Goal: Task Accomplishment & Management: Use online tool/utility

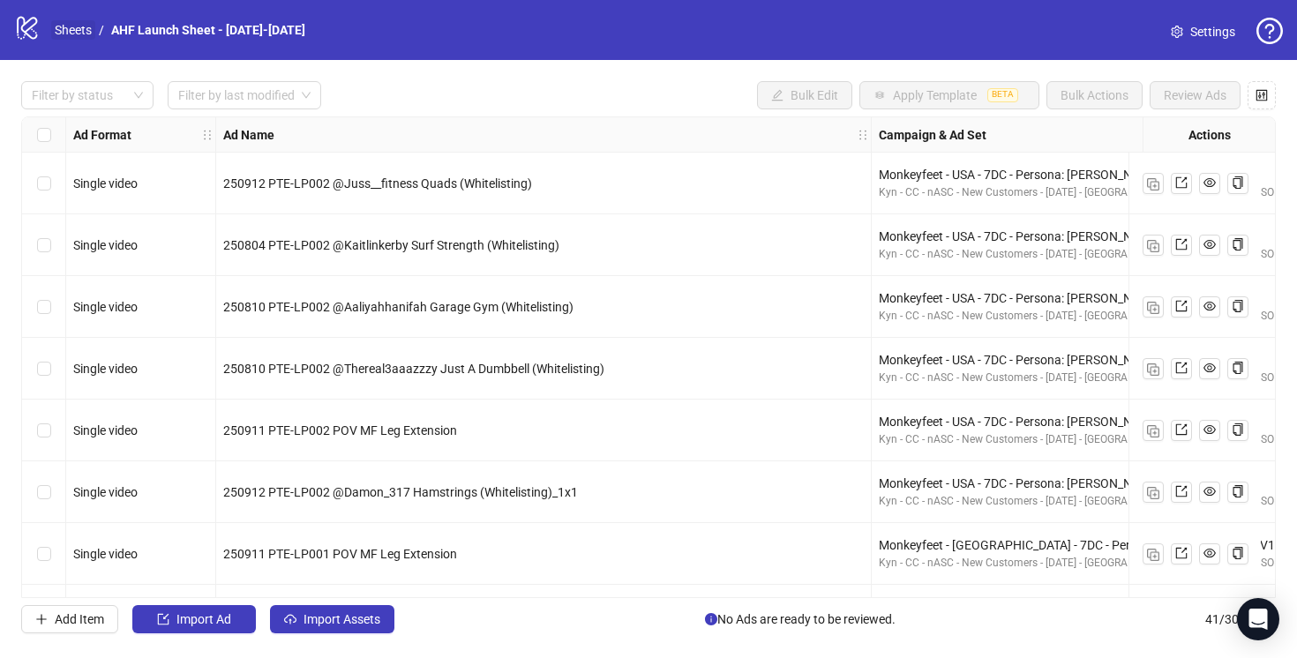
click at [74, 32] on link "Sheets" at bounding box center [73, 29] width 44 height 19
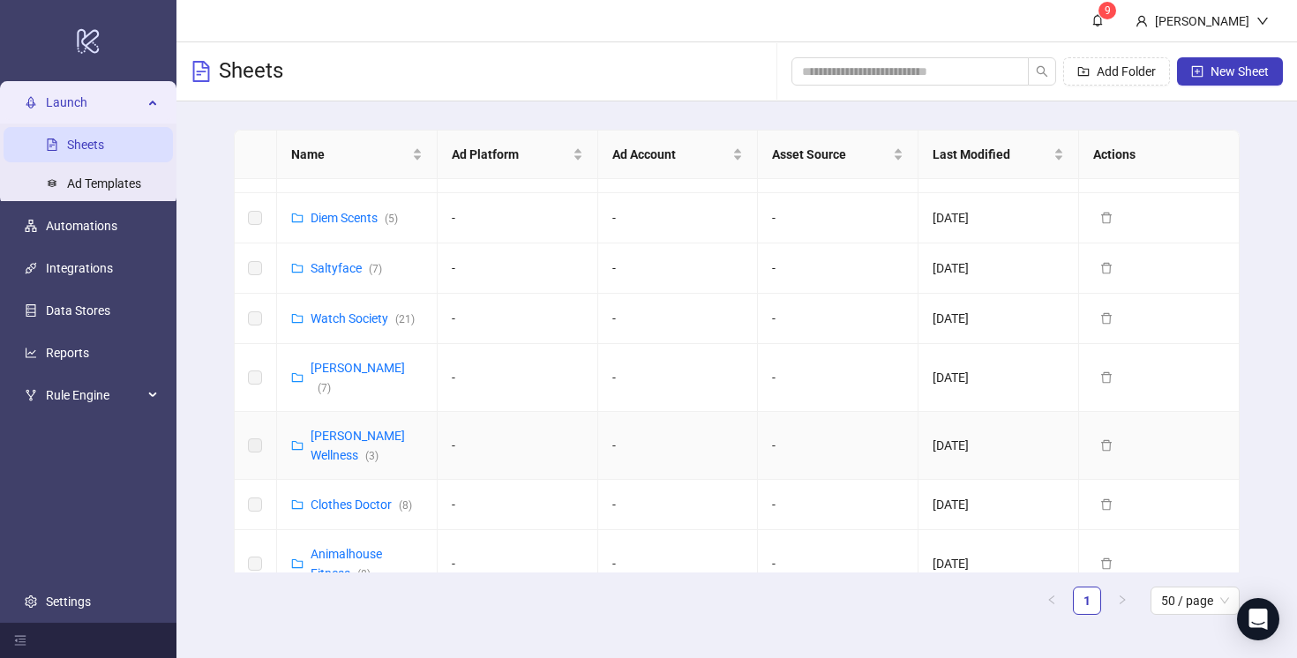
scroll to position [346, 0]
click at [361, 493] on div "Clothes Doctor ( 8 )" at bounding box center [361, 502] width 101 height 19
click at [361, 496] on link "Clothes Doctor ( 8 )" at bounding box center [361, 503] width 101 height 14
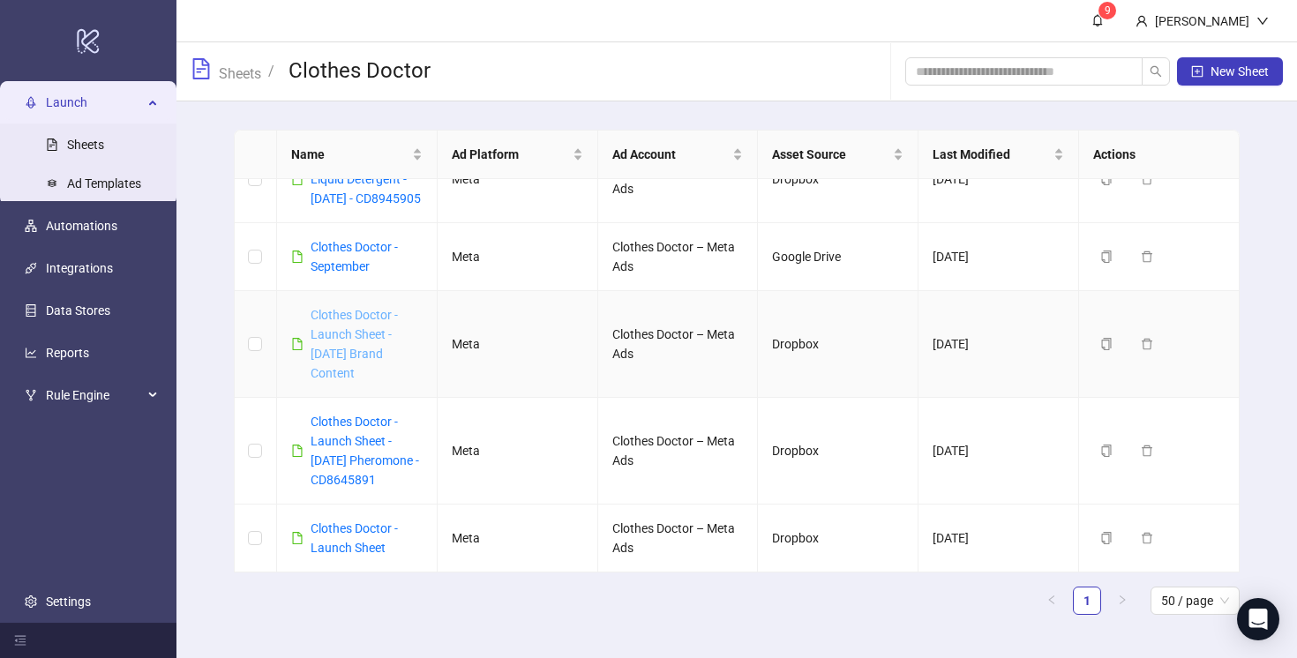
click at [361, 380] on link "Clothes Doctor - Launch Sheet - [DATE] Brand Content" at bounding box center [354, 344] width 87 height 72
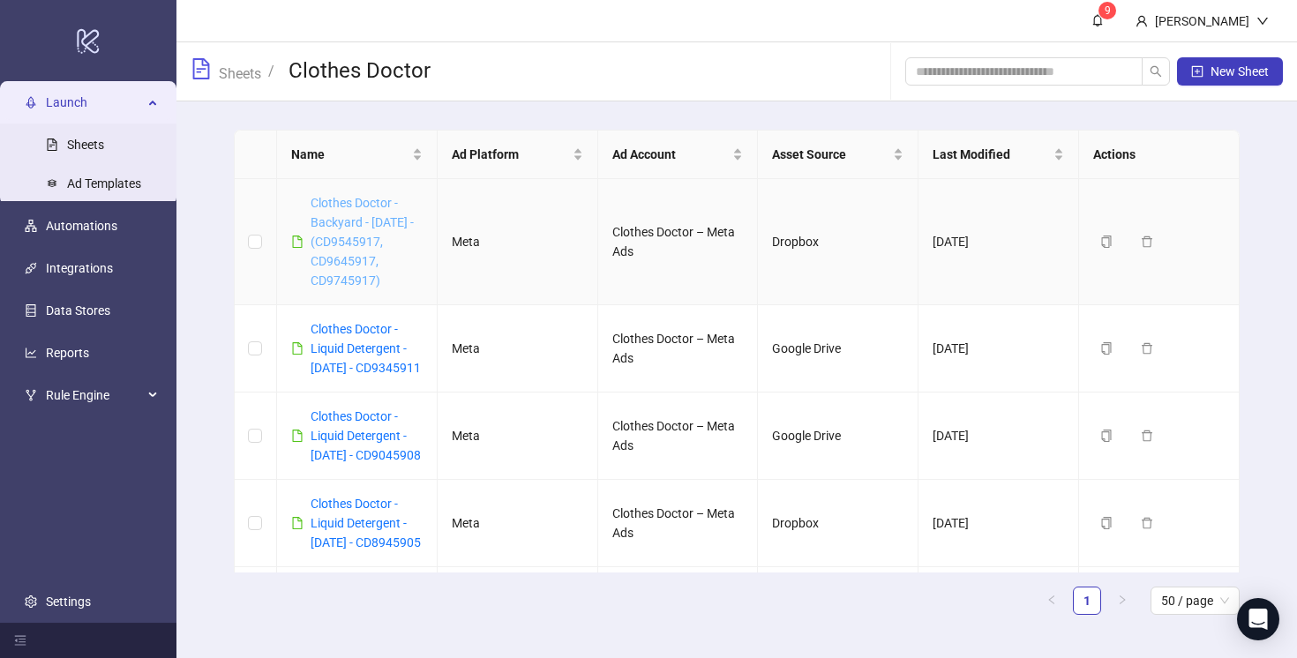
click at [339, 238] on link "Clothes Doctor - Backyard - [DATE] - (CD9545917, CD9645917, CD9745917)" at bounding box center [362, 242] width 103 height 92
click at [353, 359] on div "Clothes Doctor - Liquid Detergent - [DATE] - CD9345911" at bounding box center [367, 348] width 112 height 58
click at [353, 365] on link "Clothes Doctor - Liquid Detergent - [DATE] - CD9345911" at bounding box center [366, 348] width 110 height 53
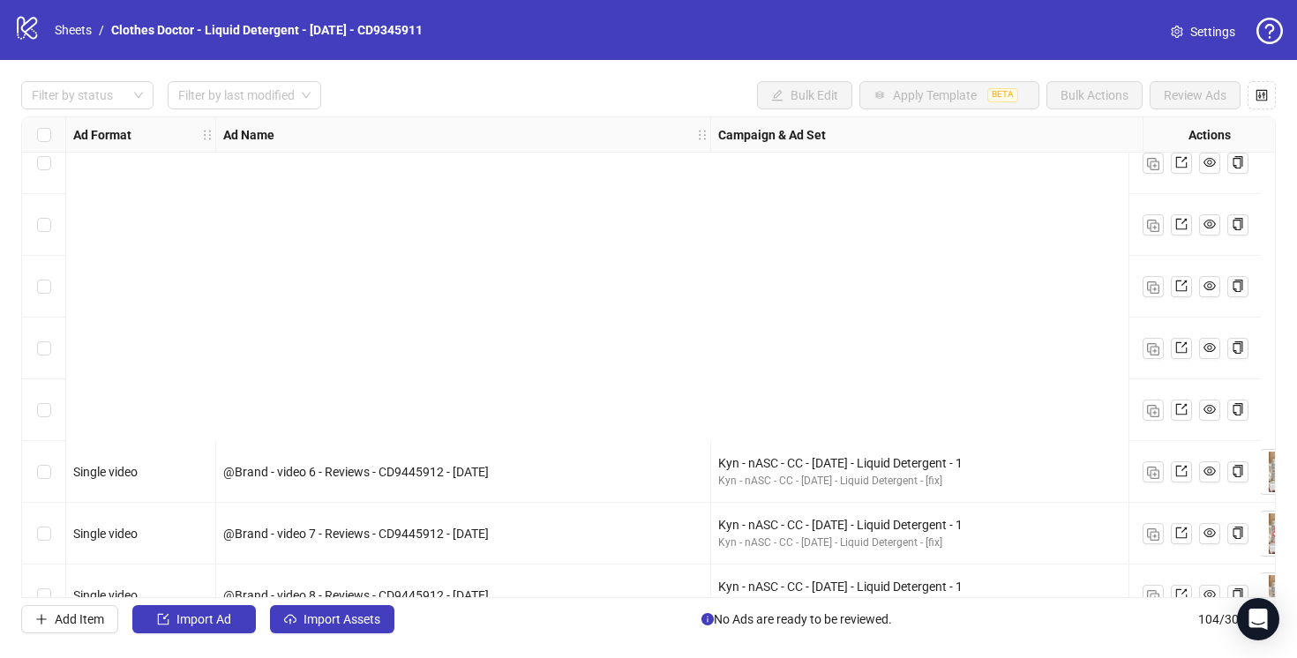
scroll to position [4724, 0]
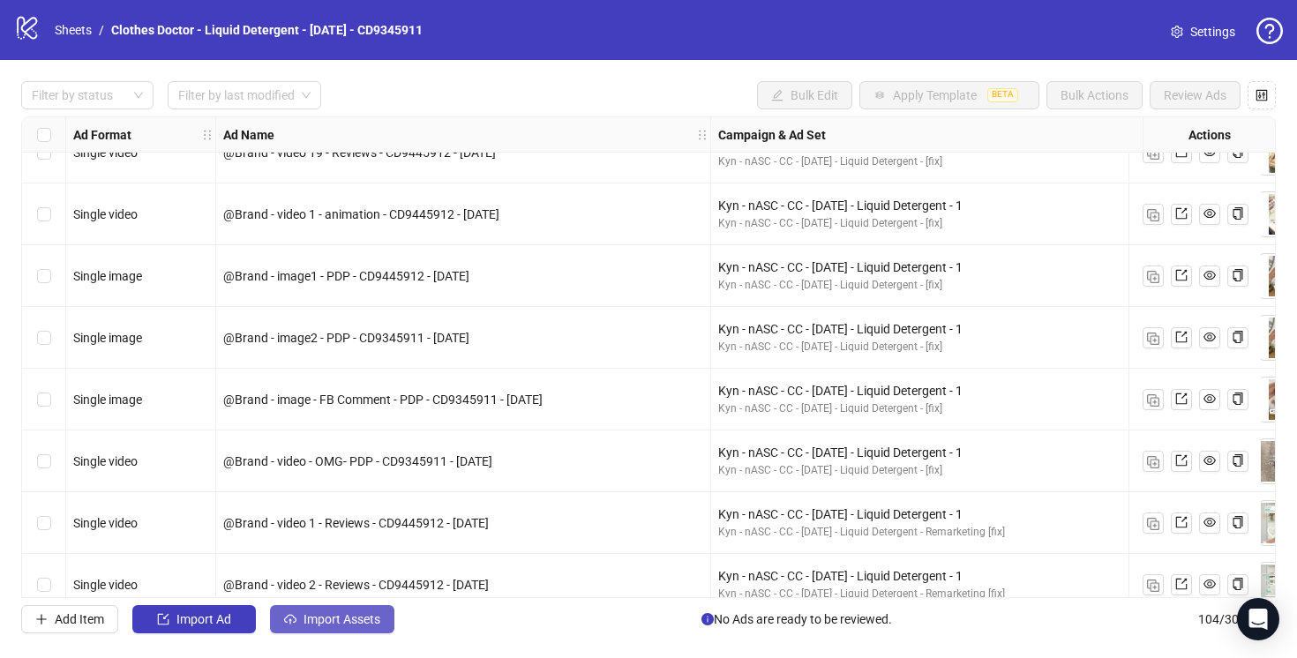
click at [337, 615] on span "Import Assets" at bounding box center [341, 619] width 77 height 14
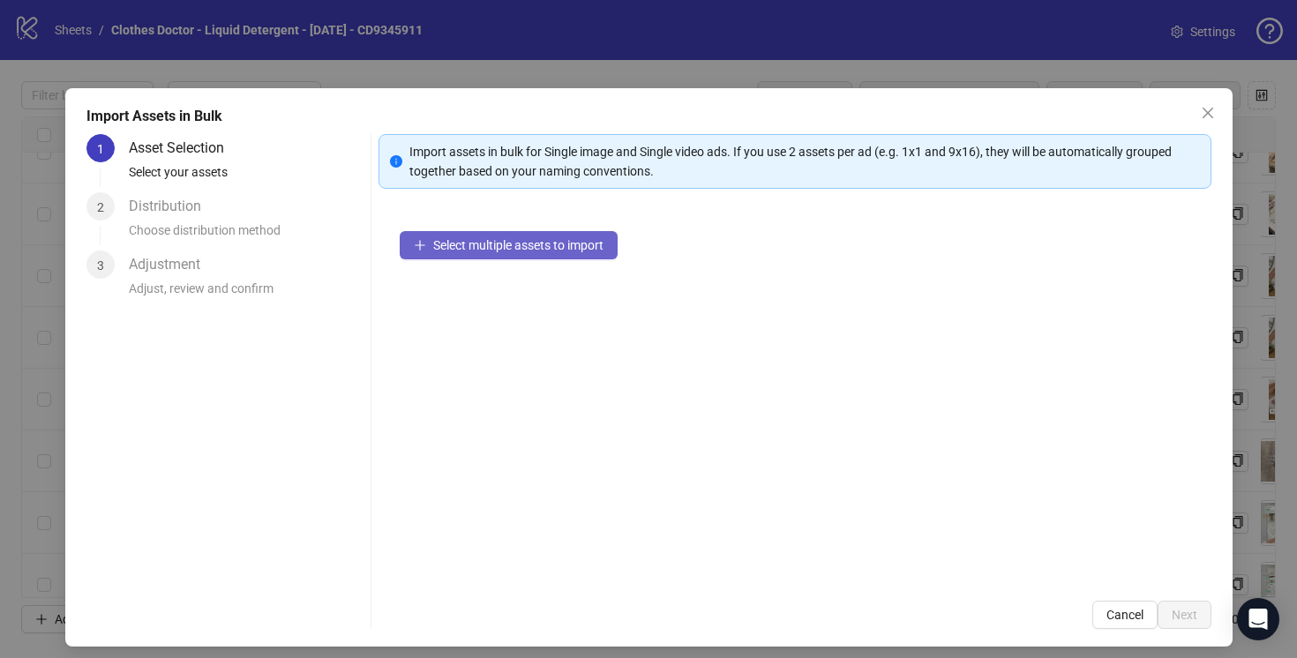
click at [499, 245] on span "Select multiple assets to import" at bounding box center [518, 245] width 170 height 14
click at [472, 250] on span "Select multiple assets to import" at bounding box center [518, 245] width 170 height 14
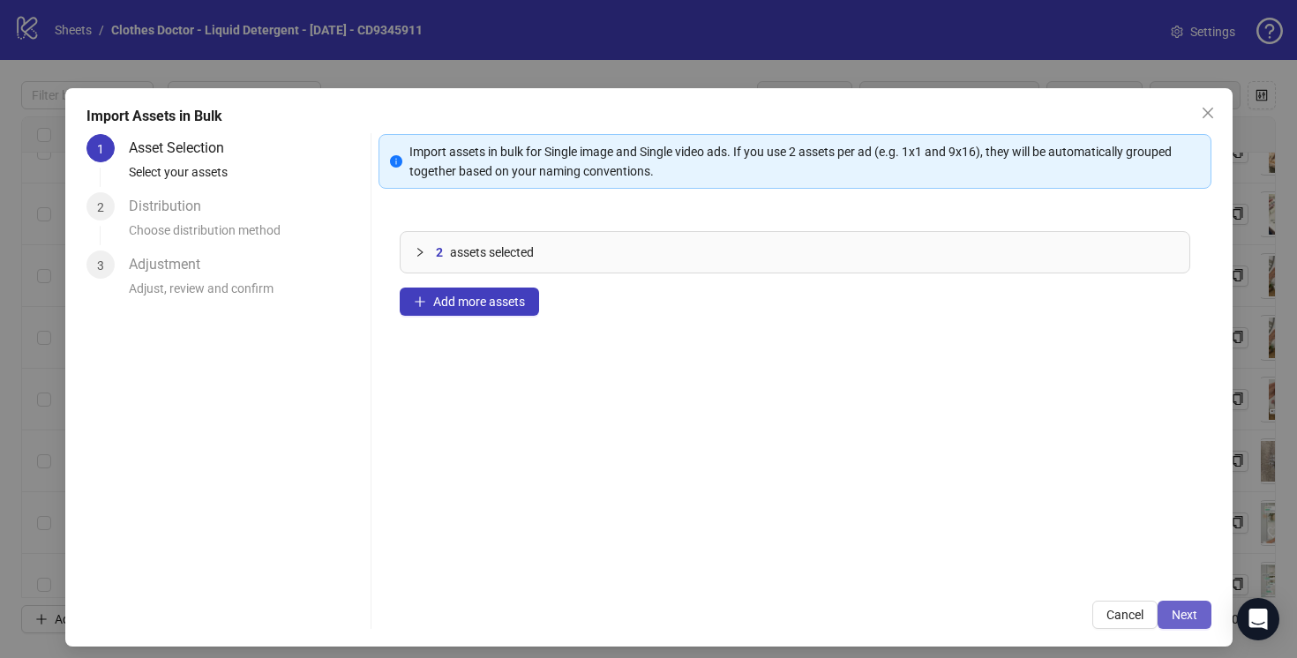
click at [1187, 617] on span "Next" at bounding box center [1185, 615] width 26 height 14
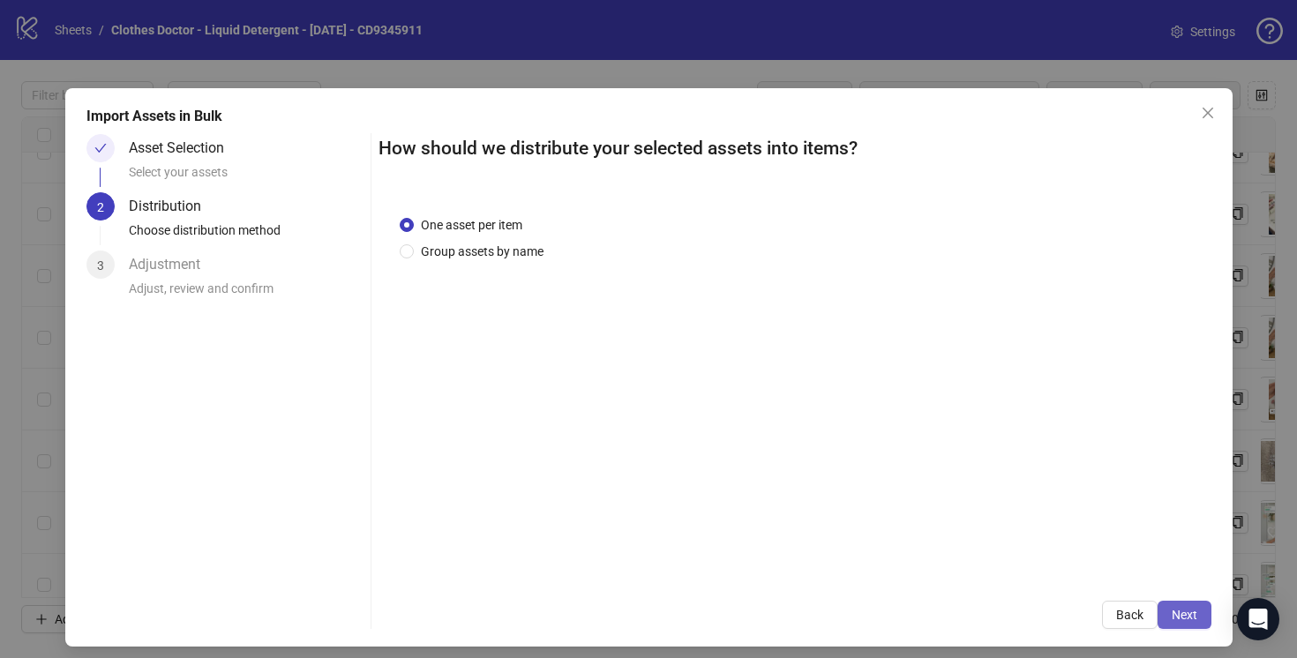
click at [1194, 603] on button "Next" at bounding box center [1184, 615] width 54 height 28
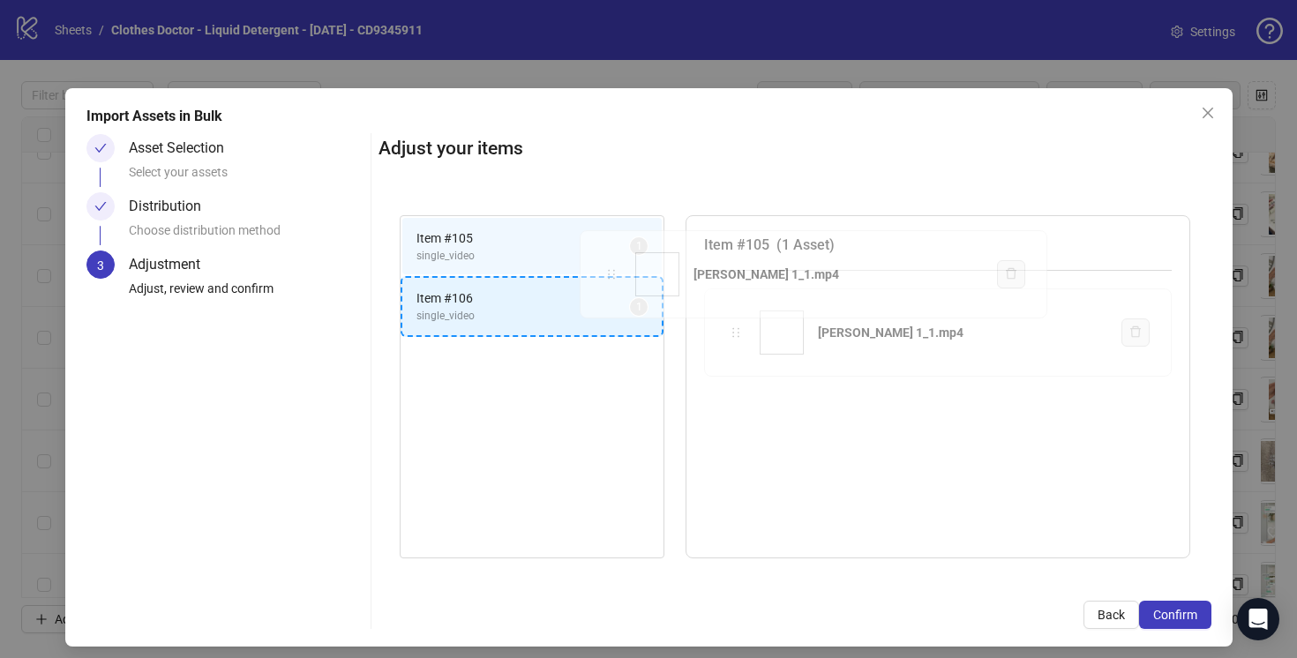
drag, startPoint x: 737, startPoint y: 334, endPoint x: 612, endPoint y: 276, distance: 137.3
click at [612, 276] on div "Item # 105 single_video 1 Item # 106 single_video 1 Item # 105 ( 1 Asset ) [PER…" at bounding box center [794, 387] width 833 height 386
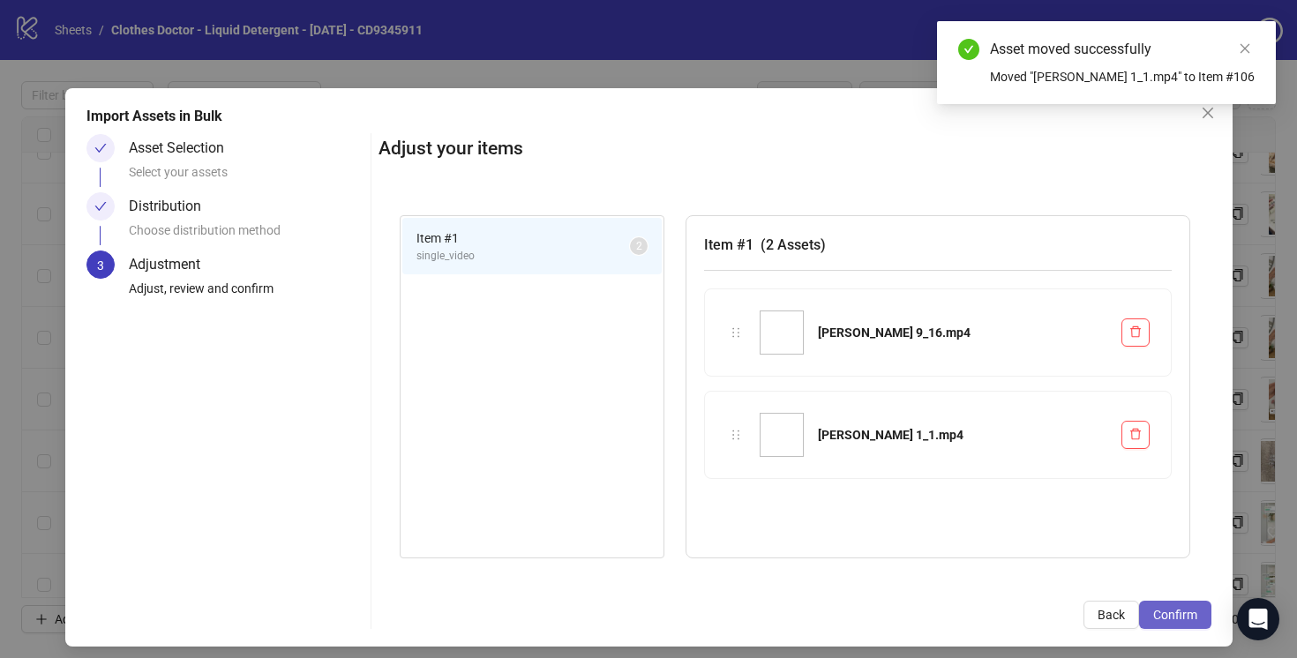
click at [1180, 615] on span "Confirm" at bounding box center [1175, 615] width 44 height 14
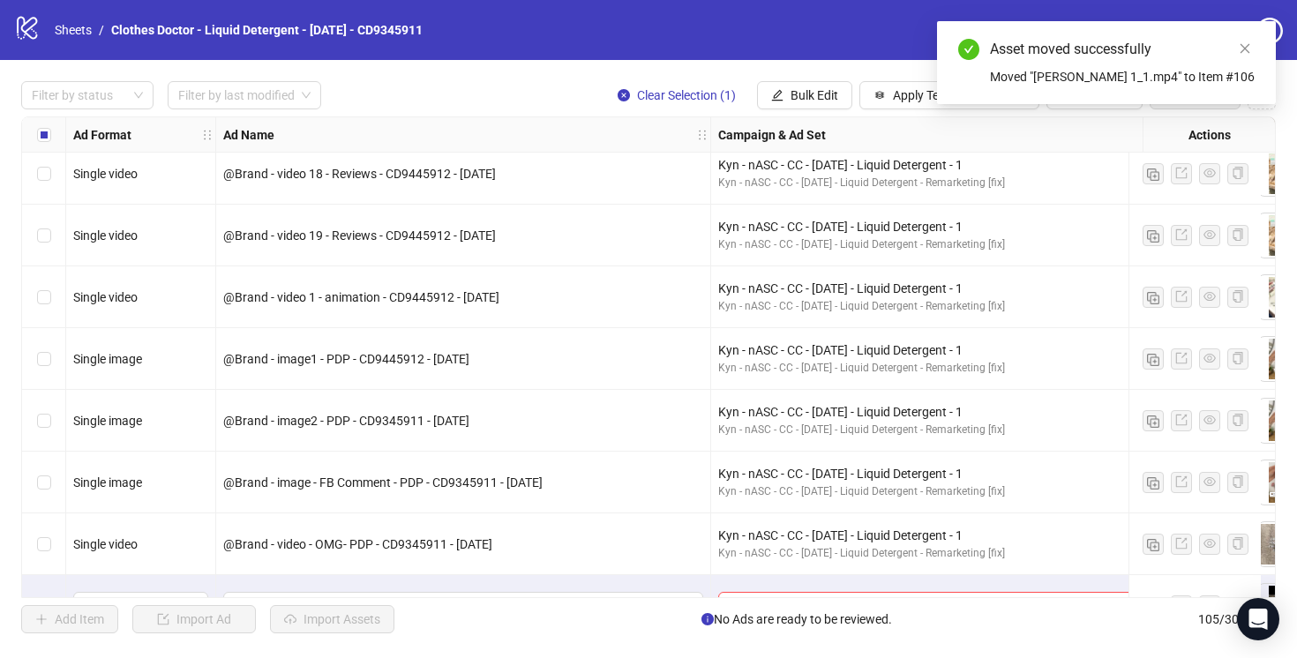
scroll to position [6046, 0]
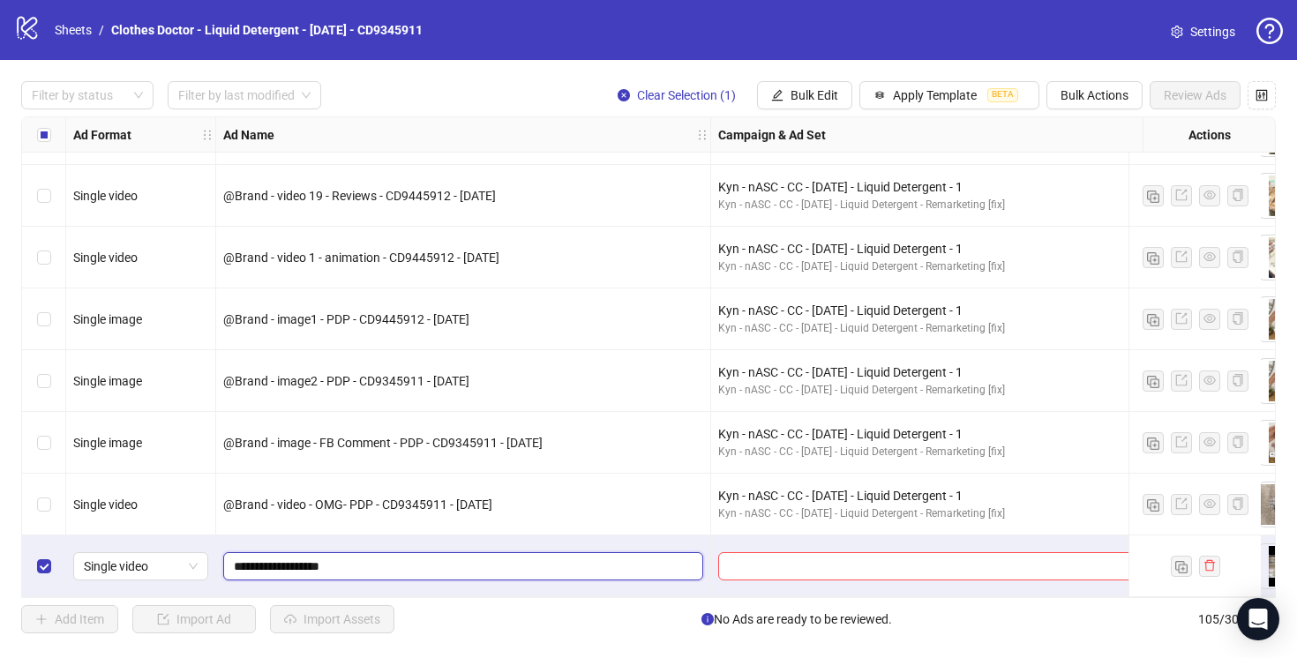
click at [235, 557] on input "**********" at bounding box center [461, 566] width 455 height 19
click at [400, 558] on input "**********" at bounding box center [461, 566] width 455 height 19
type input "**********"
drag, startPoint x: 449, startPoint y: 491, endPoint x: 383, endPoint y: 491, distance: 66.2
click at [382, 498] on span "@Brand - video - OMG- PDP - CD9345911 - [DATE]" at bounding box center [357, 505] width 269 height 14
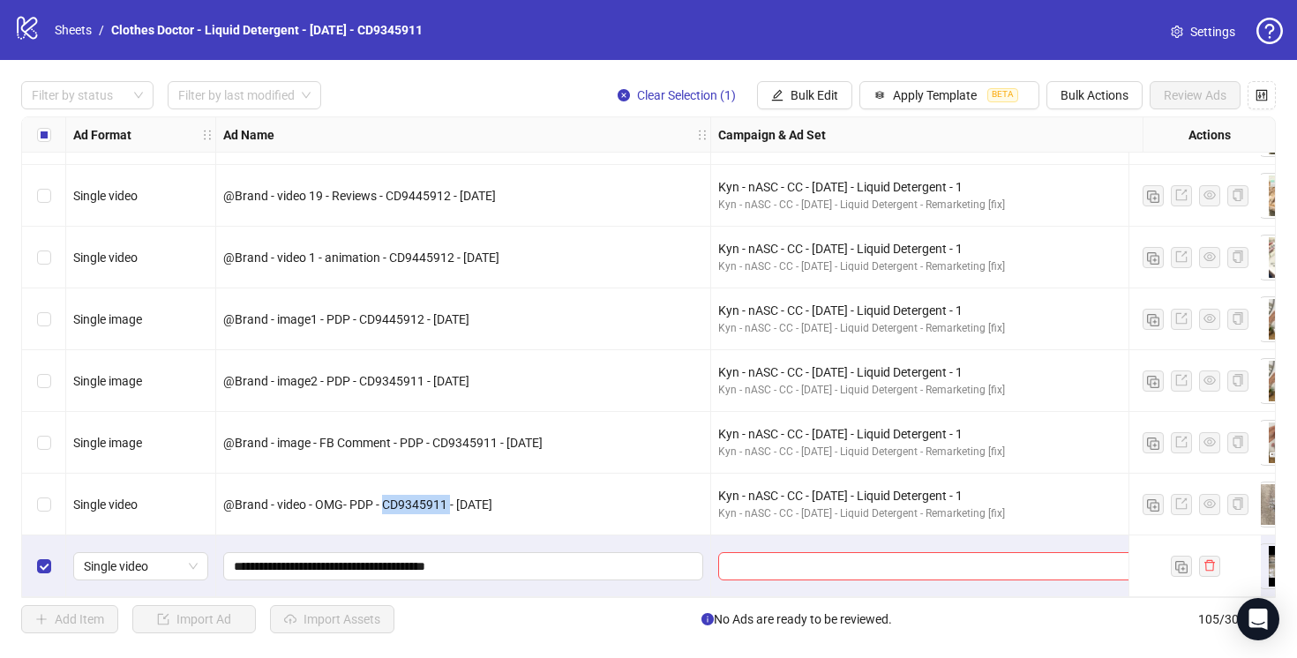
copy span "CD9345911"
click at [439, 561] on input "**********" at bounding box center [461, 566] width 455 height 19
paste input "**********"
click at [534, 557] on input "**********" at bounding box center [461, 566] width 455 height 19
click at [539, 559] on input "**********" at bounding box center [461, 566] width 455 height 19
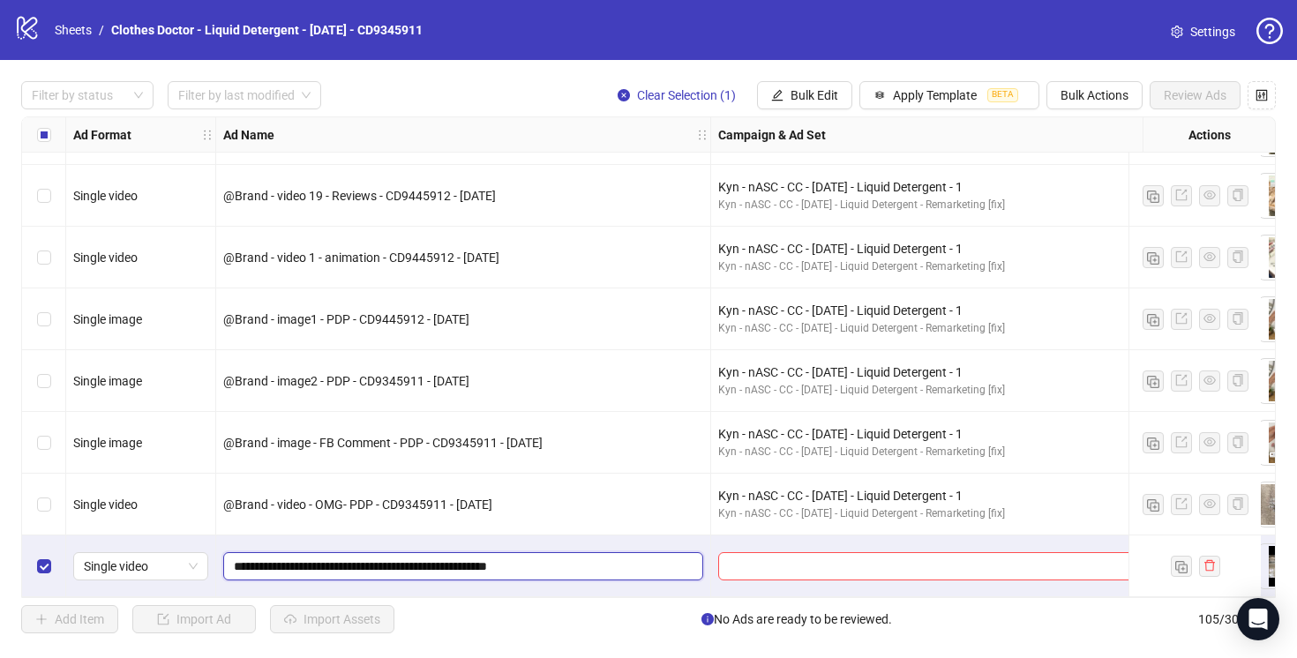
click at [510, 560] on input "**********" at bounding box center [461, 566] width 455 height 19
click at [323, 561] on input "**********" at bounding box center [461, 566] width 455 height 19
type input "**********"
click at [914, 557] on input "search" at bounding box center [946, 566] width 435 height 26
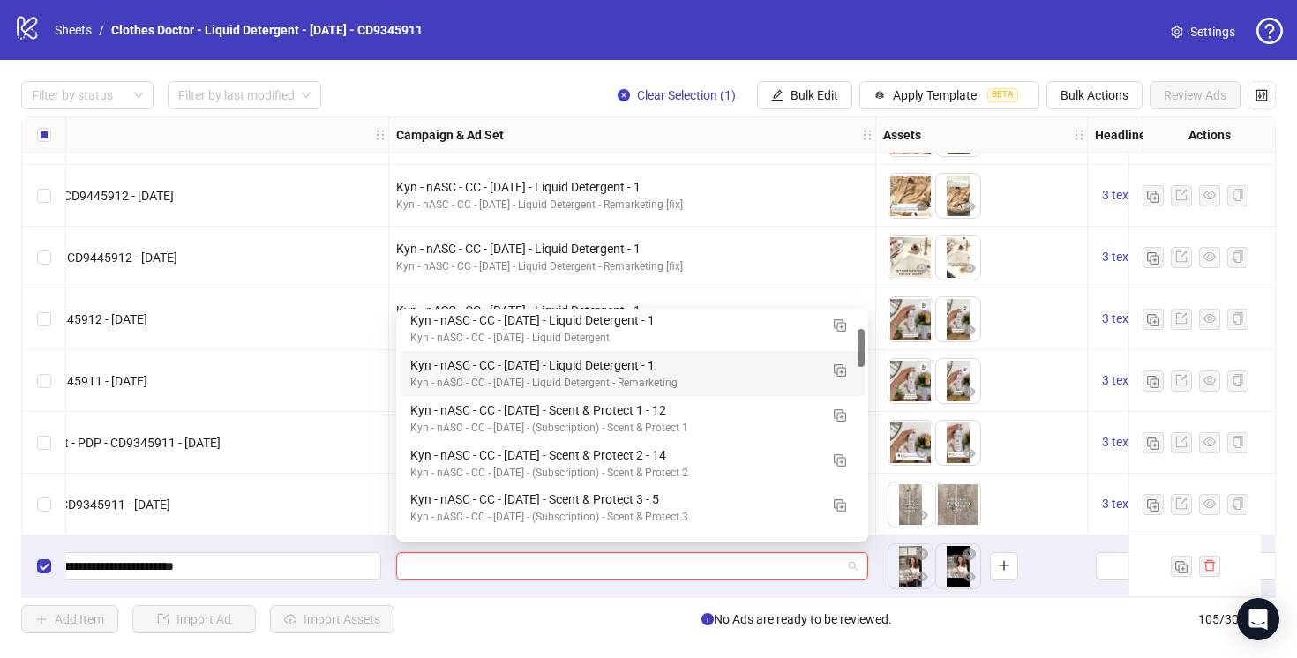
scroll to position [95, 0]
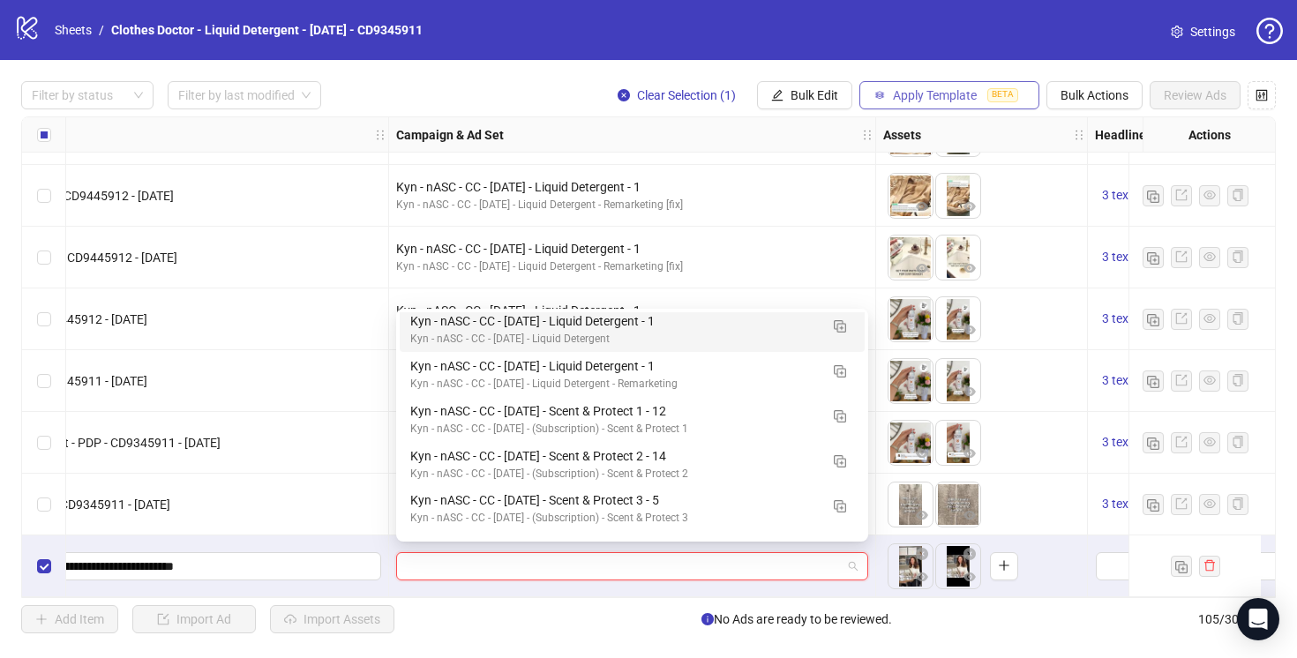
click at [924, 94] on span "Apply Template" at bounding box center [935, 95] width 84 height 14
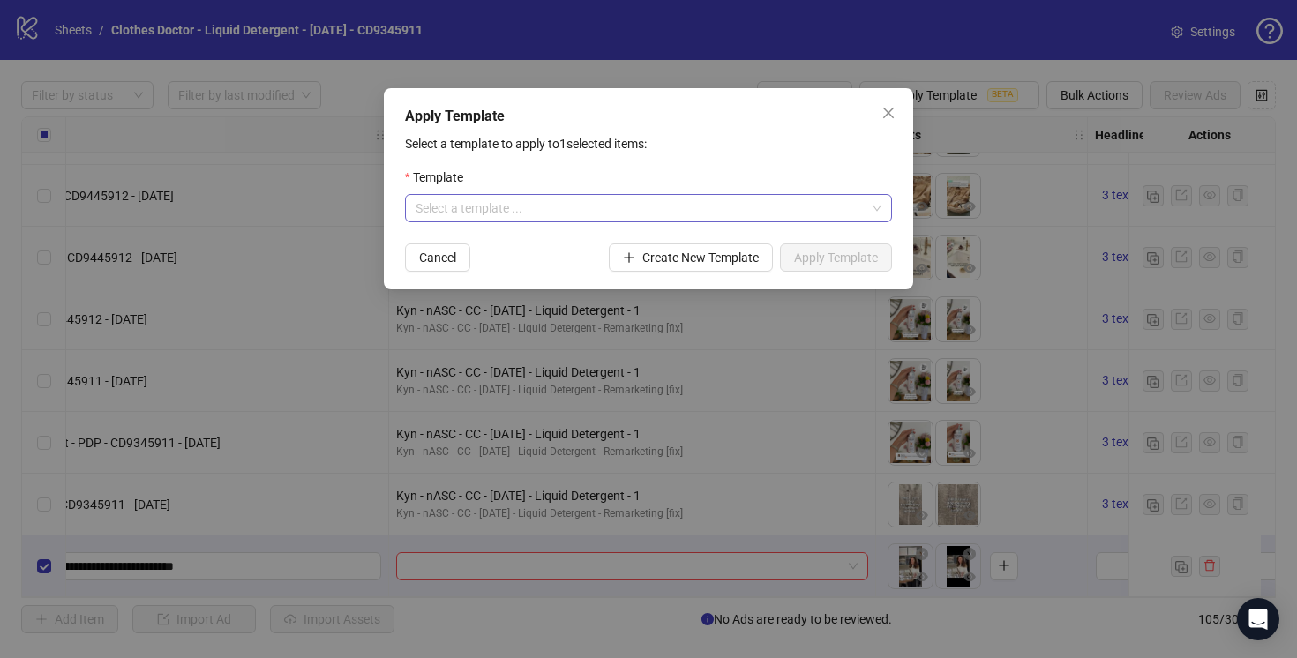
click at [861, 209] on input "search" at bounding box center [641, 208] width 450 height 26
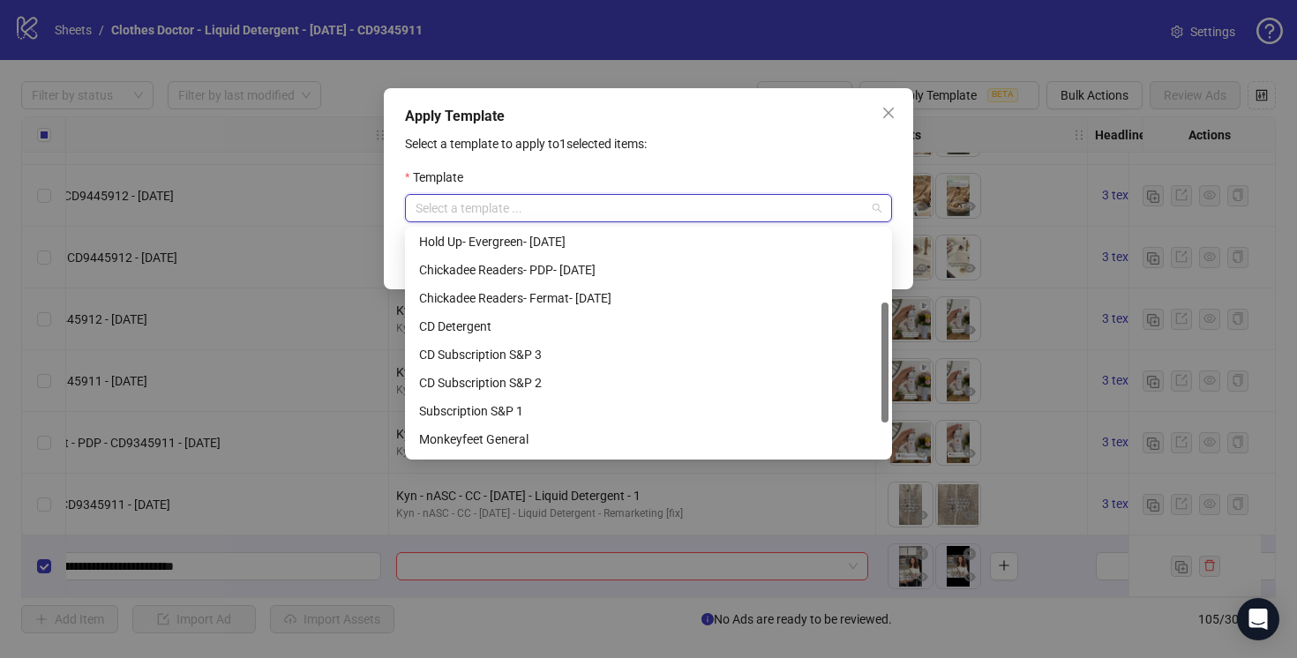
scroll to position [198, 0]
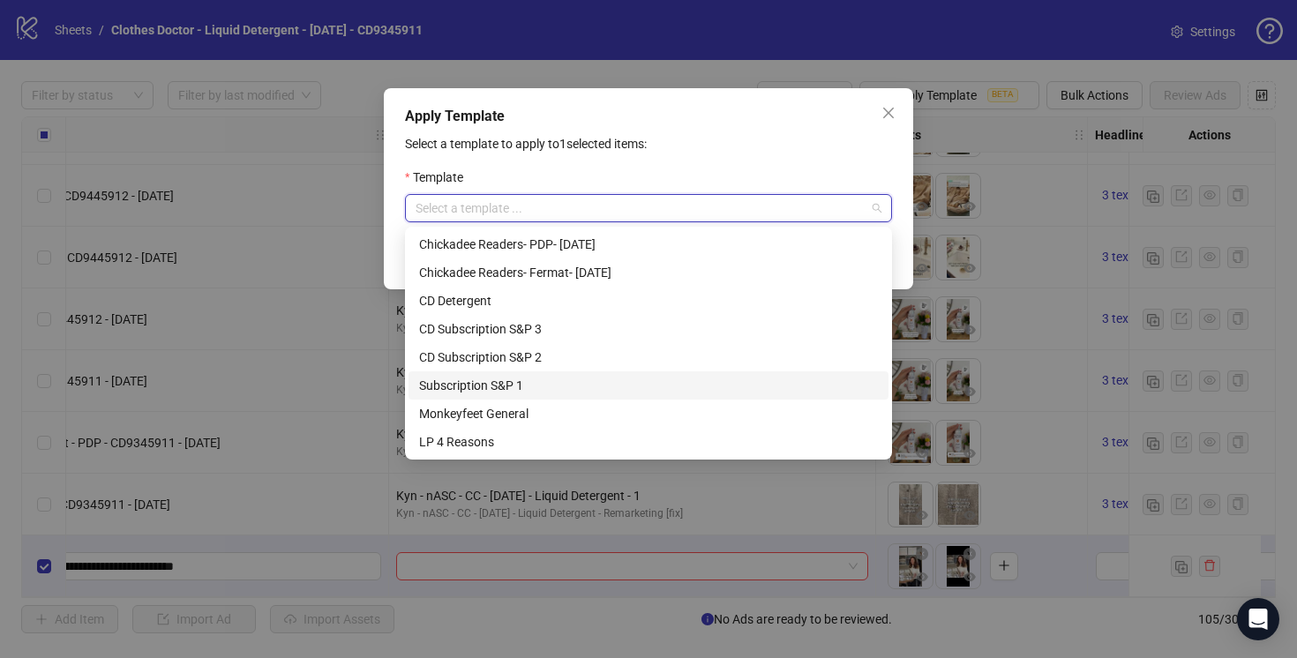
click at [532, 386] on div "Subscription S&P 1" at bounding box center [648, 385] width 459 height 19
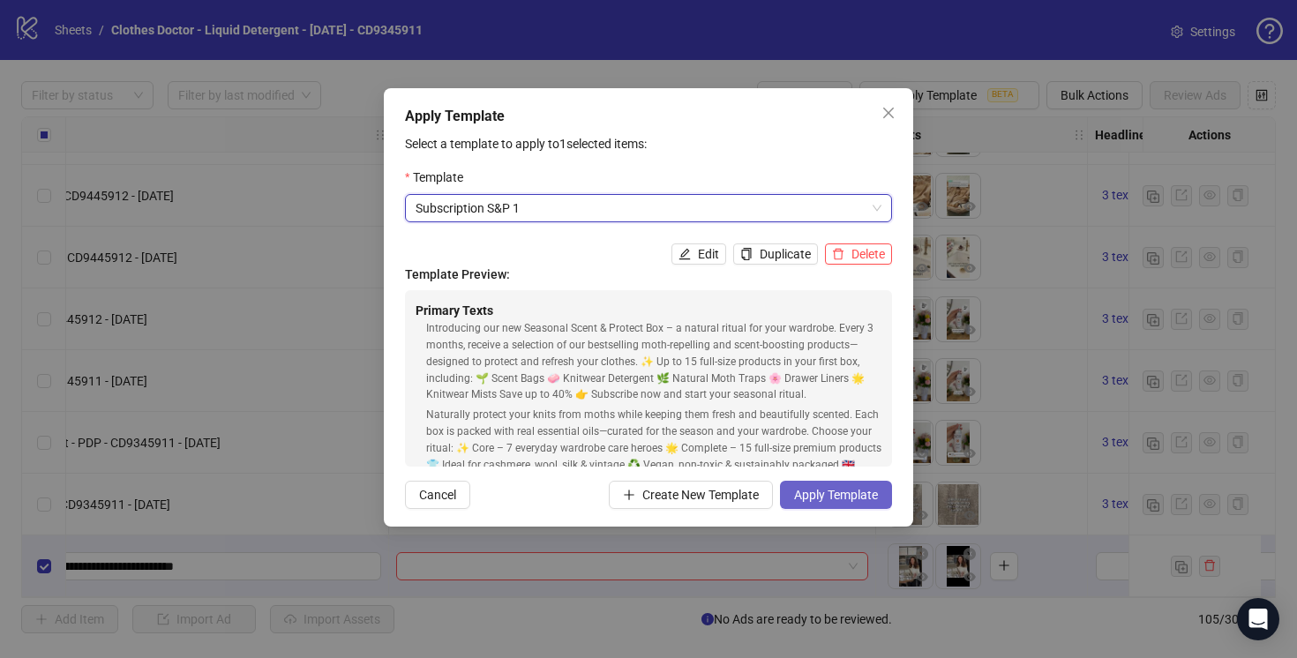
click at [839, 492] on span "Apply Template" at bounding box center [836, 495] width 84 height 14
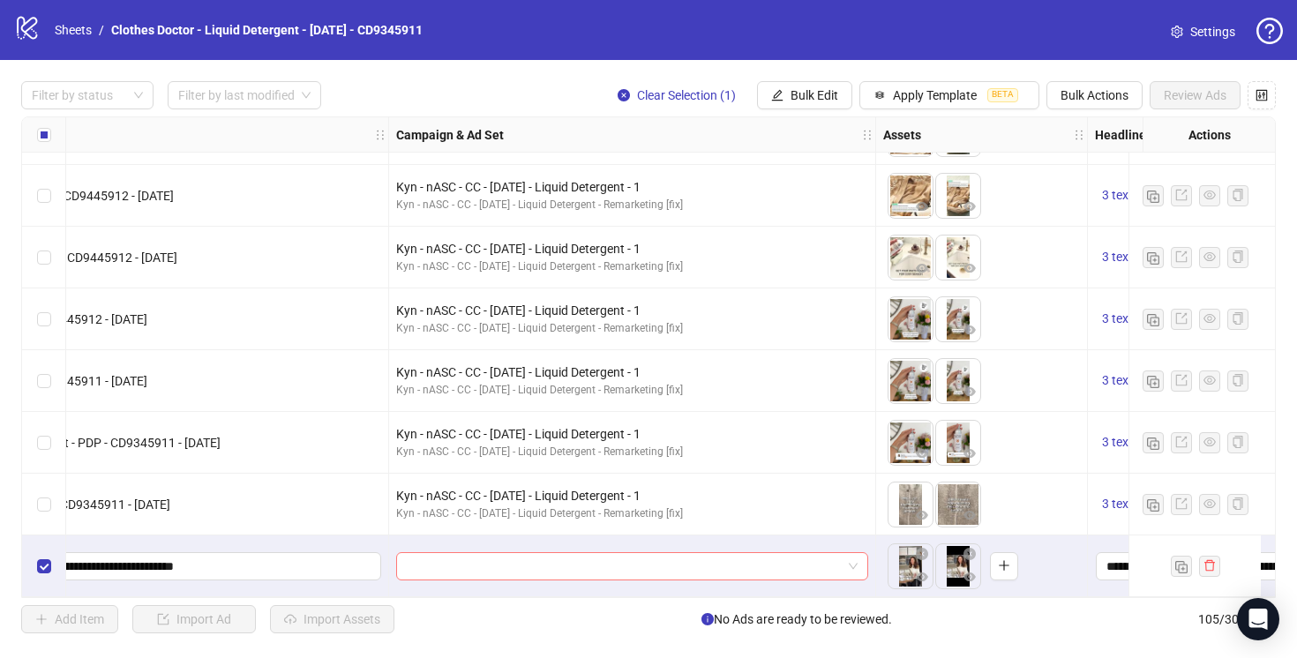
click at [849, 553] on span at bounding box center [632, 566] width 451 height 26
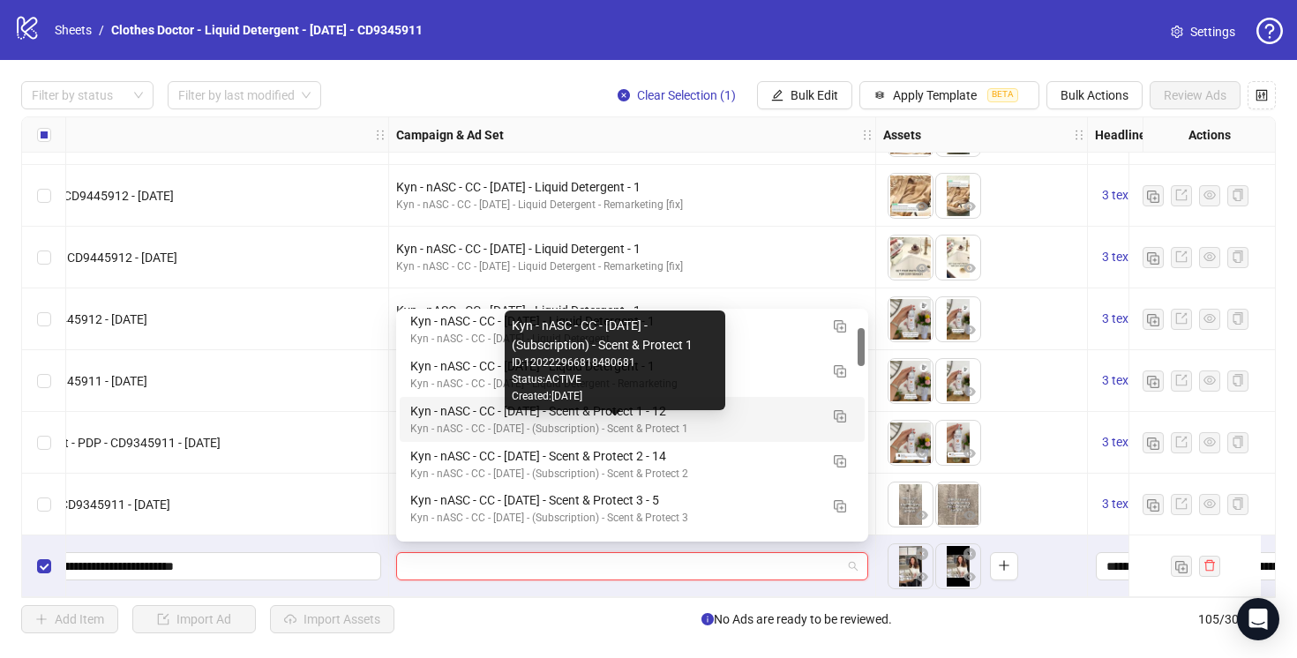
click at [775, 421] on div "Kyn - nASC - CC - [DATE] - (Subscription) - Scent & Protect 1" at bounding box center [614, 429] width 408 height 17
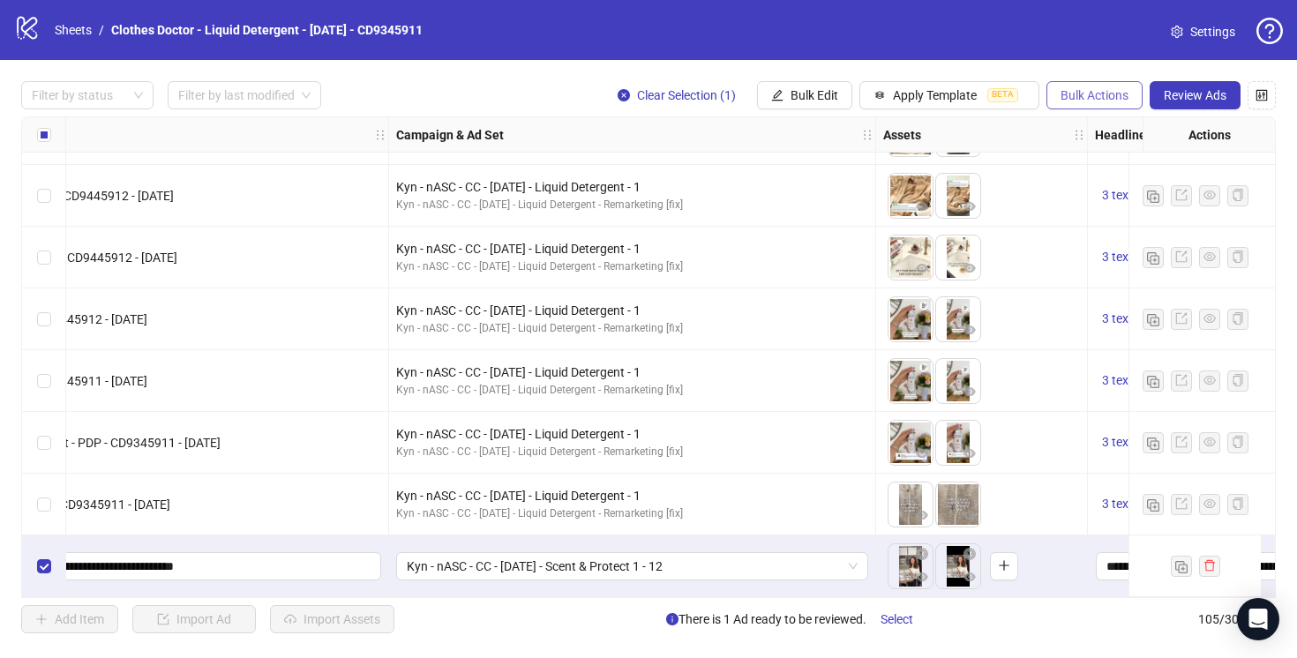
click at [1074, 102] on button "Bulk Actions" at bounding box center [1094, 95] width 96 height 28
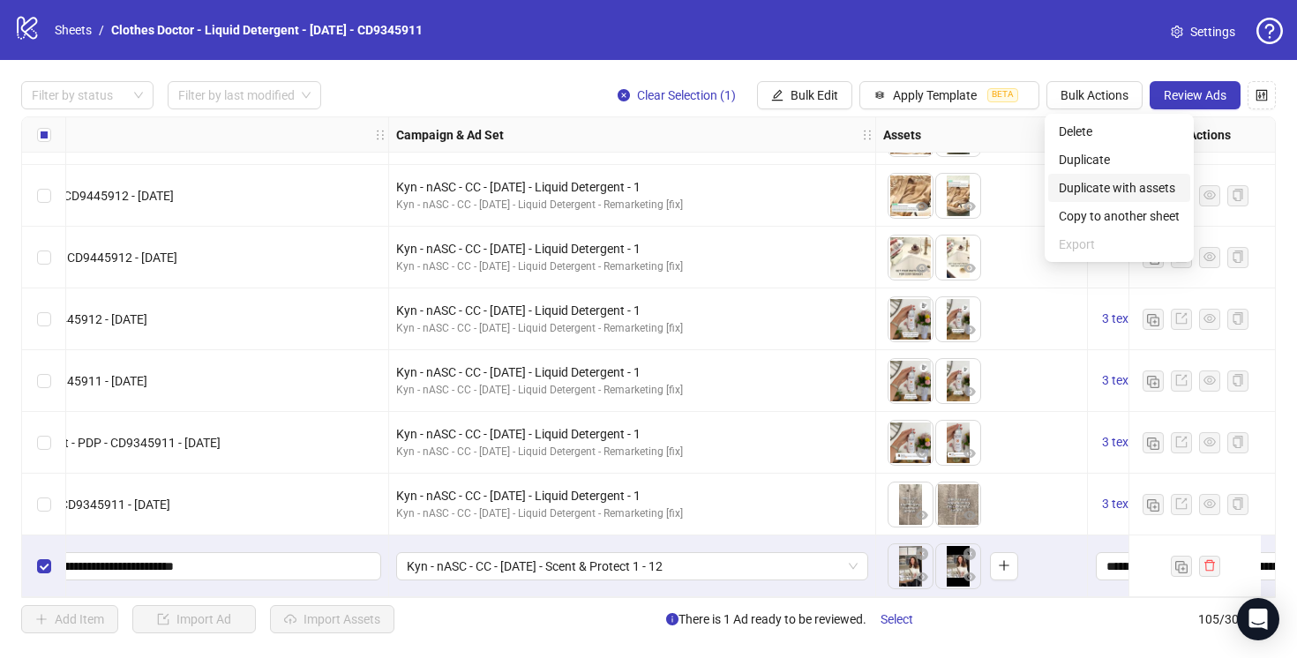
click at [1104, 186] on span "Duplicate with assets" at bounding box center [1119, 187] width 121 height 19
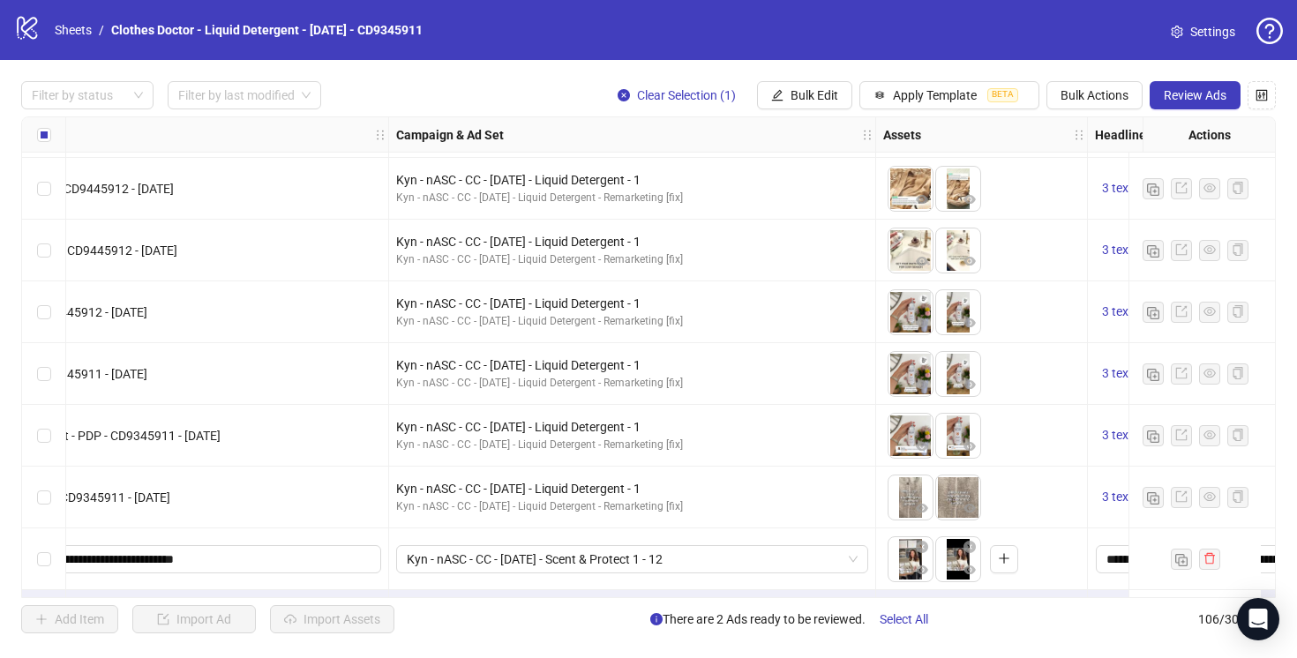
scroll to position [6108, 322]
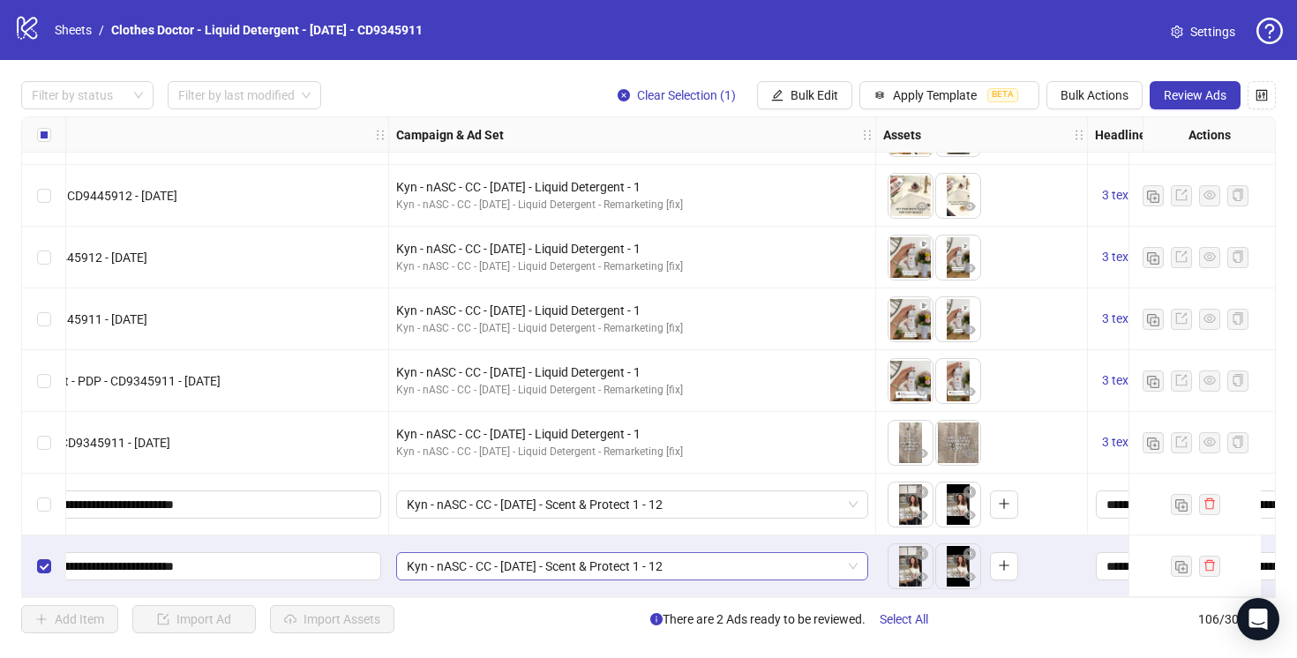
click at [850, 561] on span "Kyn - nASC - CC - [DATE] - Scent & Protect 1 - 12" at bounding box center [632, 566] width 451 height 26
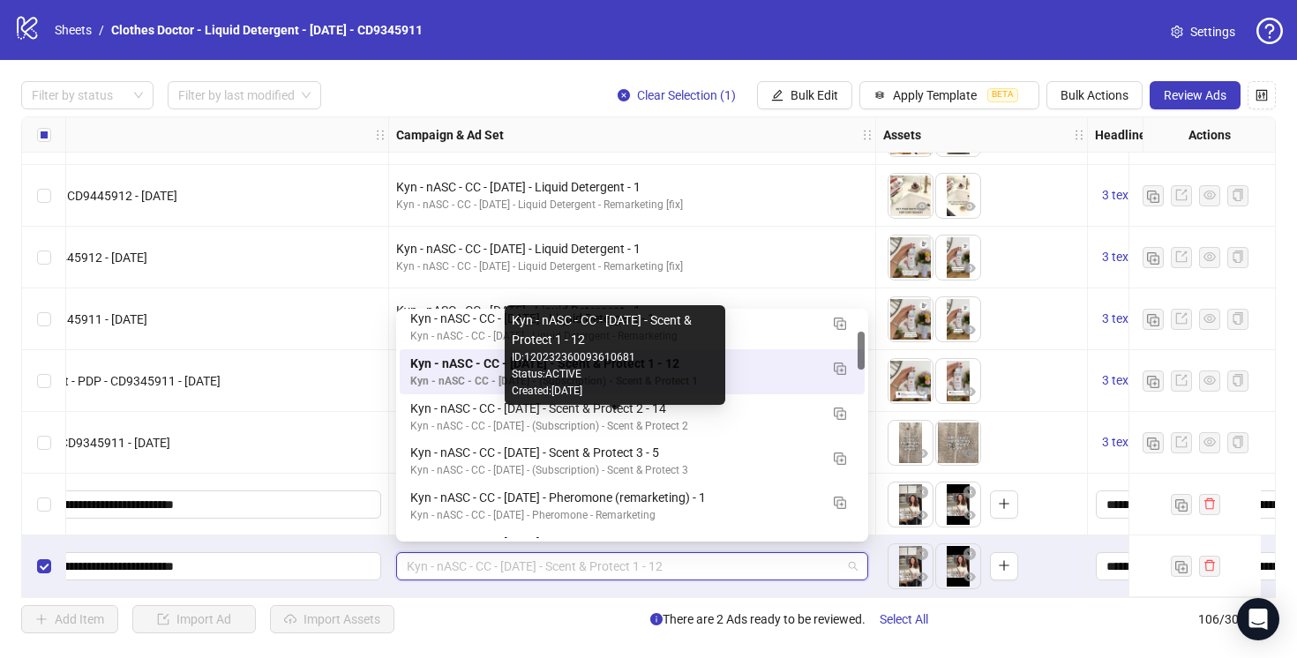
scroll to position [151, 0]
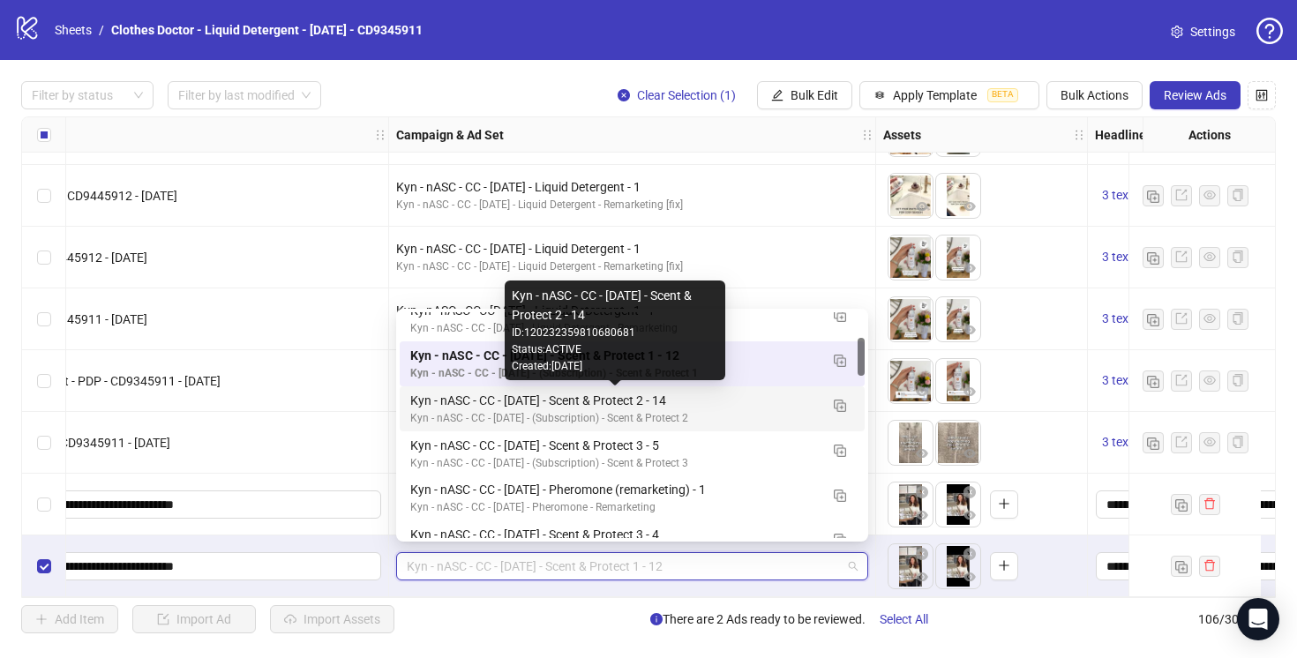
click at [755, 405] on div "Kyn - nASC - CC - [DATE] - Scent & Protect 2 - 14" at bounding box center [614, 400] width 408 height 19
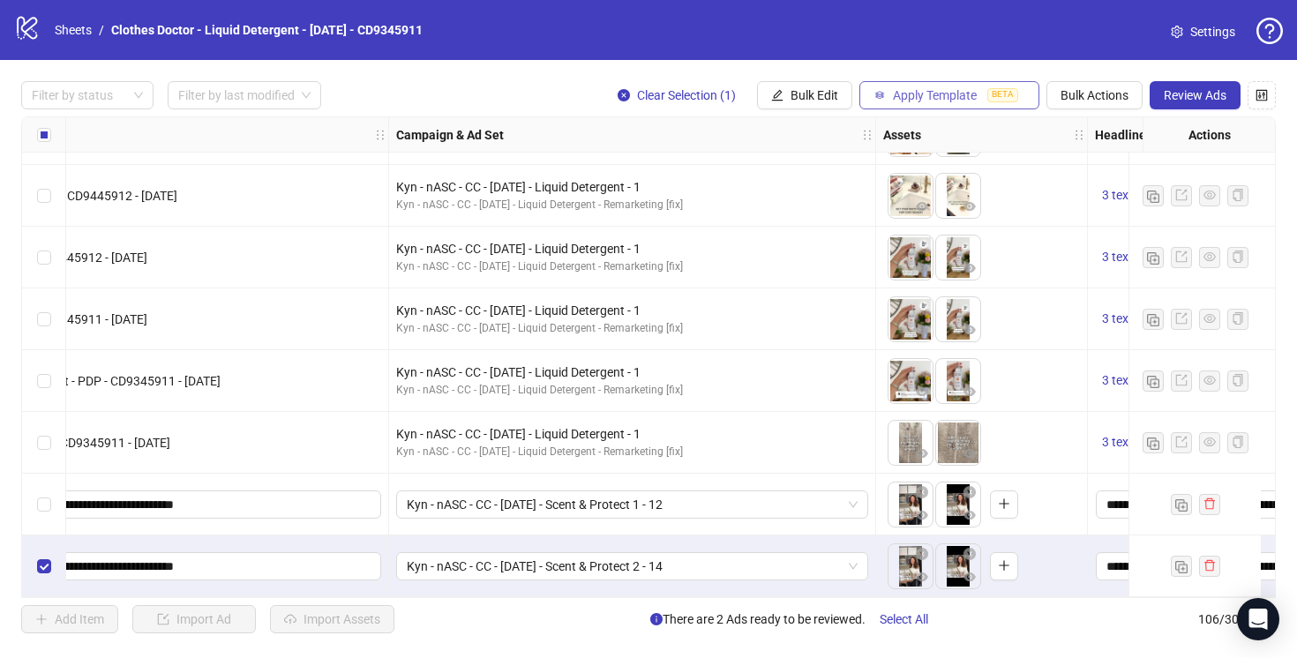
click at [944, 91] on span "Apply Template" at bounding box center [935, 95] width 84 height 14
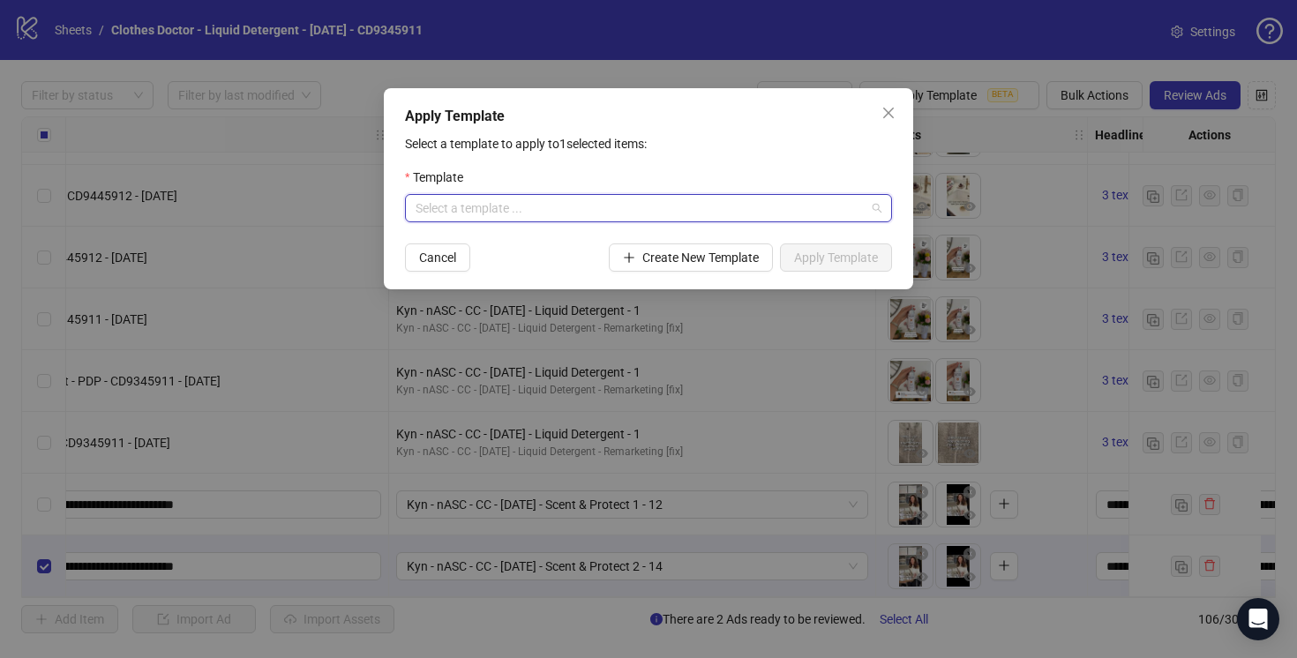
click at [678, 214] on input "search" at bounding box center [641, 208] width 450 height 26
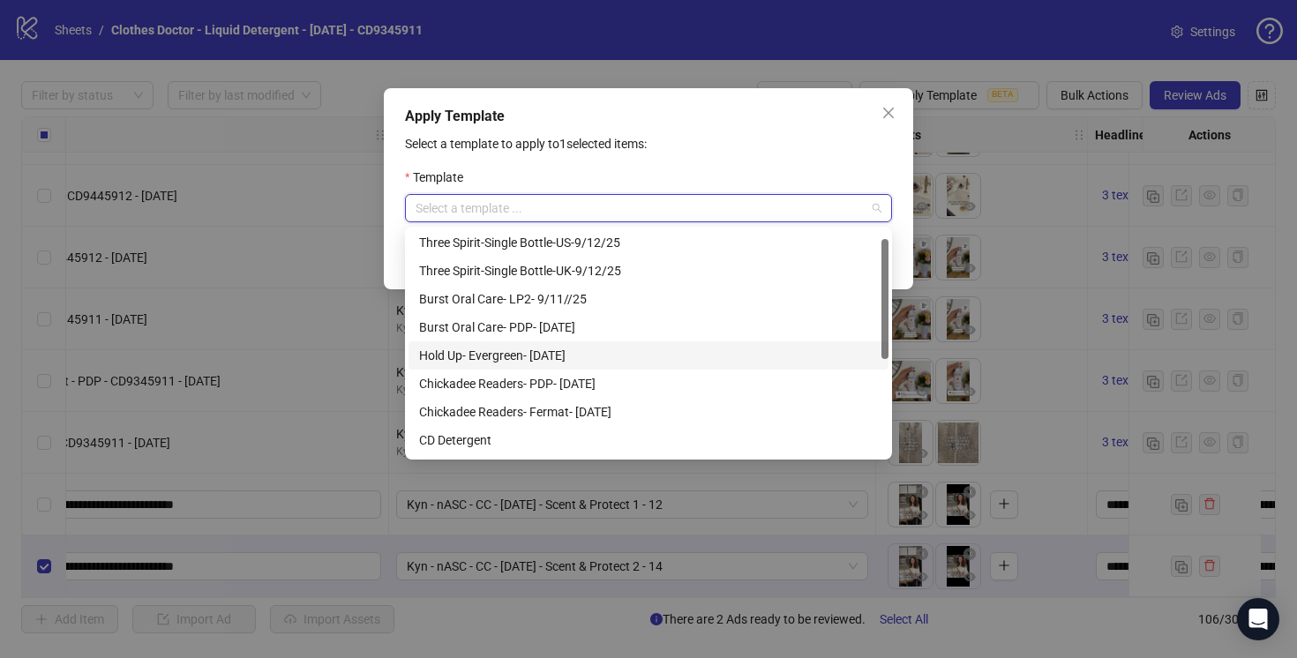
scroll to position [198, 0]
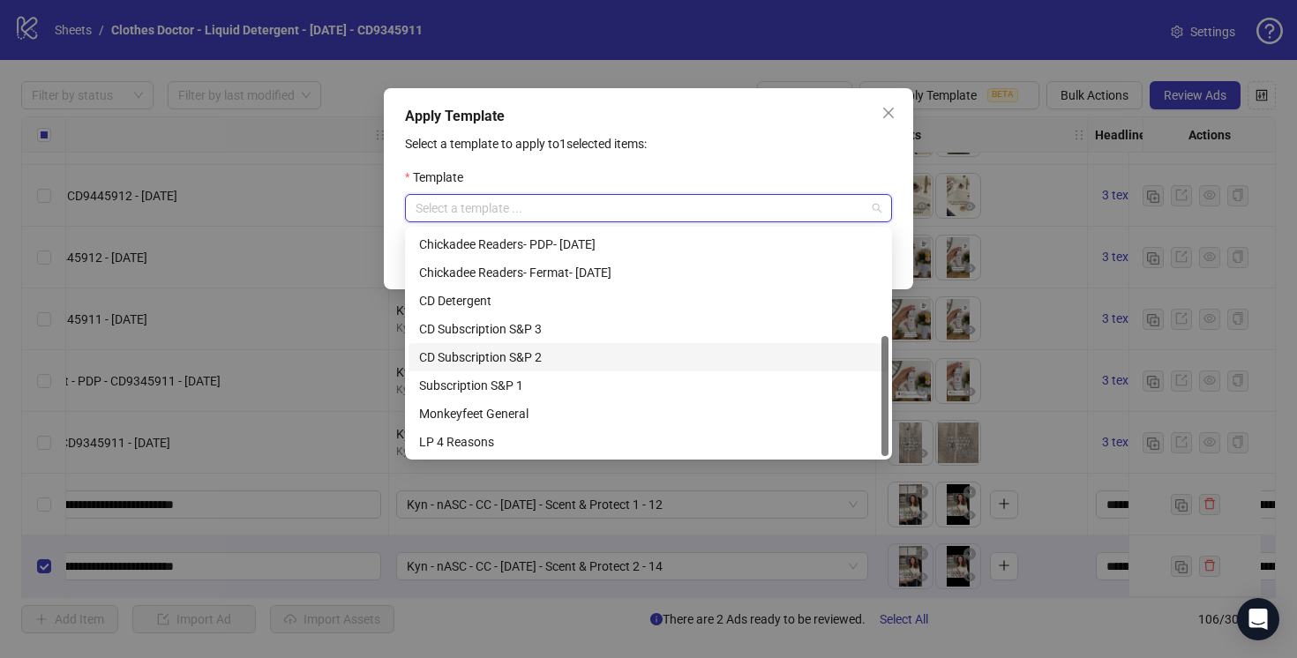
click at [530, 355] on div "CD Subscription S&P 2" at bounding box center [648, 357] width 459 height 19
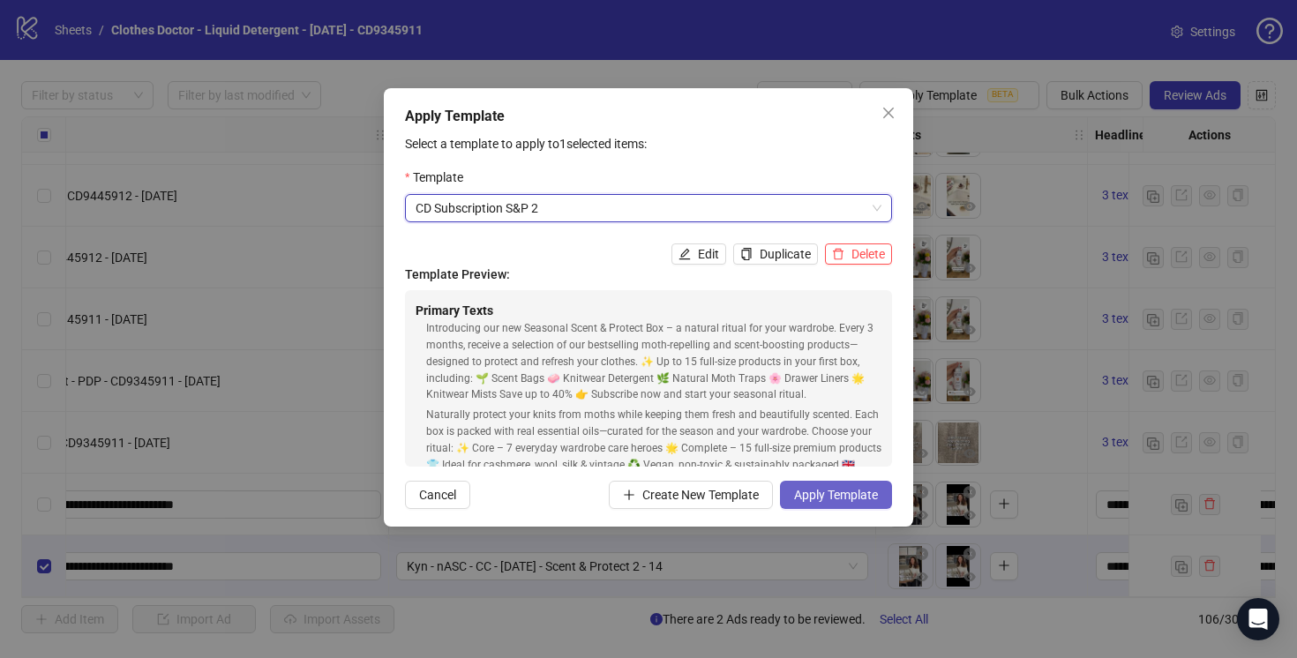
click at [818, 494] on span "Apply Template" at bounding box center [836, 495] width 84 height 14
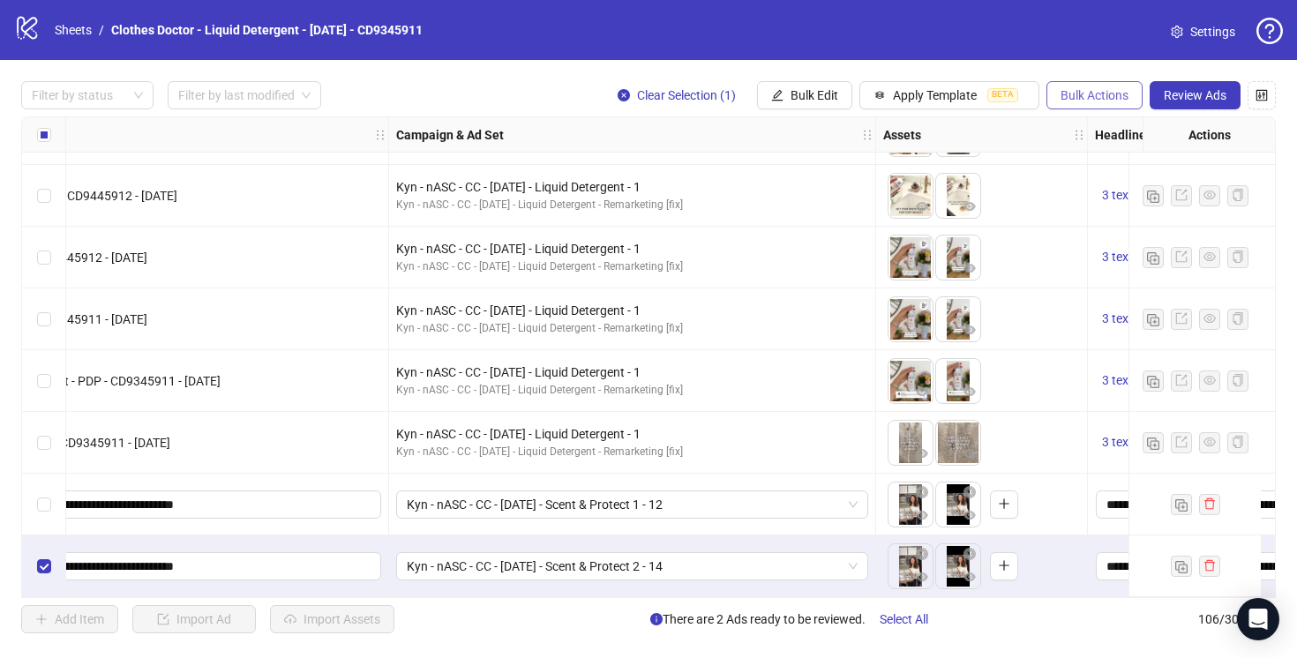
click at [1100, 101] on span "Bulk Actions" at bounding box center [1094, 95] width 68 height 14
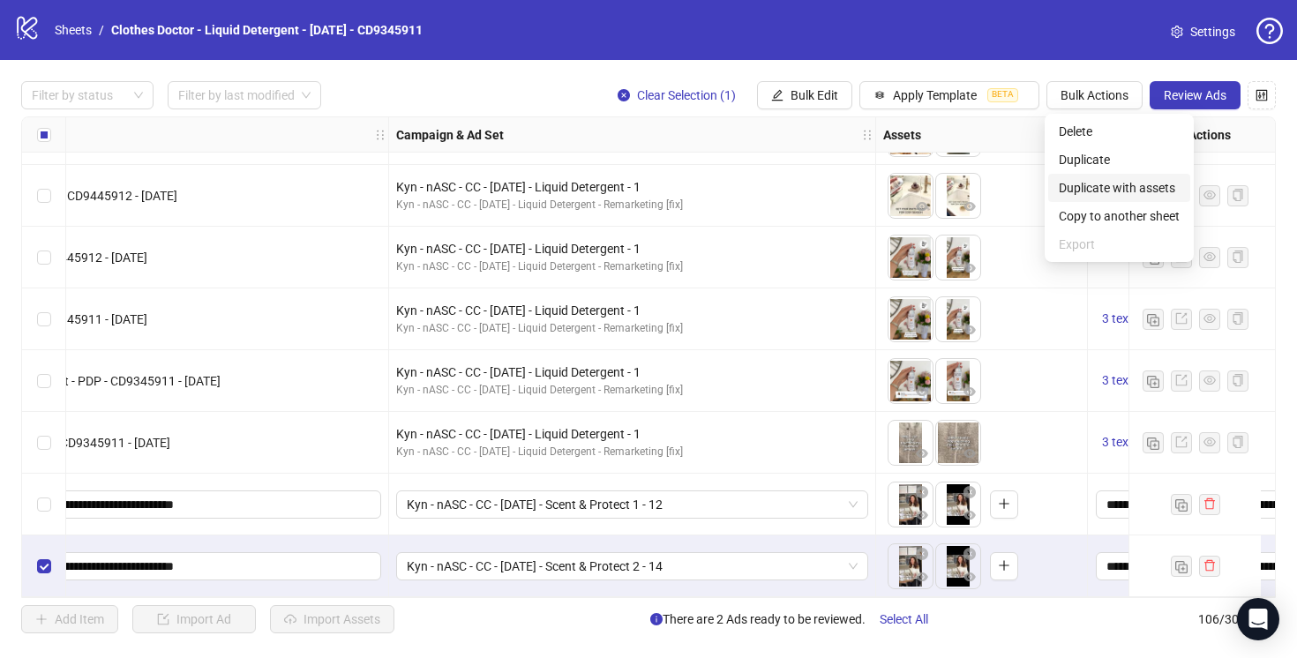
click at [1098, 187] on span "Duplicate with assets" at bounding box center [1119, 187] width 121 height 19
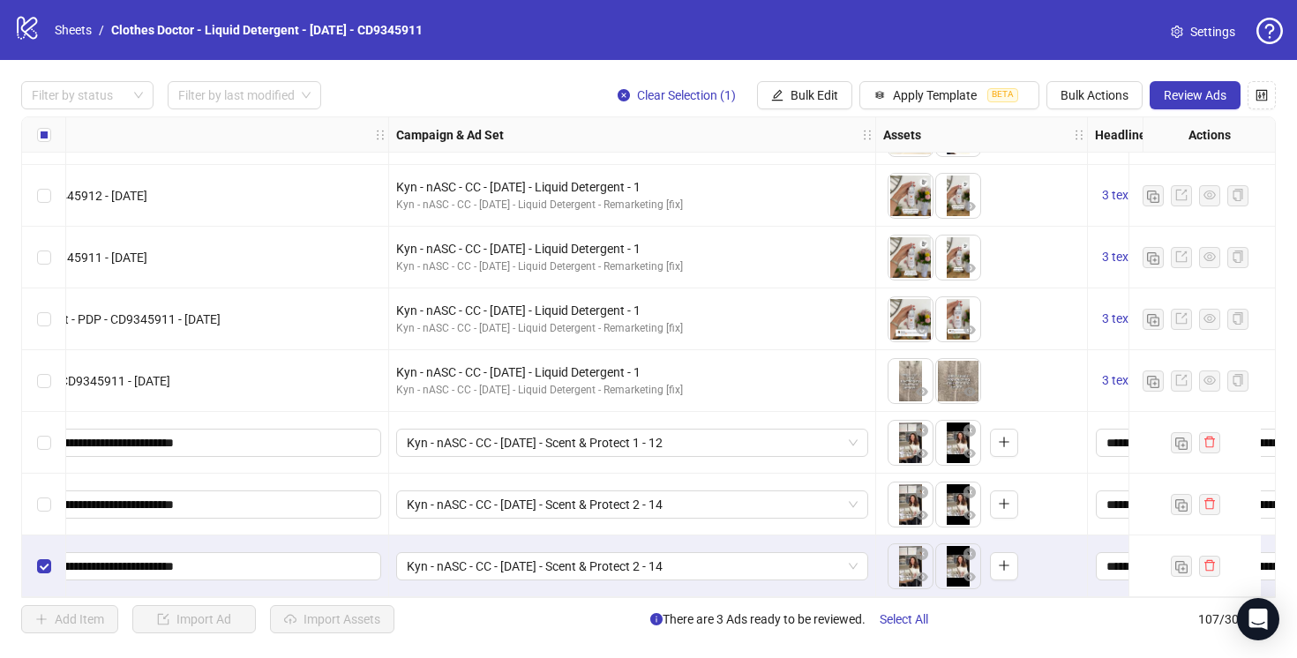
scroll to position [6170, 322]
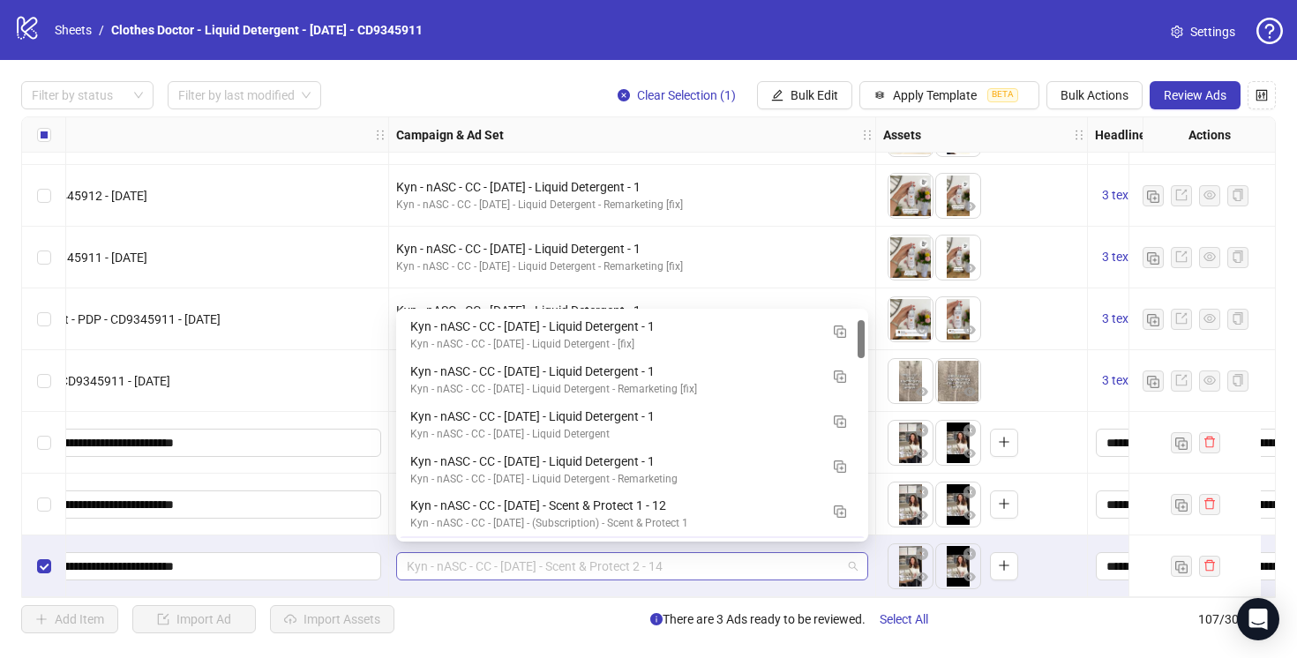
click at [741, 563] on span "Kyn - nASC - CC - [DATE] - Scent & Protect 2 - 14" at bounding box center [632, 566] width 451 height 26
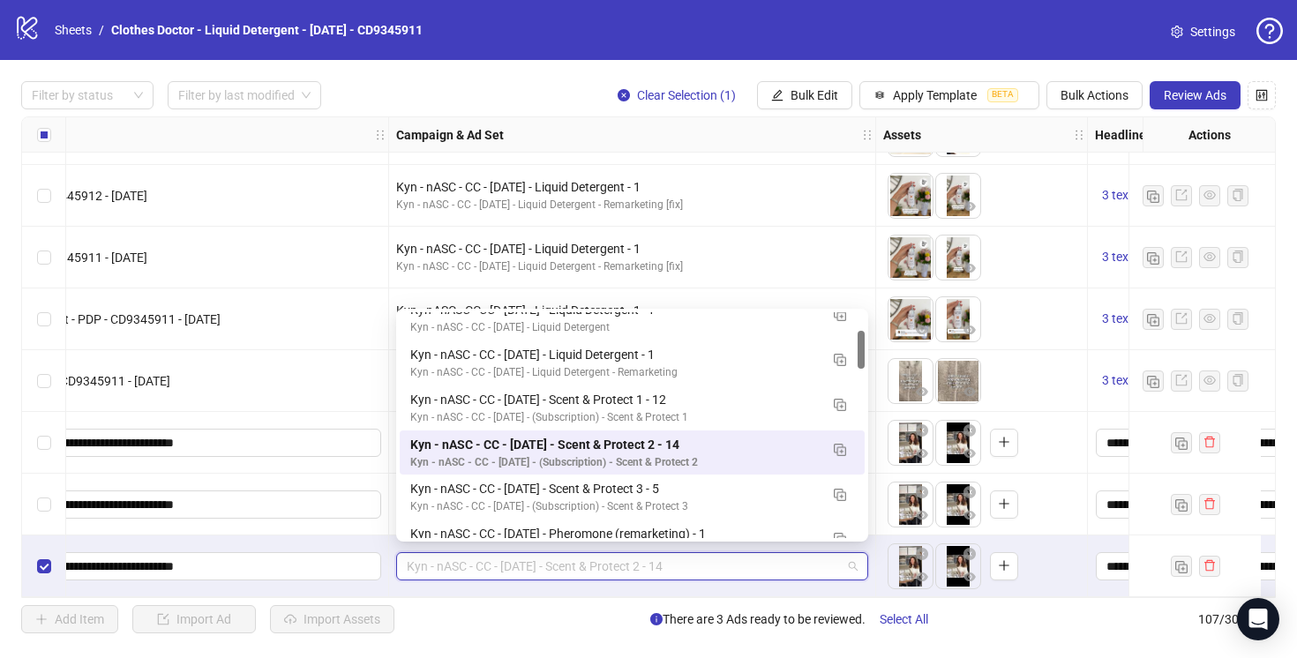
scroll to position [122, 0]
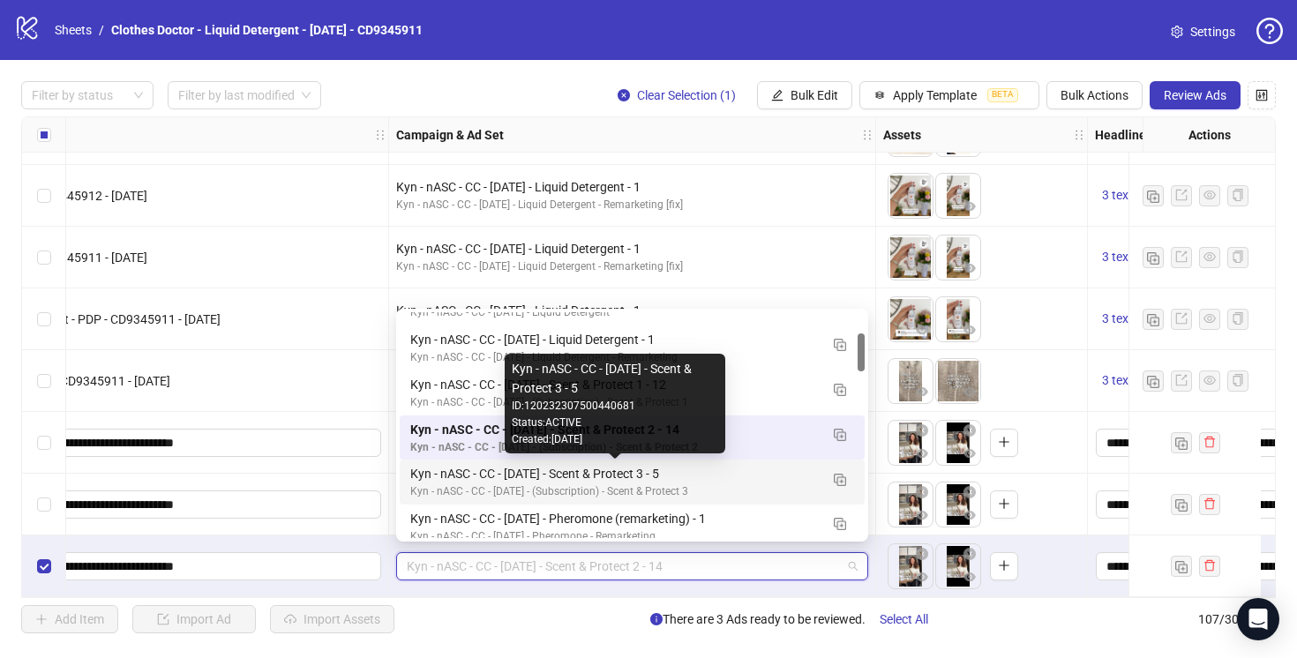
click at [723, 478] on div "Kyn - nASC - CC - [DATE] - Scent & Protect 3 - 5" at bounding box center [614, 473] width 408 height 19
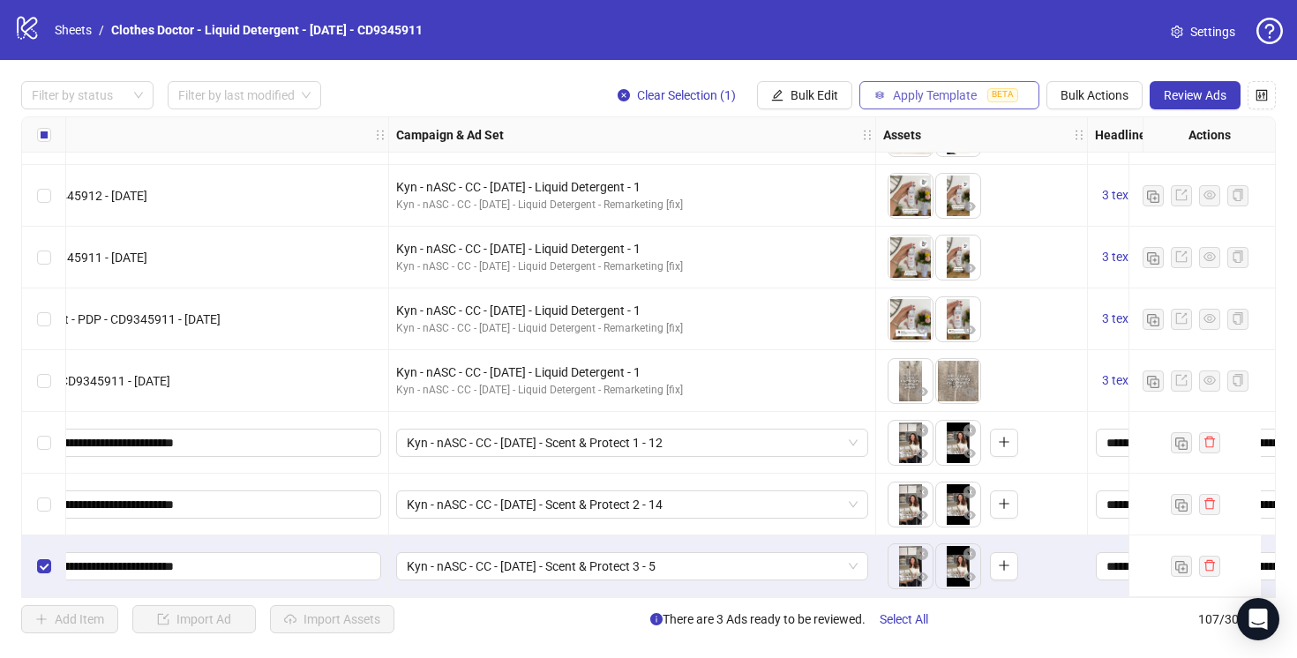
click at [902, 91] on span "Apply Template" at bounding box center [935, 95] width 84 height 14
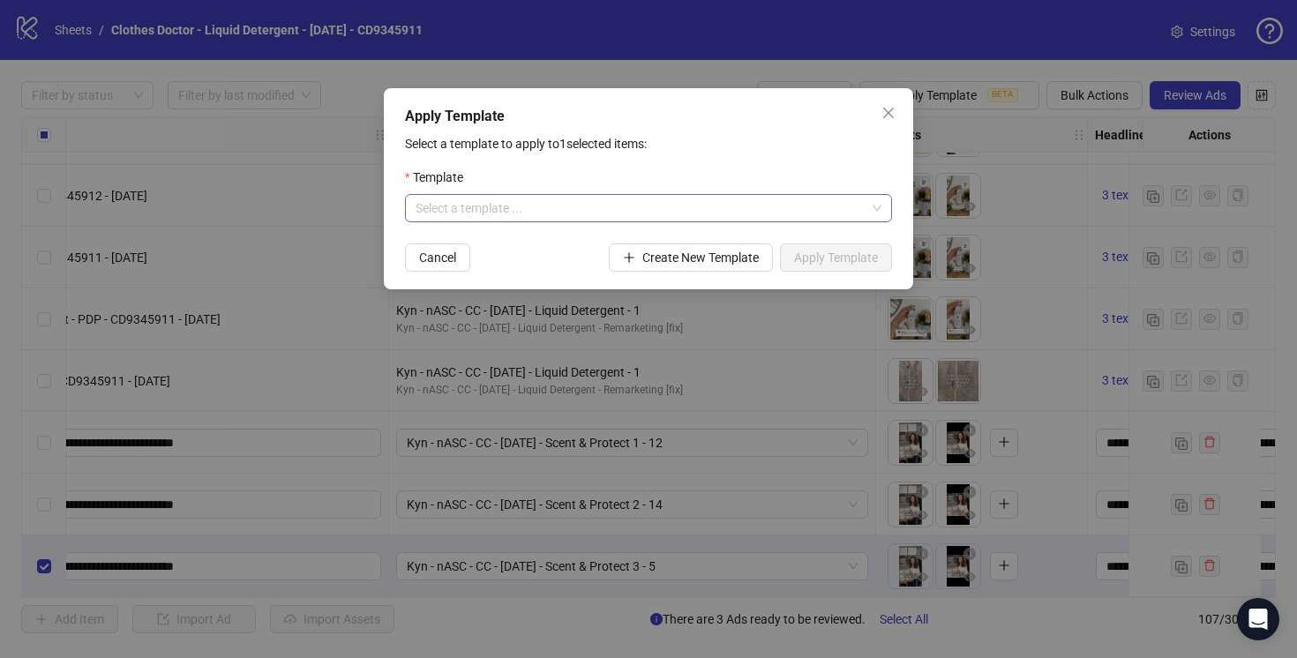
click at [648, 204] on input "search" at bounding box center [641, 208] width 450 height 26
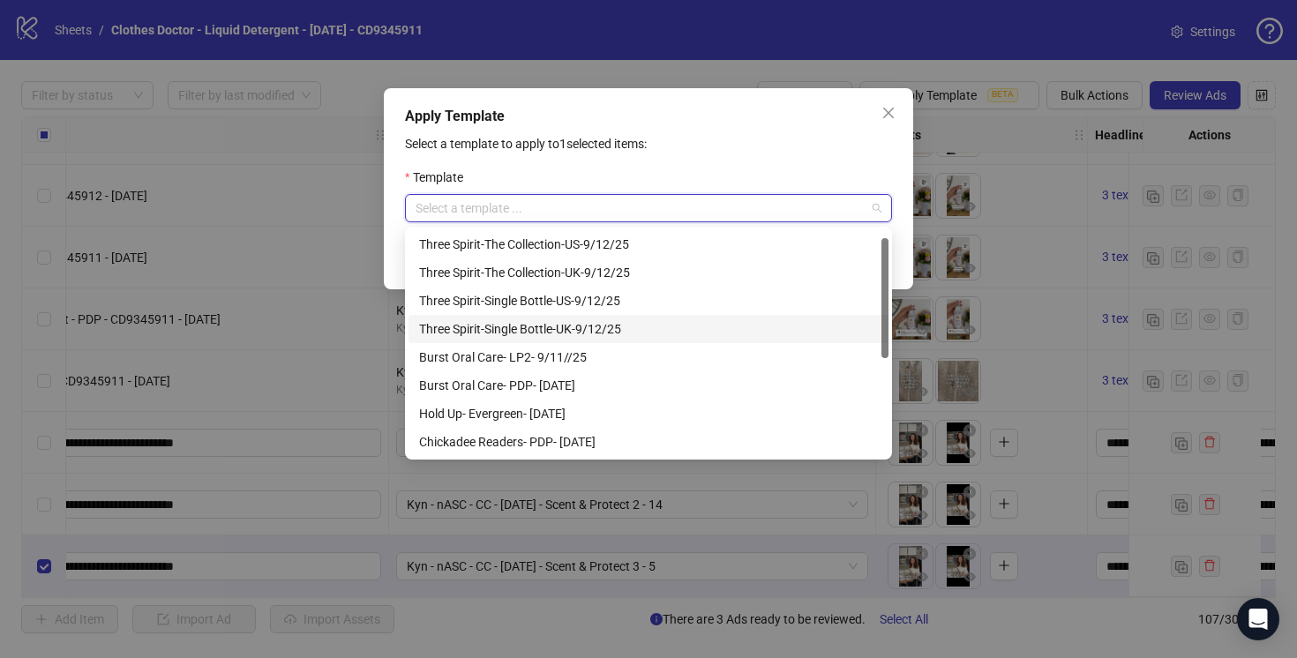
scroll to position [198, 0]
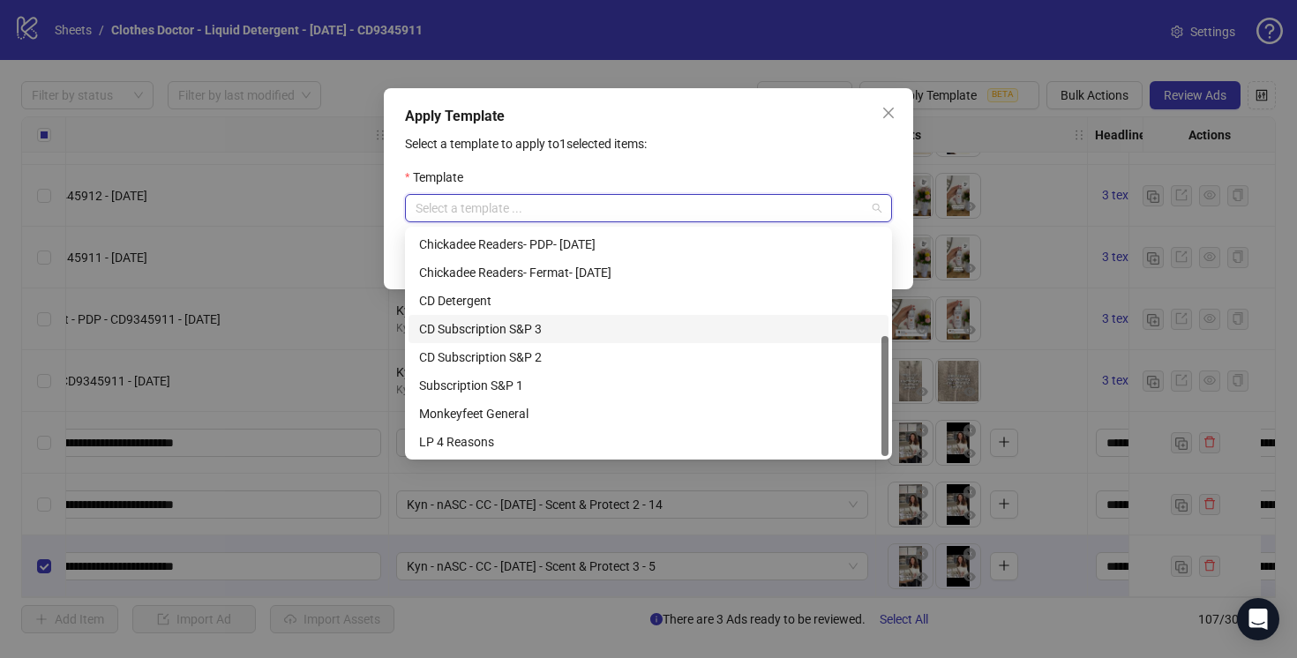
click at [530, 329] on div "CD Subscription S&P 3" at bounding box center [648, 328] width 459 height 19
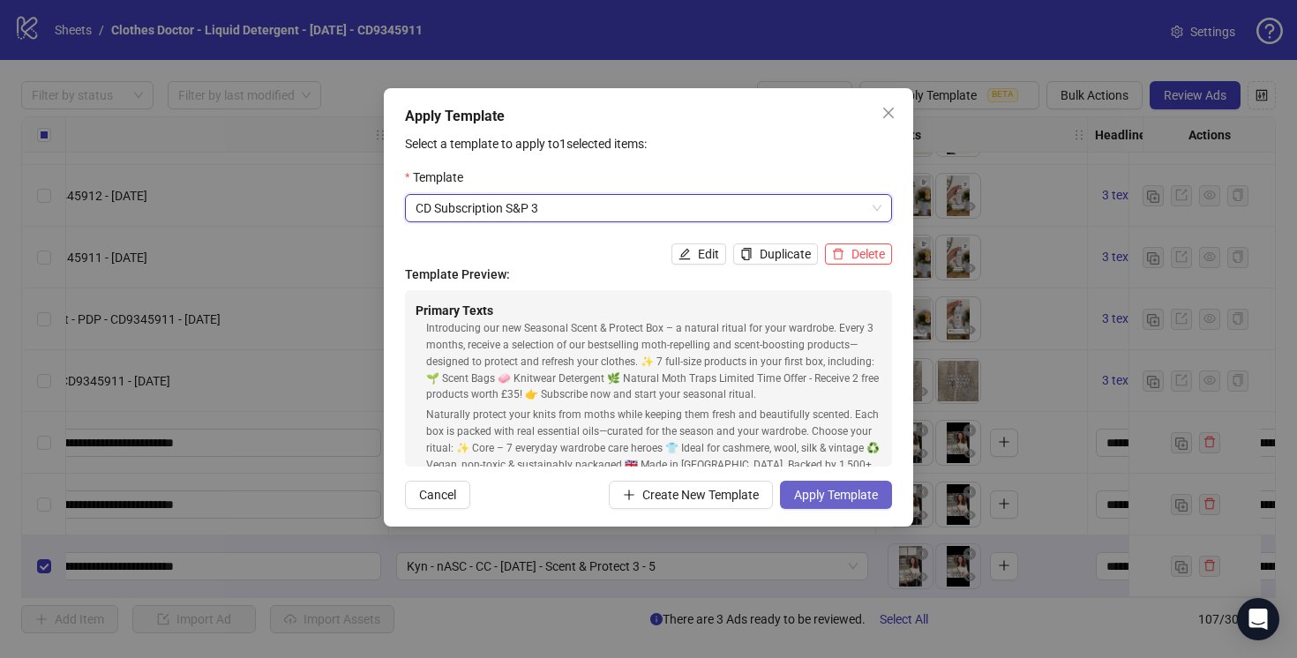
click at [812, 486] on button "Apply Template" at bounding box center [836, 495] width 112 height 28
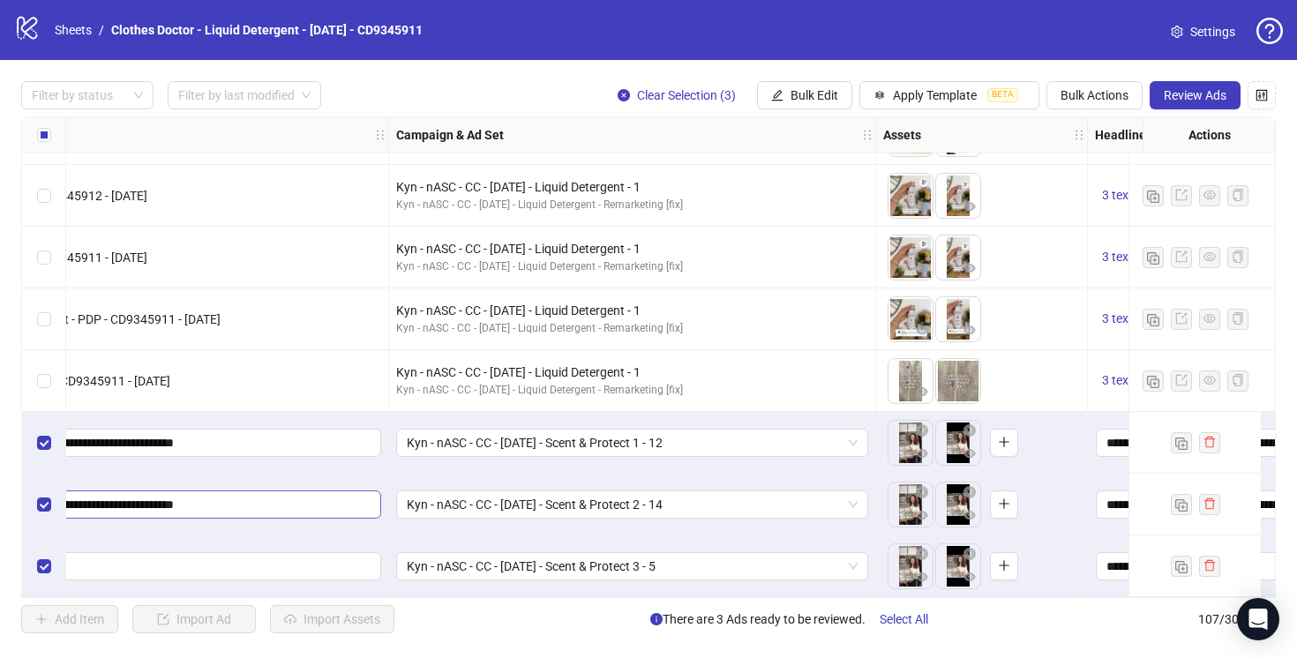
scroll to position [6170, 0]
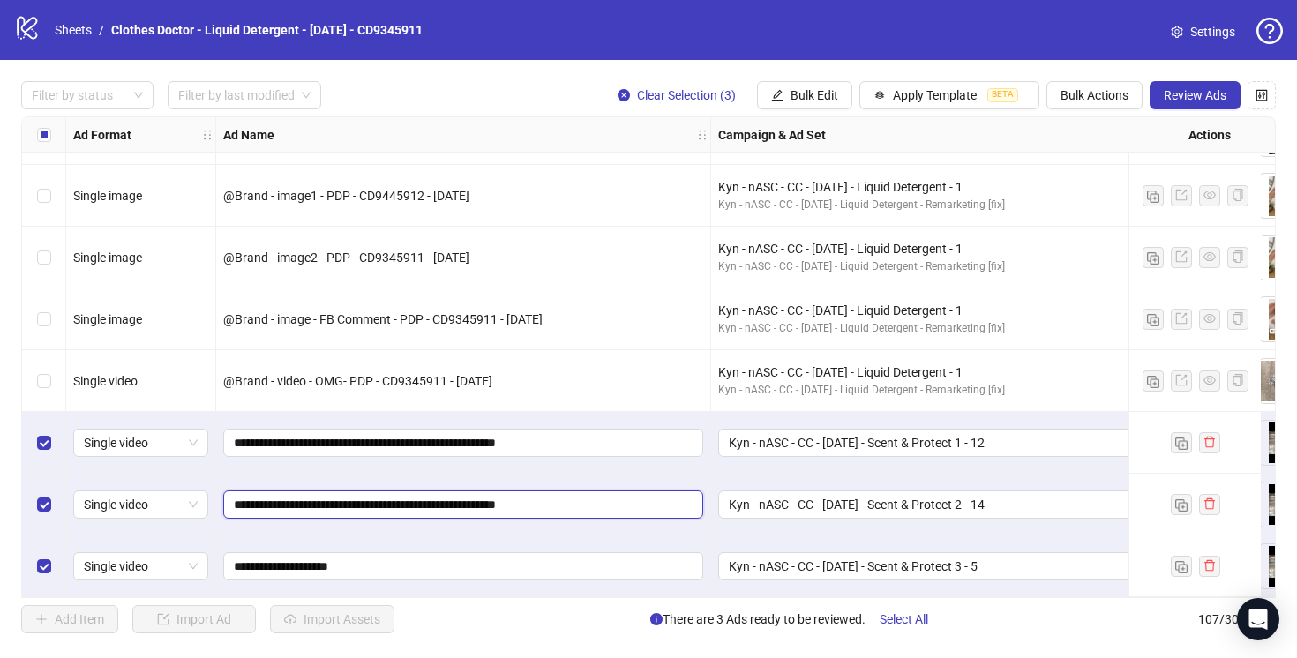
click at [585, 499] on input "**********" at bounding box center [461, 504] width 455 height 19
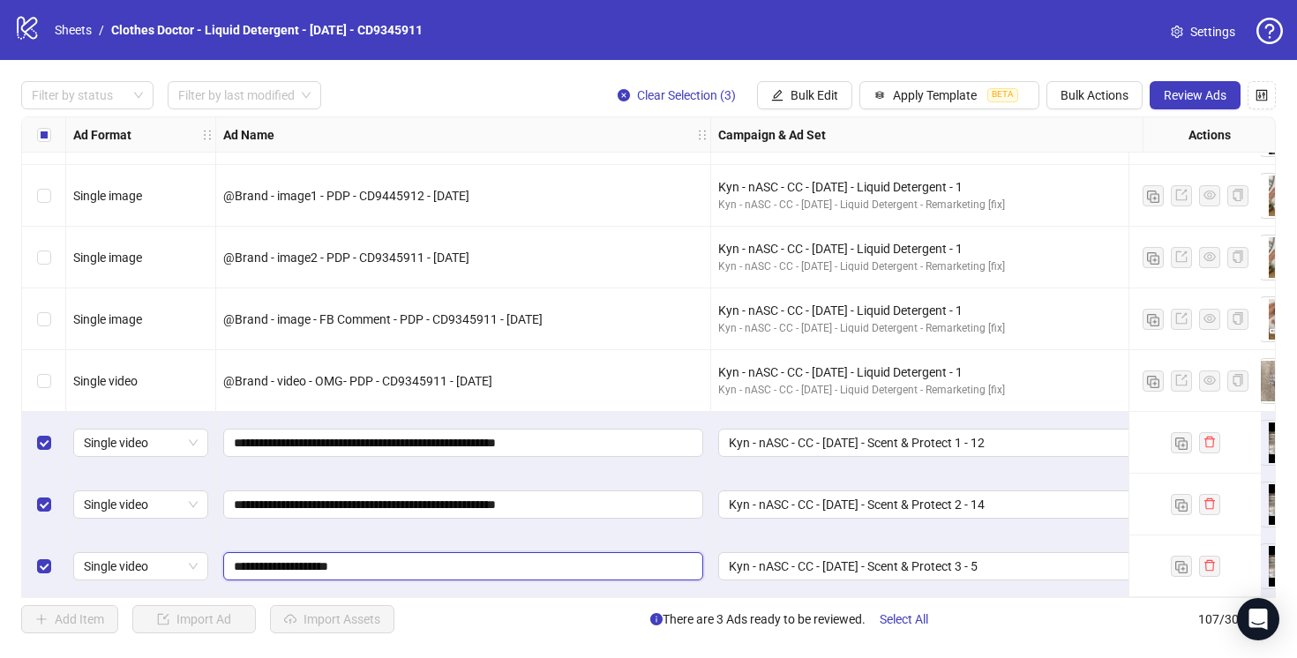
click at [531, 564] on input "**********" at bounding box center [461, 566] width 455 height 19
paste input "**********"
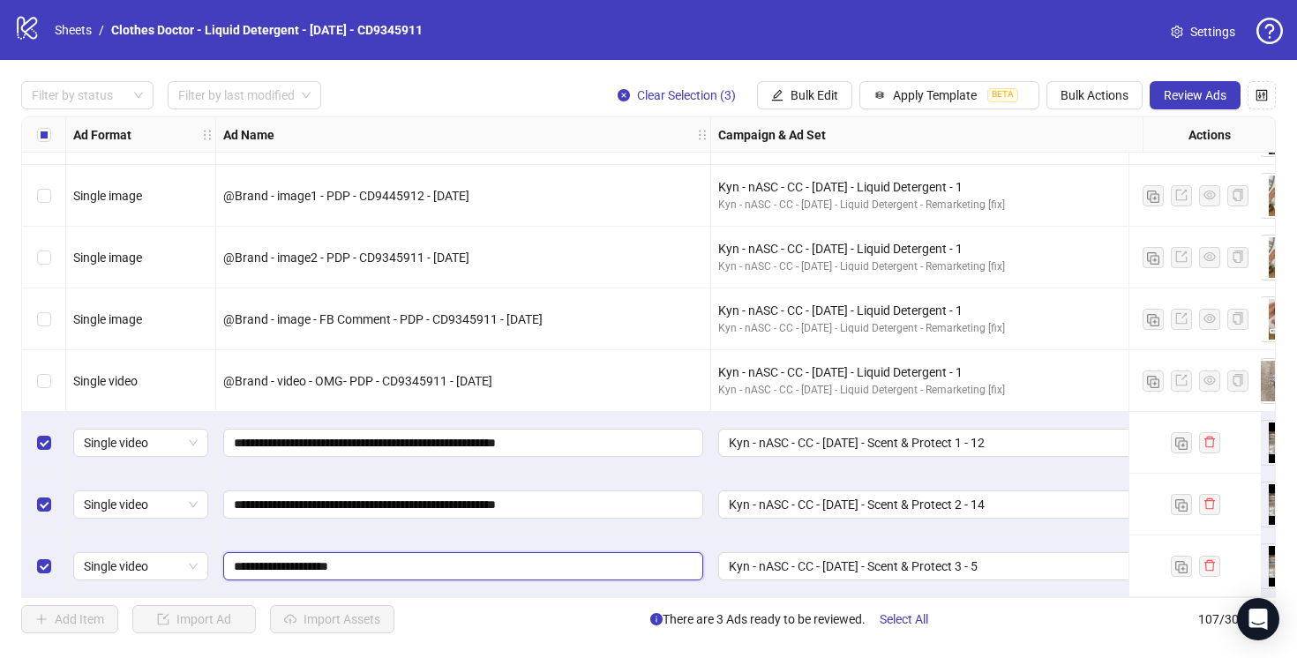
type input "**********"
click at [663, 528] on div "**********" at bounding box center [463, 505] width 495 height 62
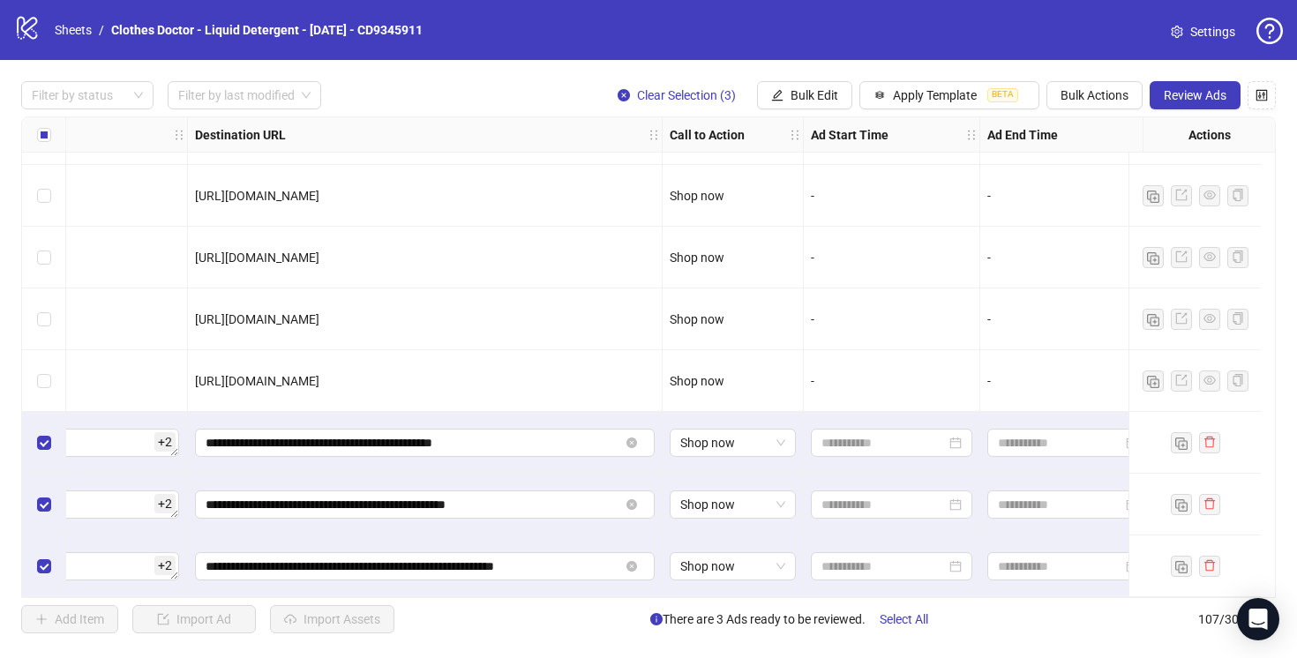
scroll to position [6170, 2649]
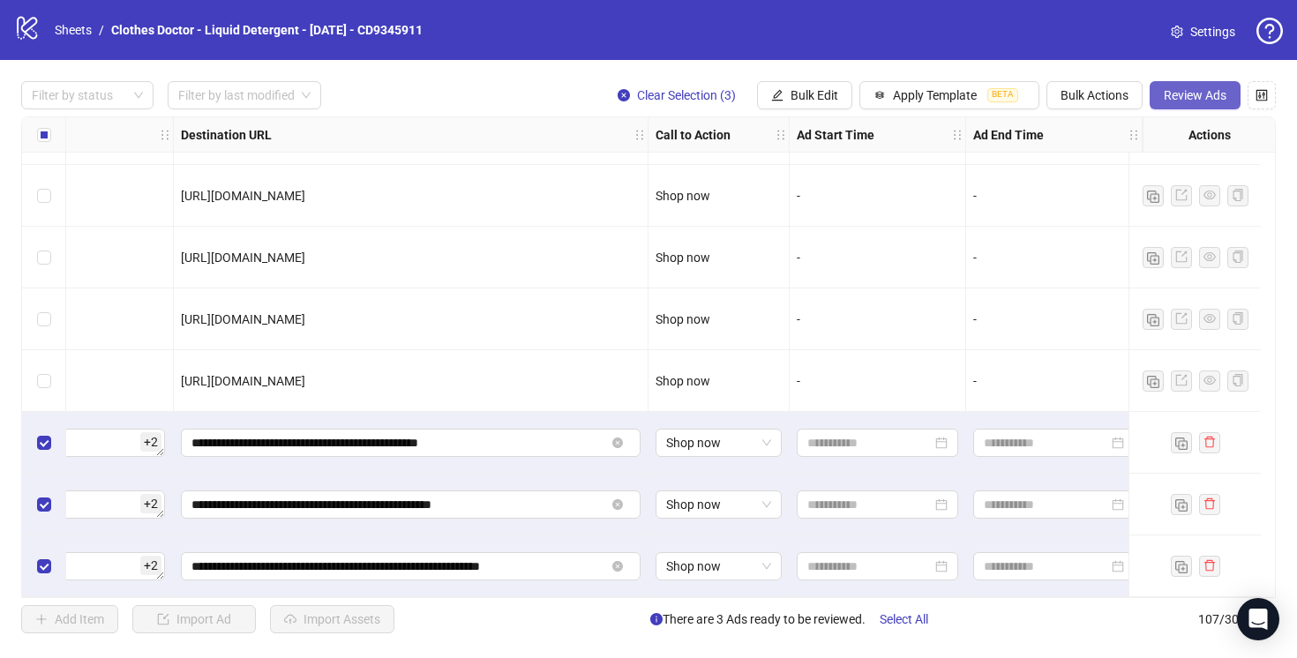
click at [1179, 92] on span "Review Ads" at bounding box center [1195, 95] width 63 height 14
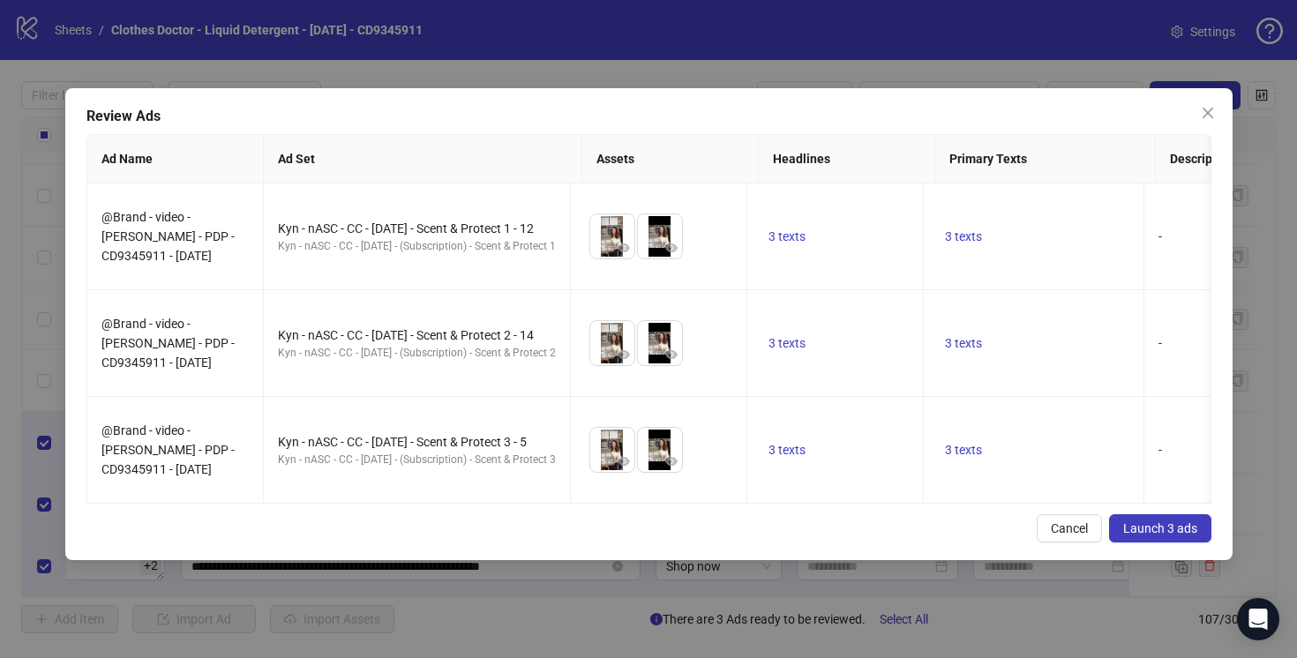
click at [1149, 527] on span "Launch 3 ads" at bounding box center [1160, 528] width 74 height 14
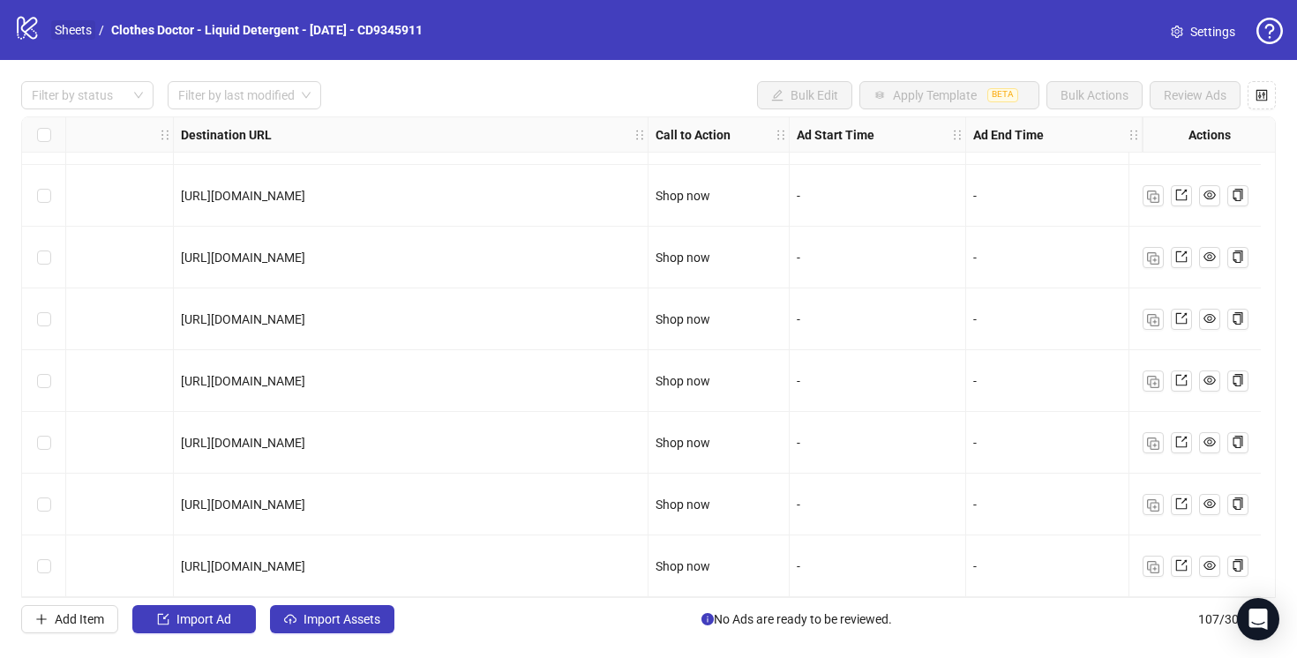
click at [62, 30] on link "Sheets" at bounding box center [73, 29] width 44 height 19
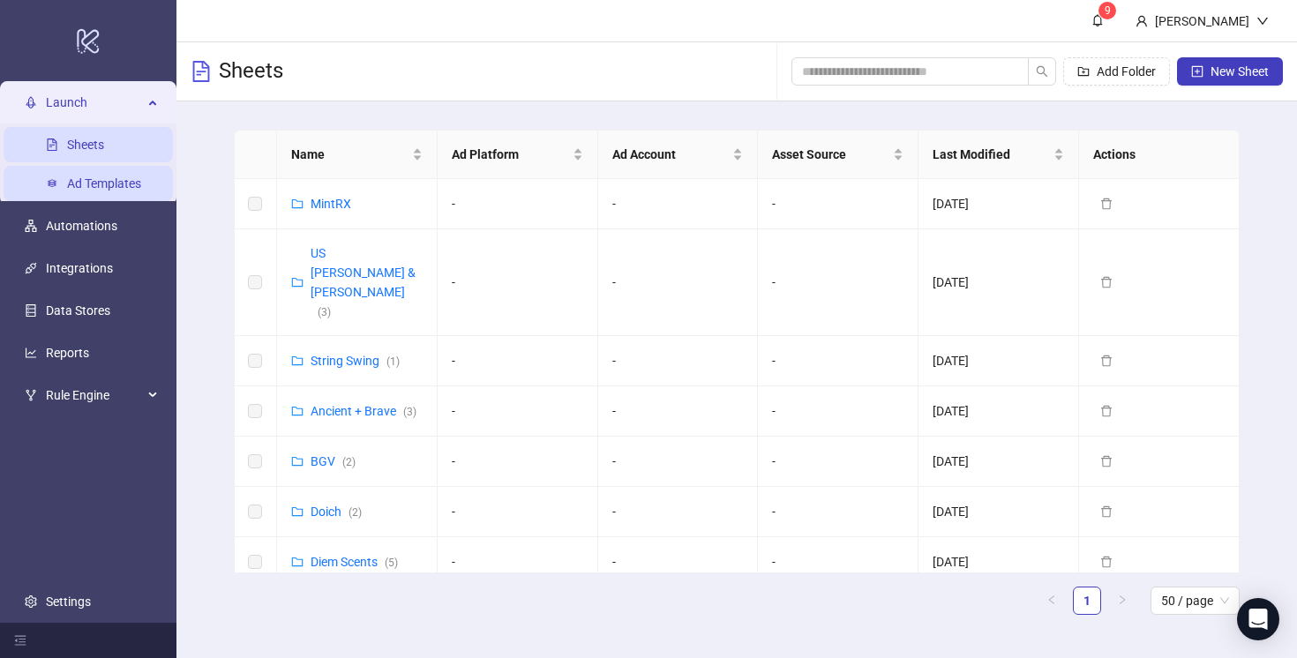
click at [111, 185] on link "Ad Templates" at bounding box center [104, 183] width 74 height 14
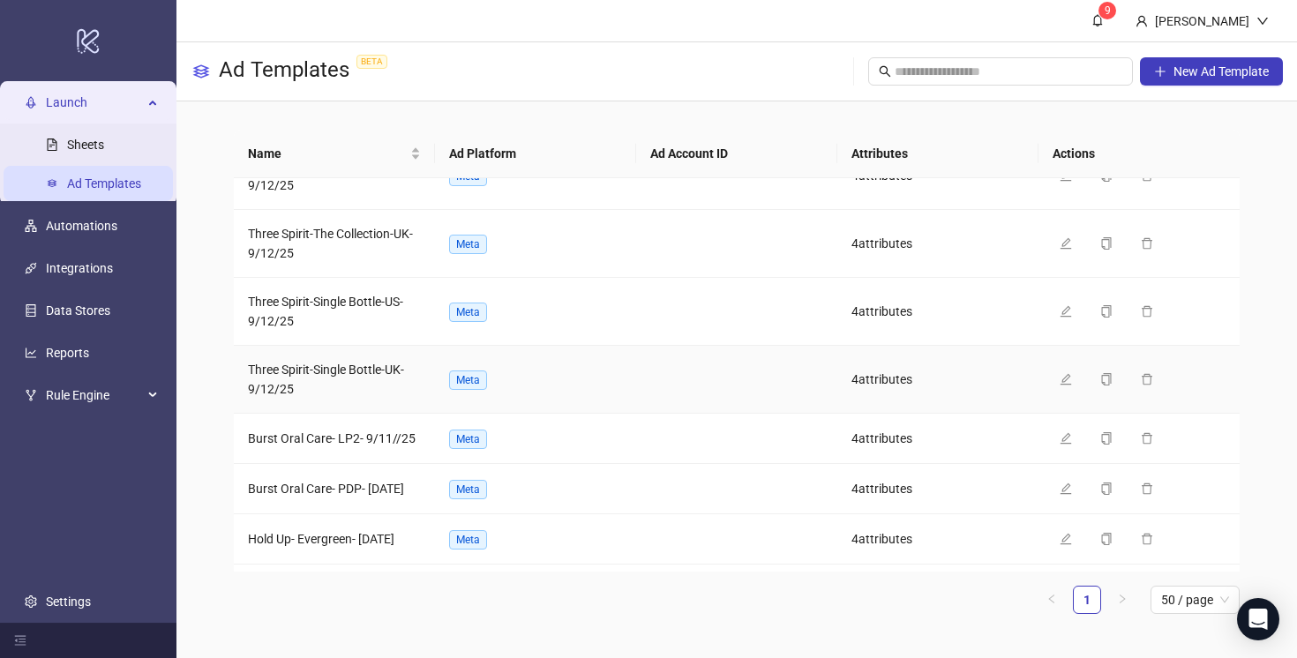
scroll to position [467, 0]
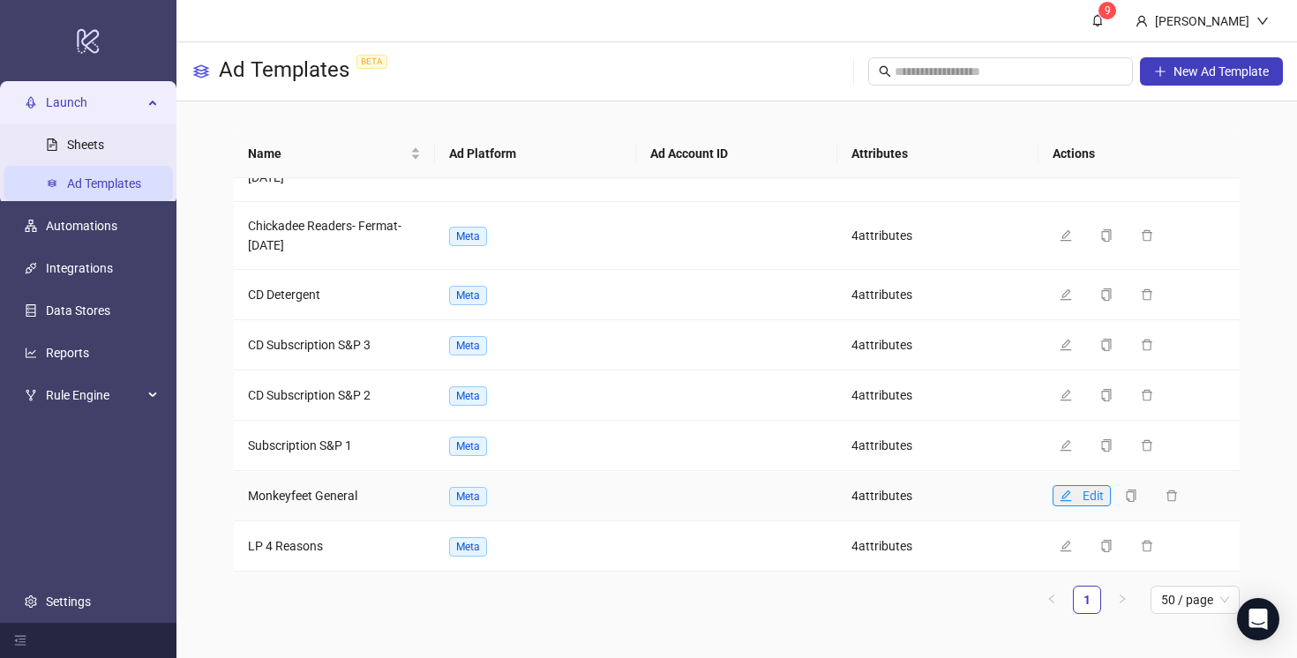
click at [1063, 496] on icon "edit" at bounding box center [1065, 495] width 11 height 11
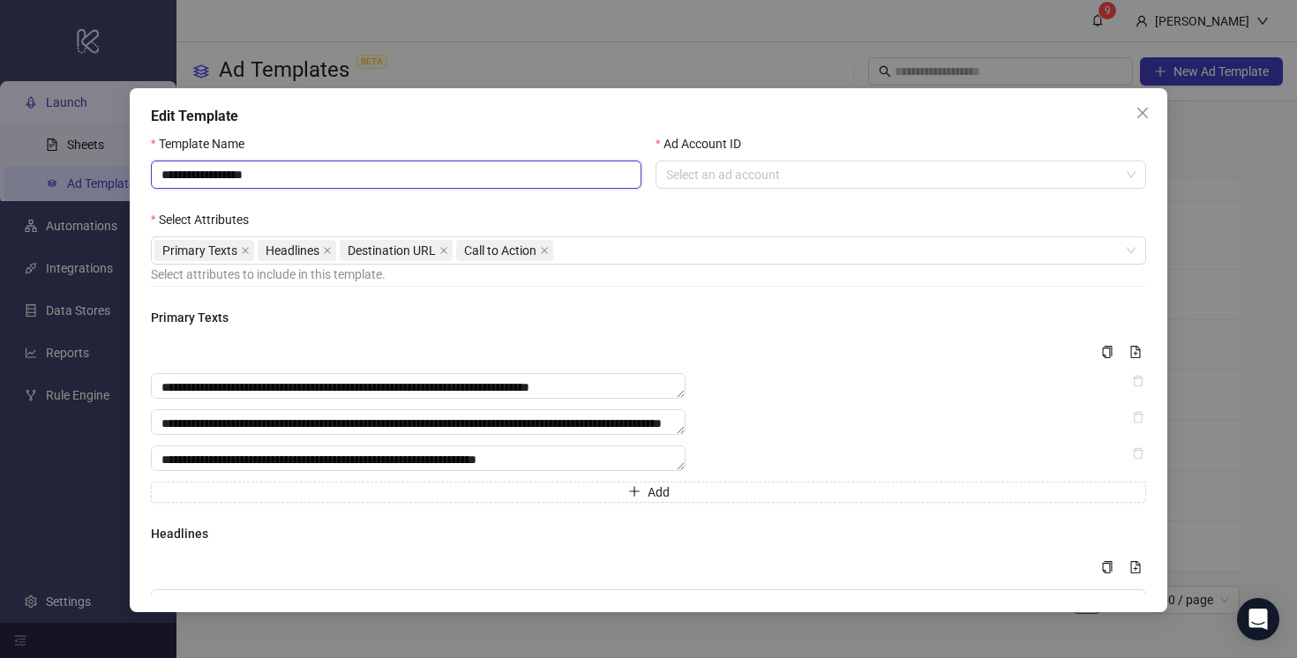
click at [299, 179] on input "**********" at bounding box center [396, 175] width 490 height 28
type input "**********"
click at [686, 170] on input "Ad Account ID" at bounding box center [892, 174] width 453 height 26
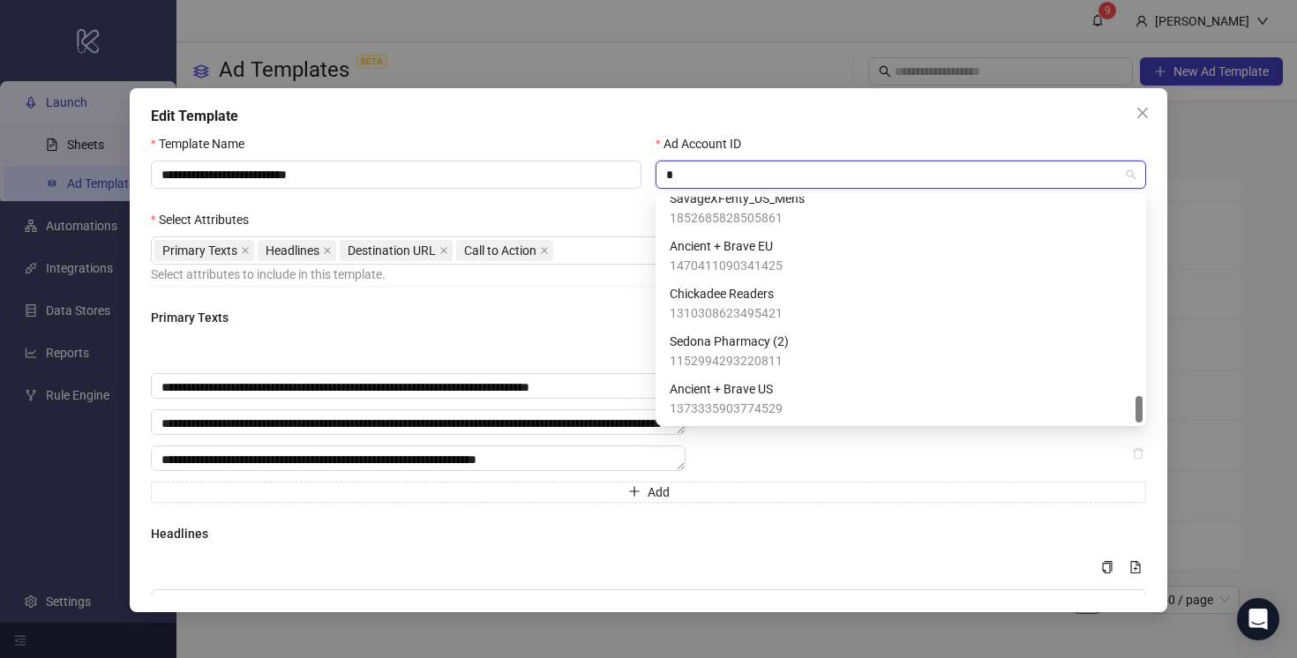
scroll to position [0, 0]
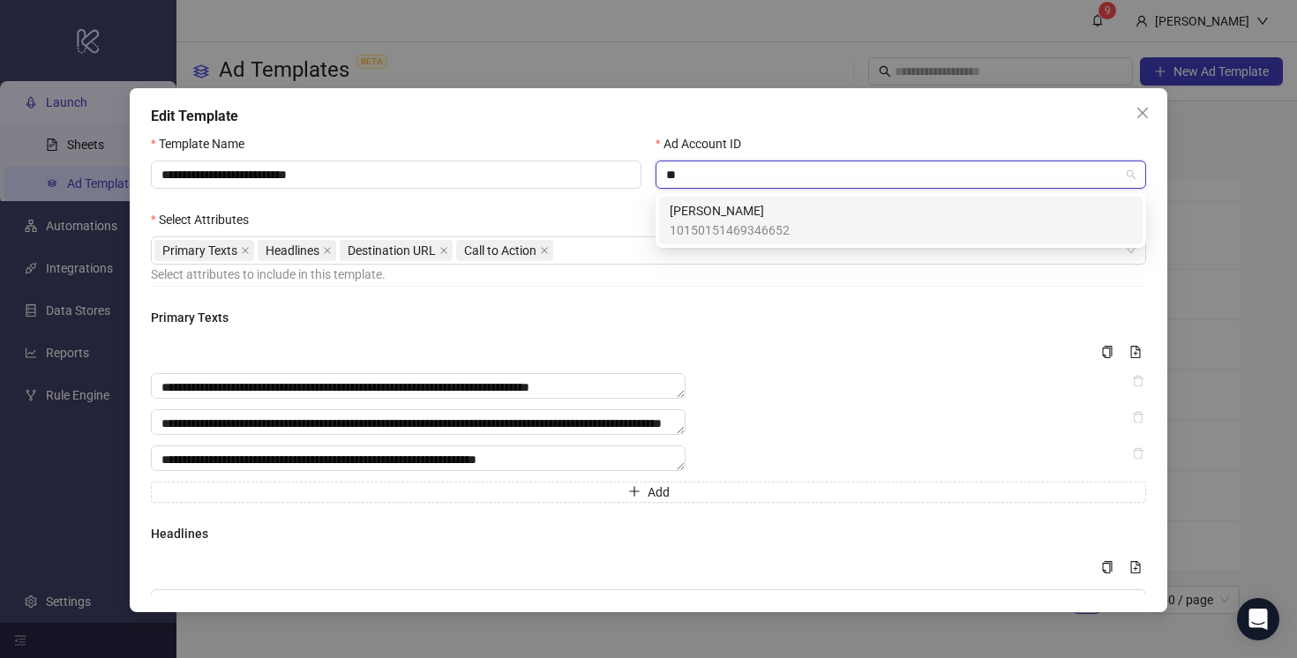
type input "*"
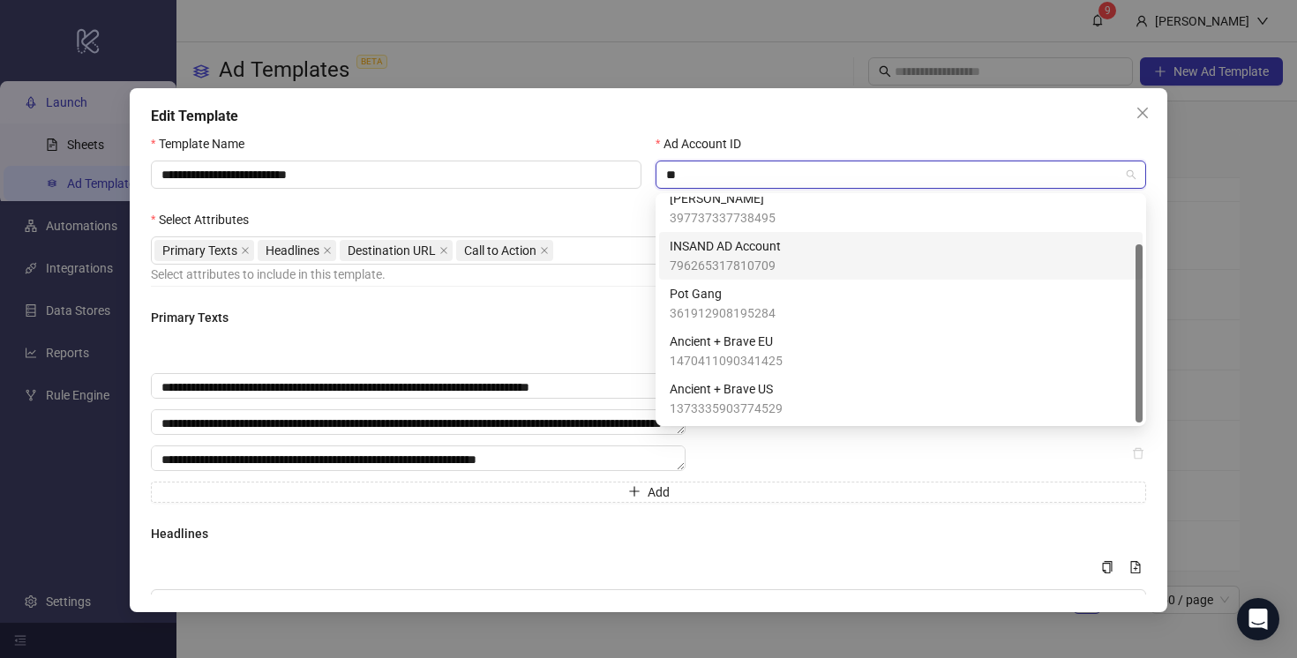
type input "*"
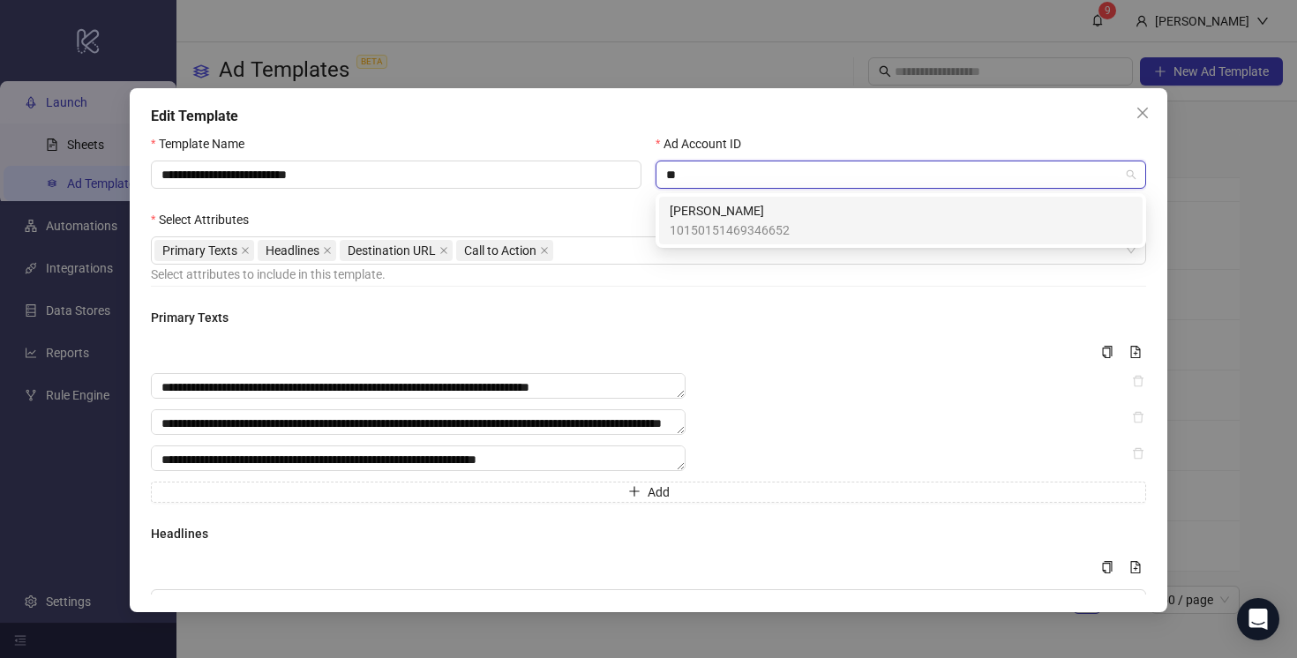
type input "*"
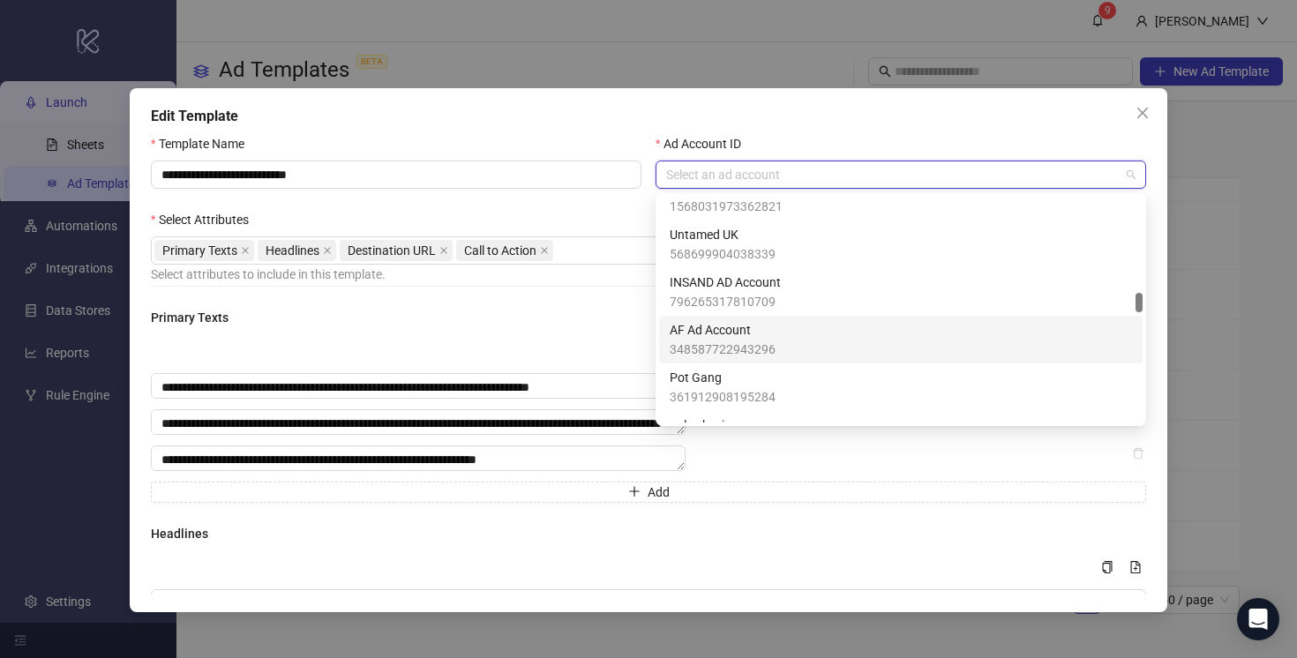
scroll to position [1120, 0]
click at [778, 331] on div "AF Ad Account 348587722943296" at bounding box center [901, 338] width 462 height 39
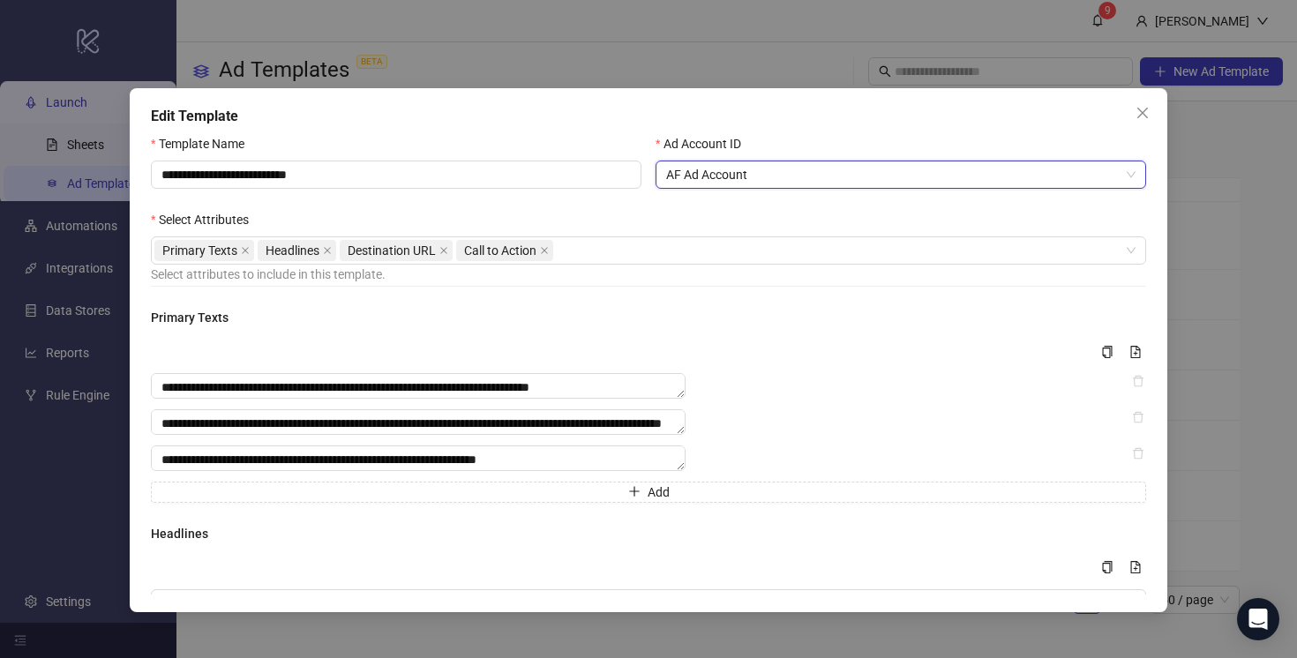
click at [625, 210] on div "Select Attributes" at bounding box center [648, 223] width 995 height 26
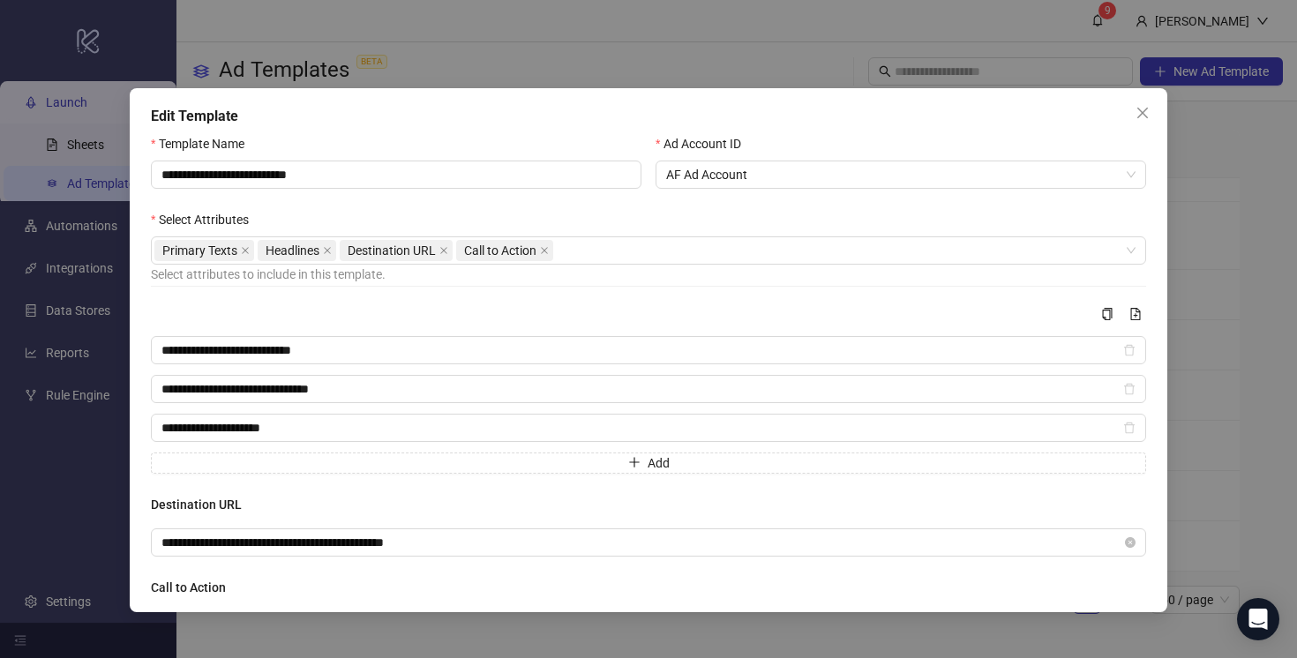
scroll to position [109, 0]
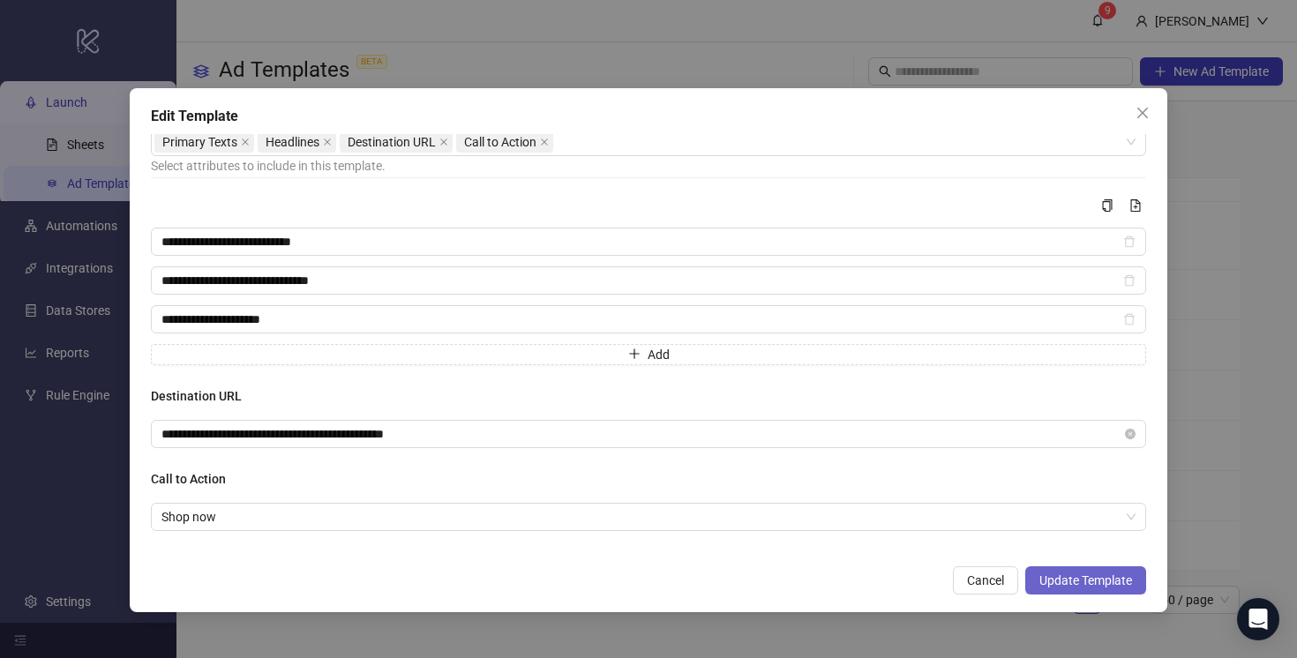
click at [1055, 580] on span "Update Template" at bounding box center [1085, 580] width 93 height 14
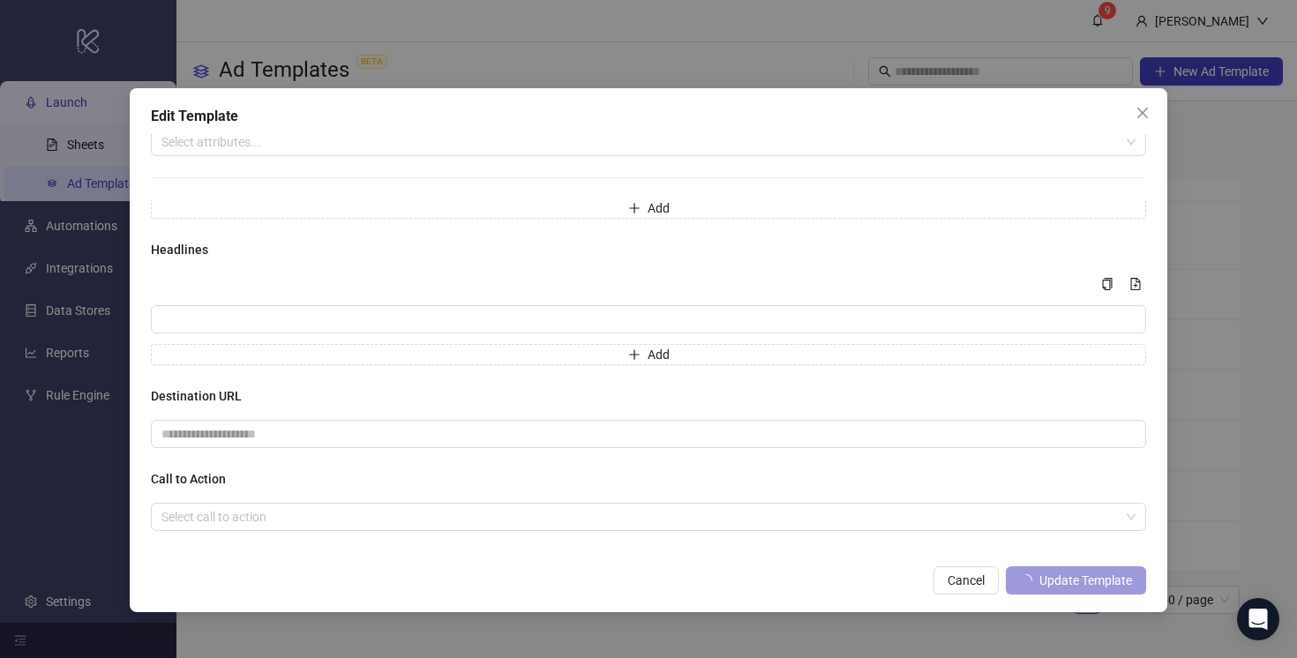
scroll to position [125, 0]
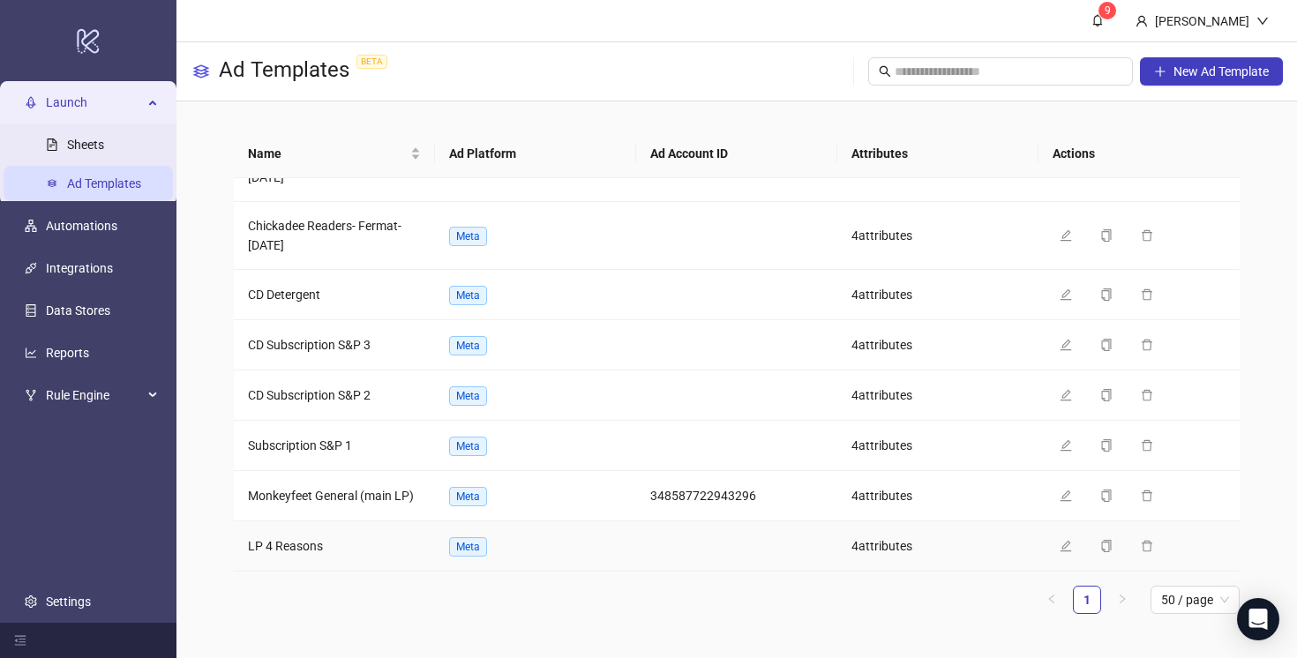
click at [281, 548] on span "LP 4 Reasons" at bounding box center [285, 546] width 75 height 14
click at [1065, 445] on icon "edit" at bounding box center [1065, 444] width 11 height 11
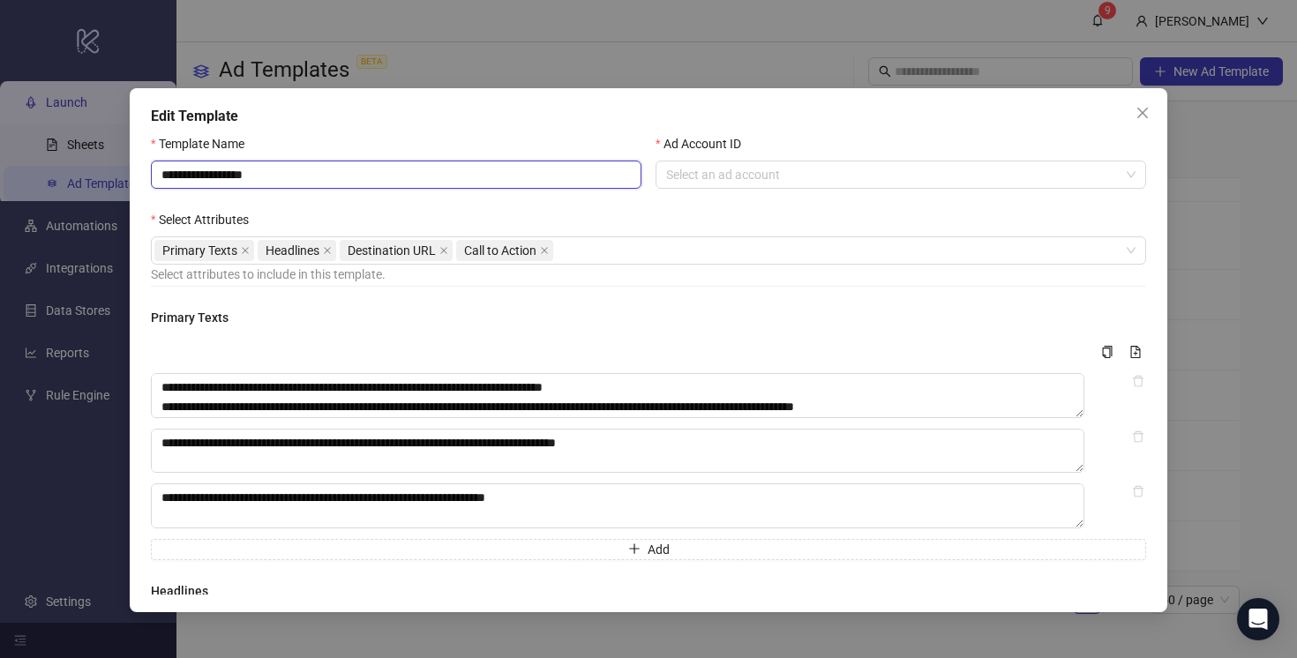
click at [159, 176] on input "**********" at bounding box center [396, 175] width 490 height 28
type input "**********"
click at [760, 172] on input "Ad Account ID" at bounding box center [892, 174] width 453 height 26
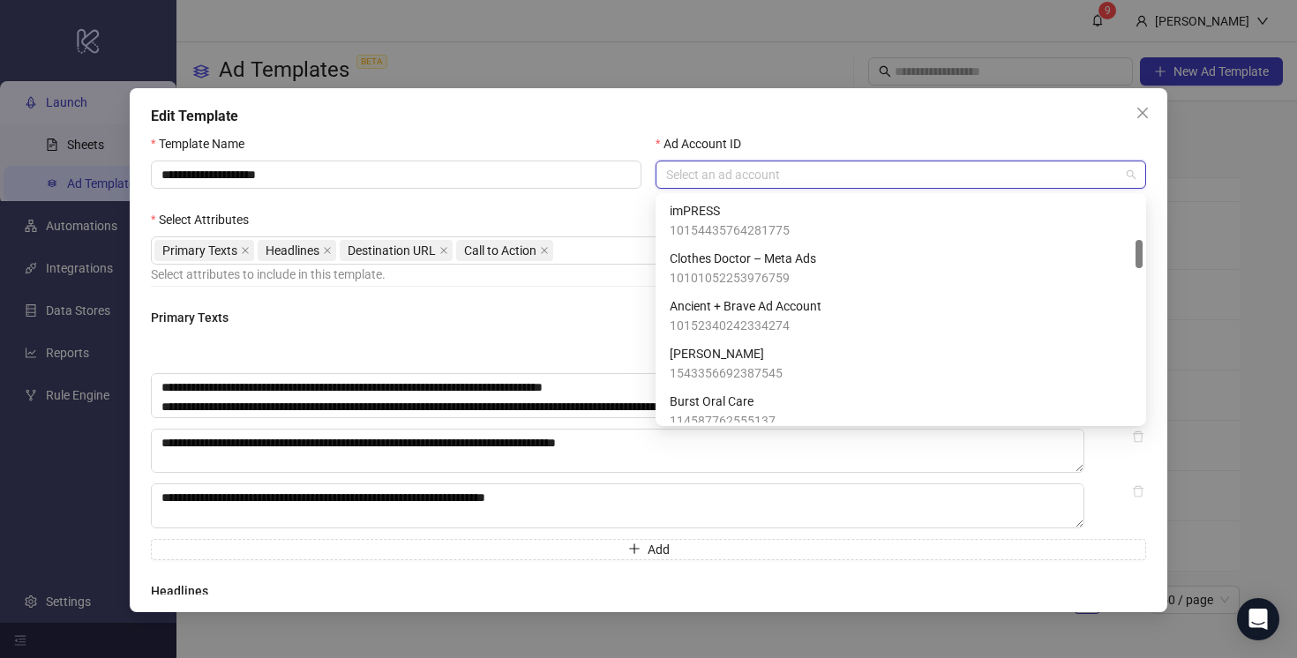
scroll to position [345, 0]
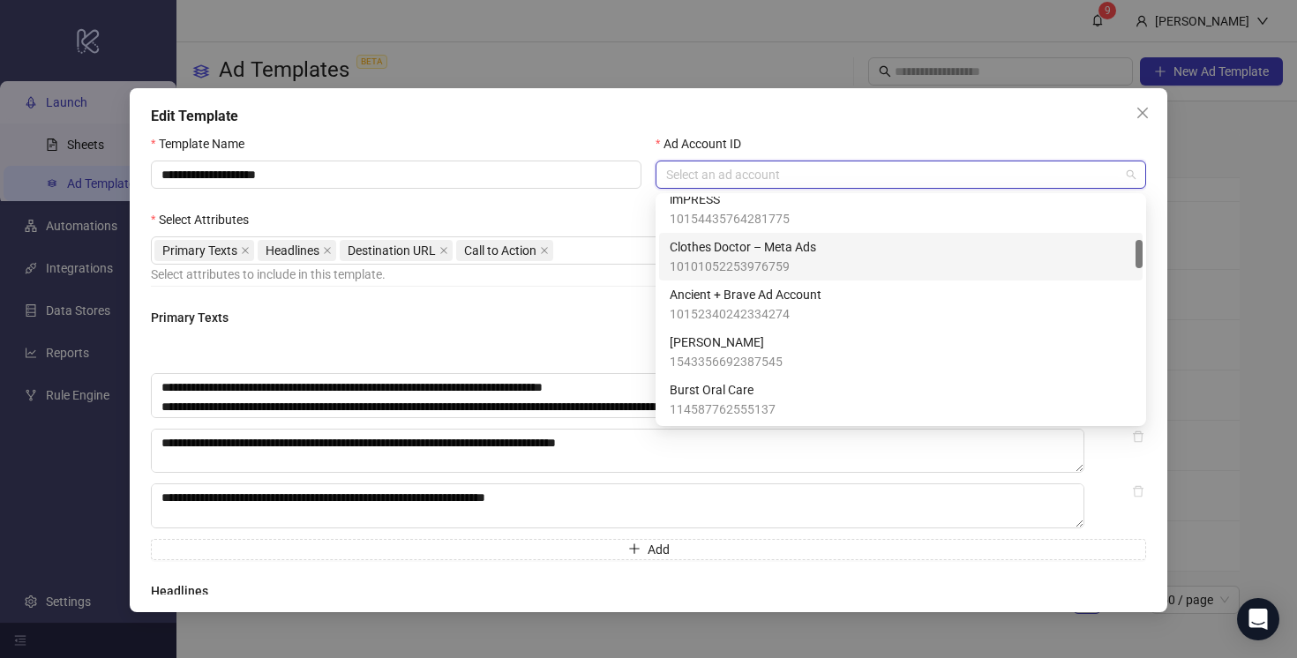
click at [795, 249] on span "Clothes Doctor – Meta Ads" at bounding box center [743, 246] width 146 height 19
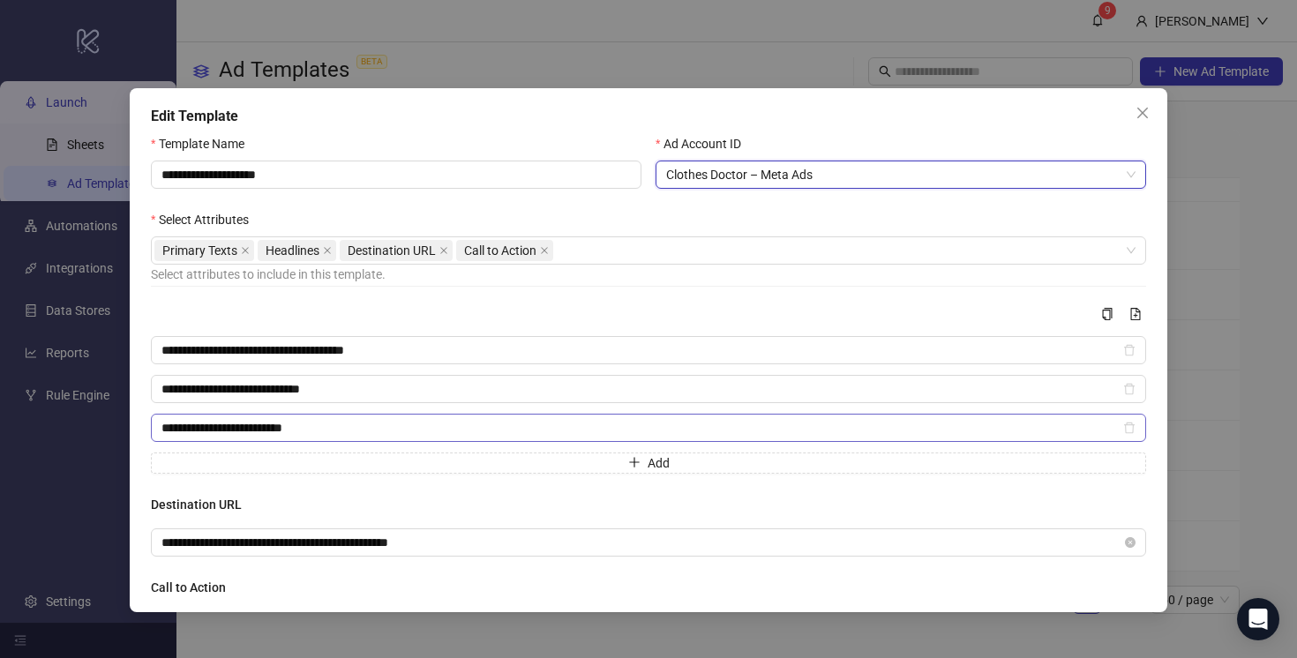
scroll to position [109, 0]
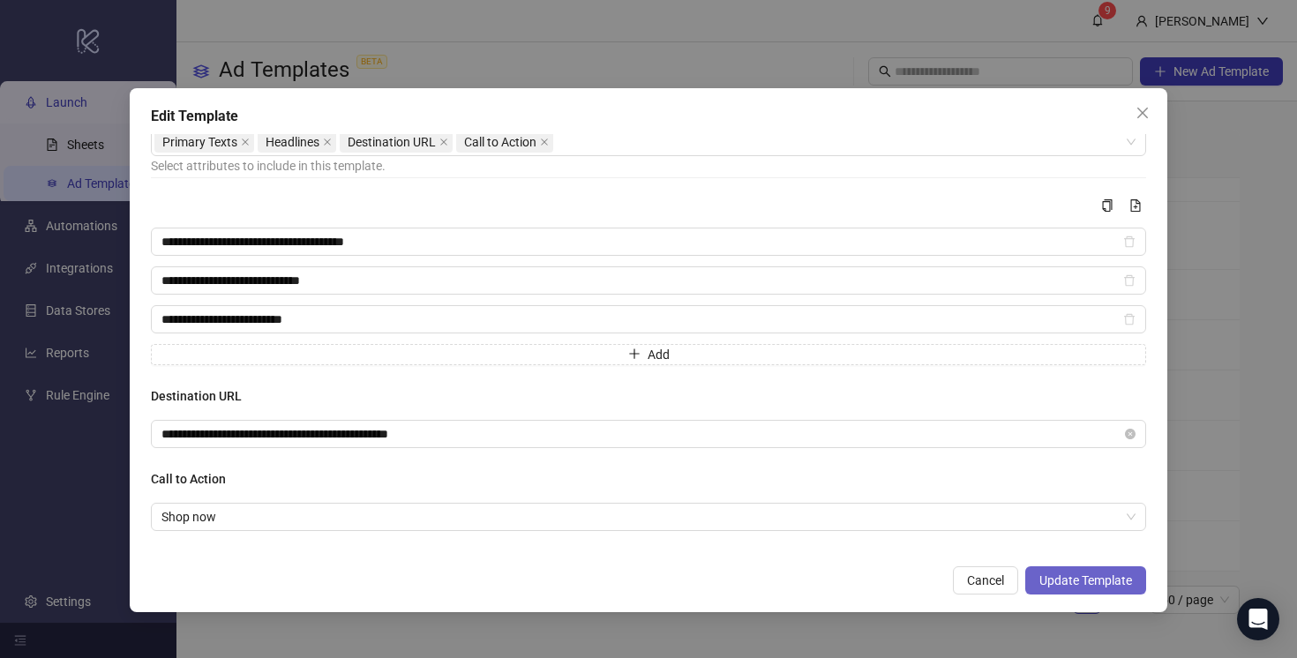
click at [1059, 581] on span "Update Template" at bounding box center [1085, 580] width 93 height 14
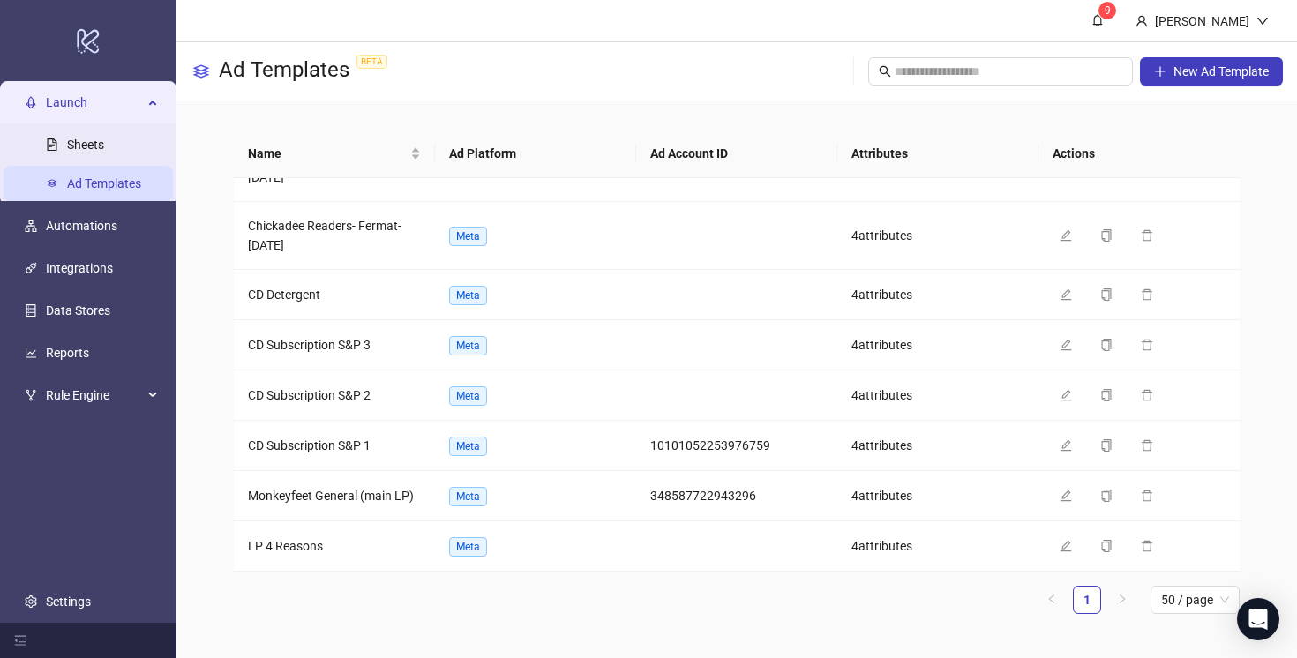
scroll to position [125, 0]
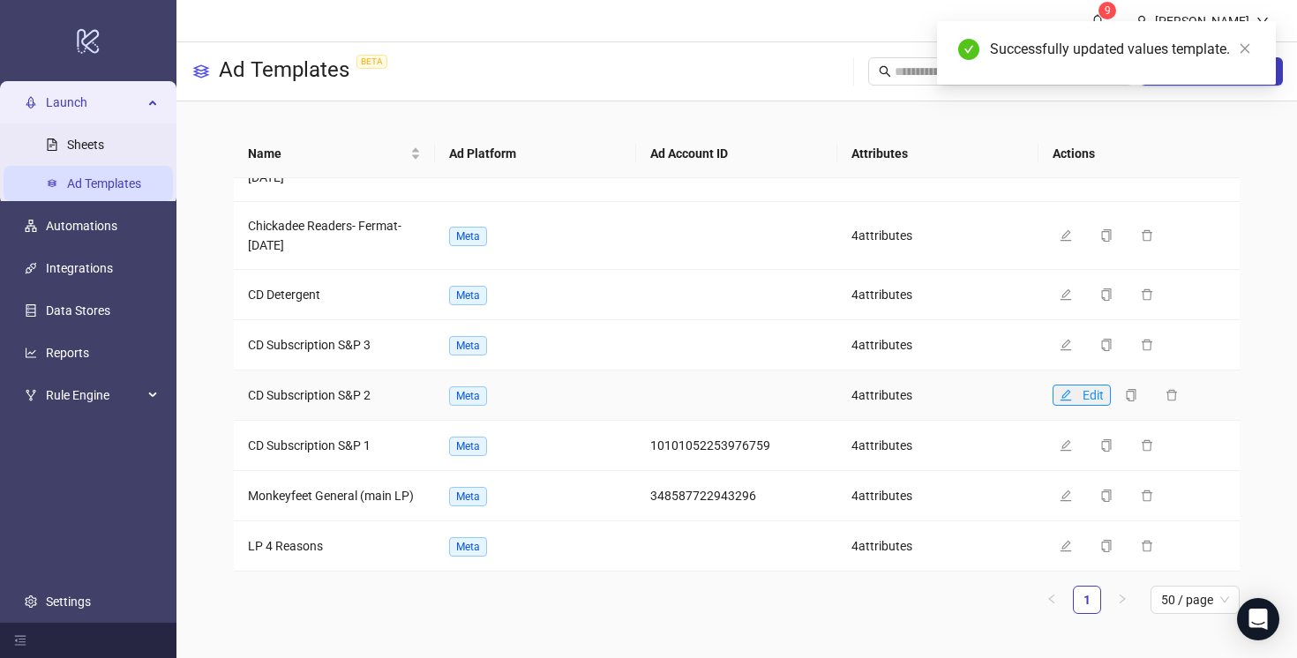
click at [1067, 392] on icon "edit" at bounding box center [1065, 395] width 12 height 12
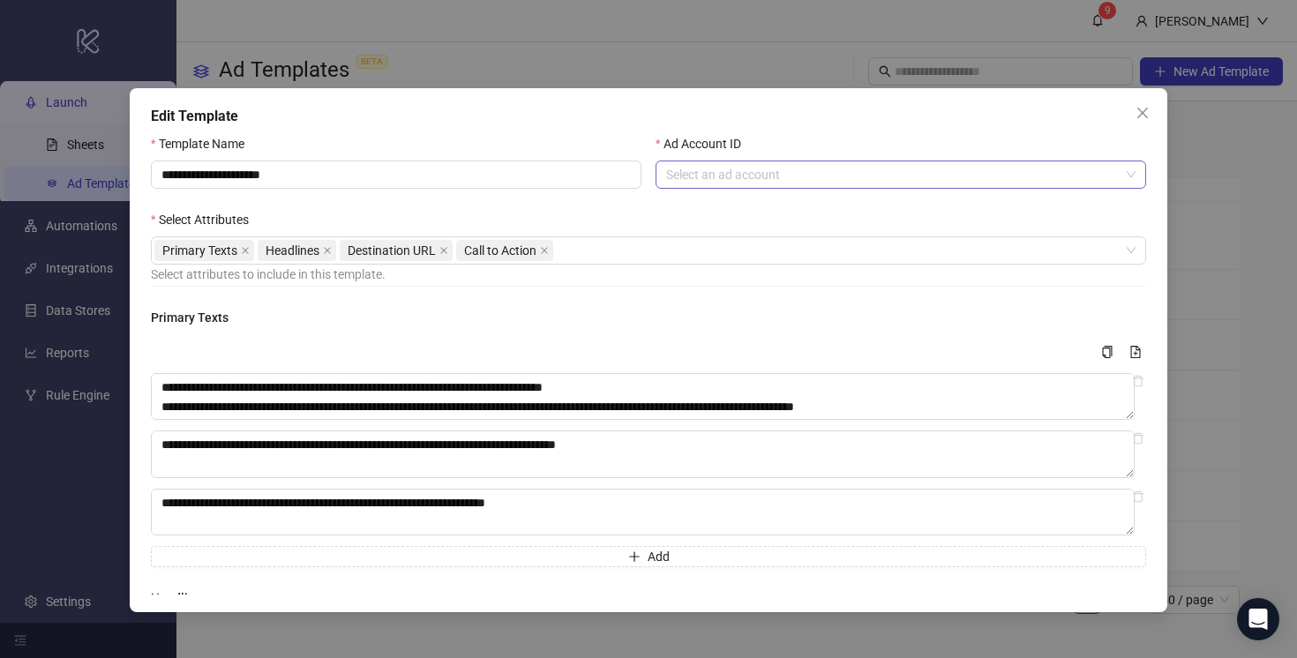
click at [819, 173] on input "Ad Account ID" at bounding box center [892, 174] width 453 height 26
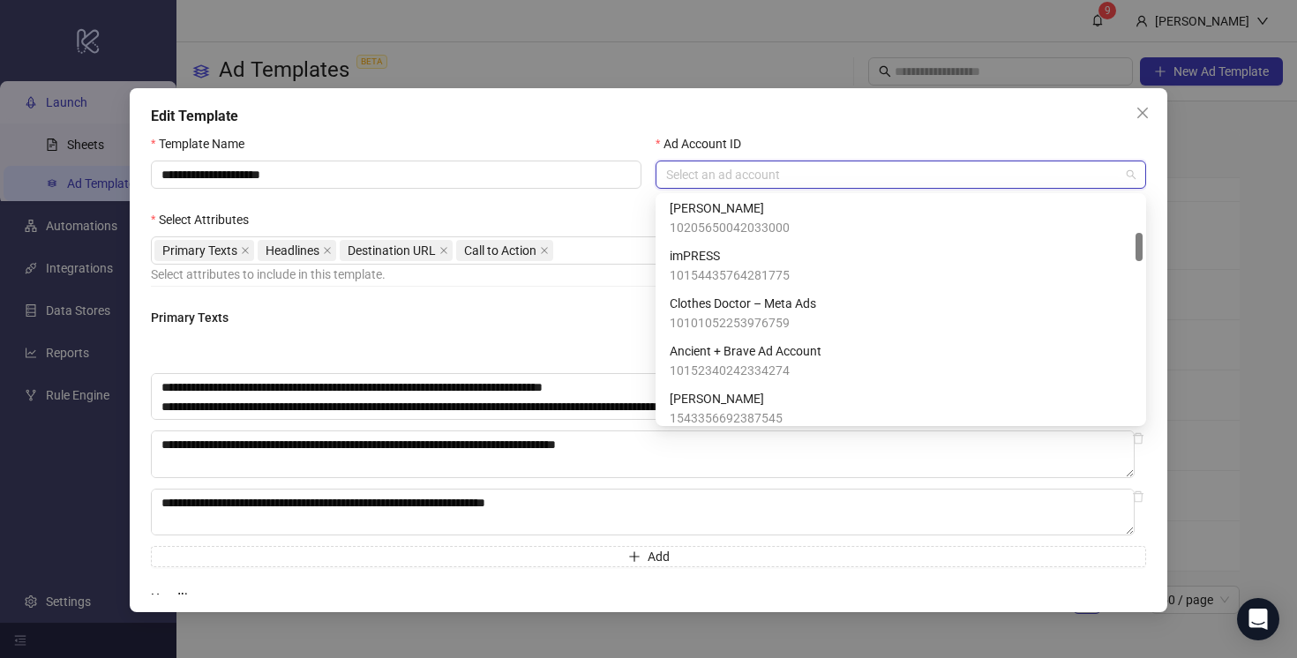
scroll to position [291, 0]
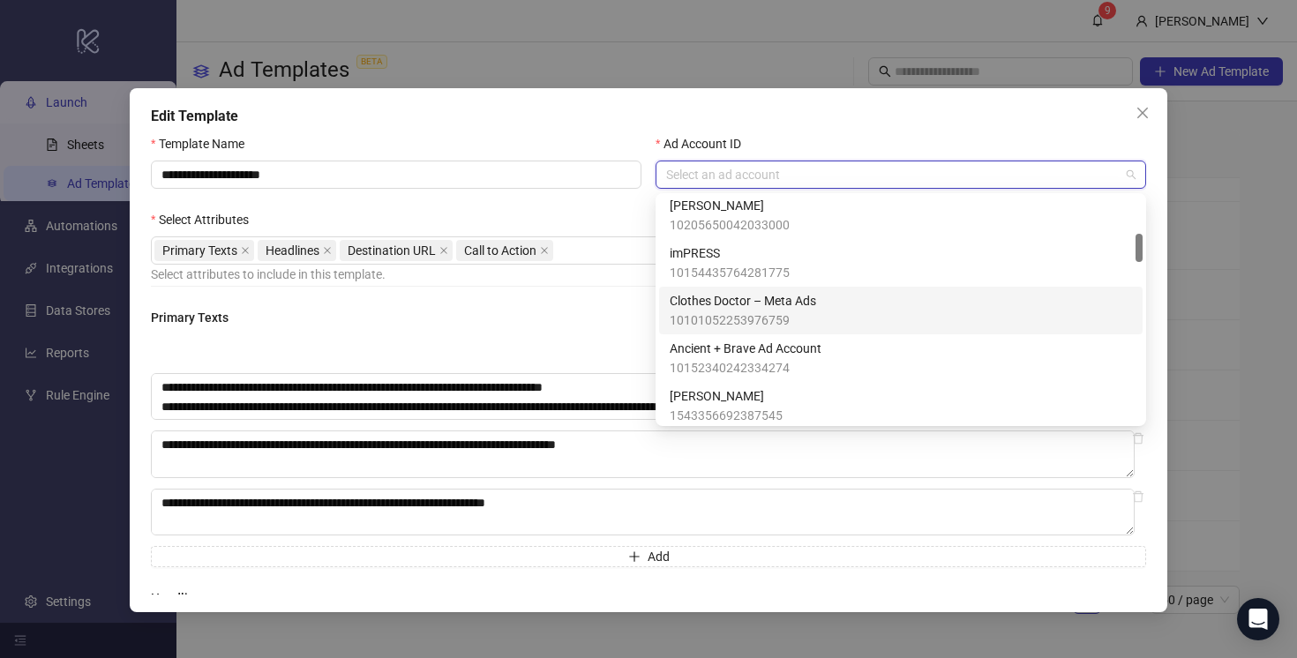
click at [825, 303] on div "Clothes Doctor – Meta Ads 10101052253976759" at bounding box center [901, 310] width 462 height 39
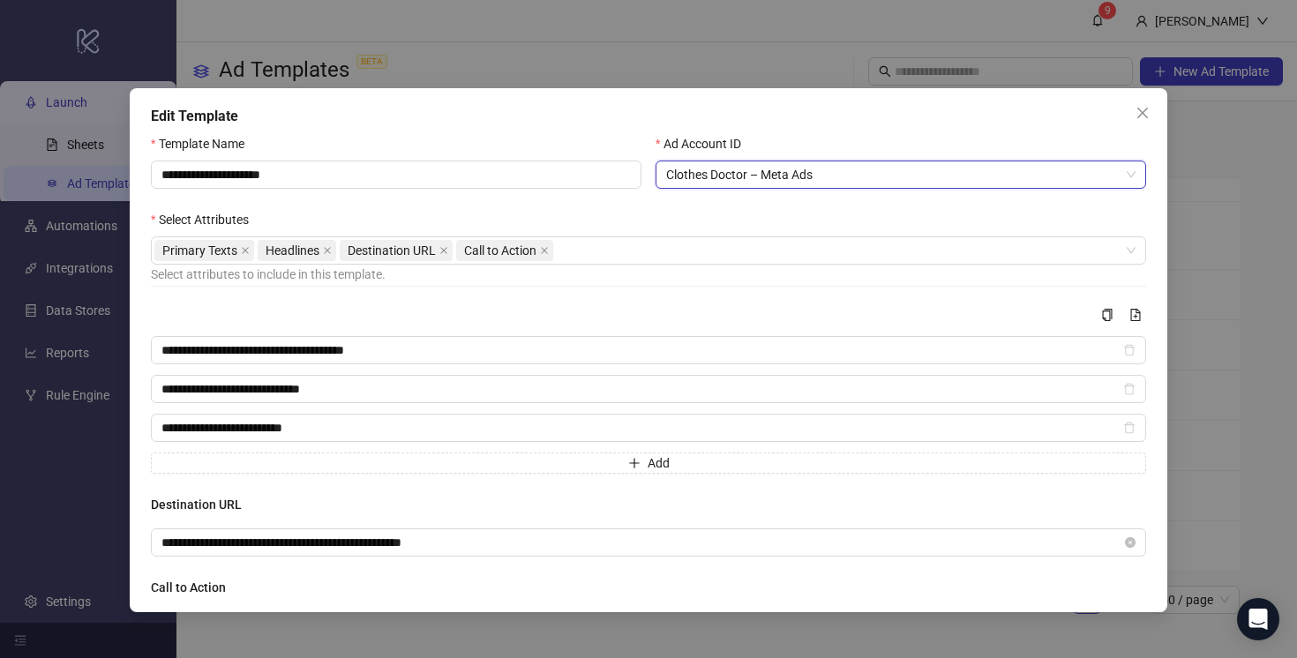
scroll to position [109, 0]
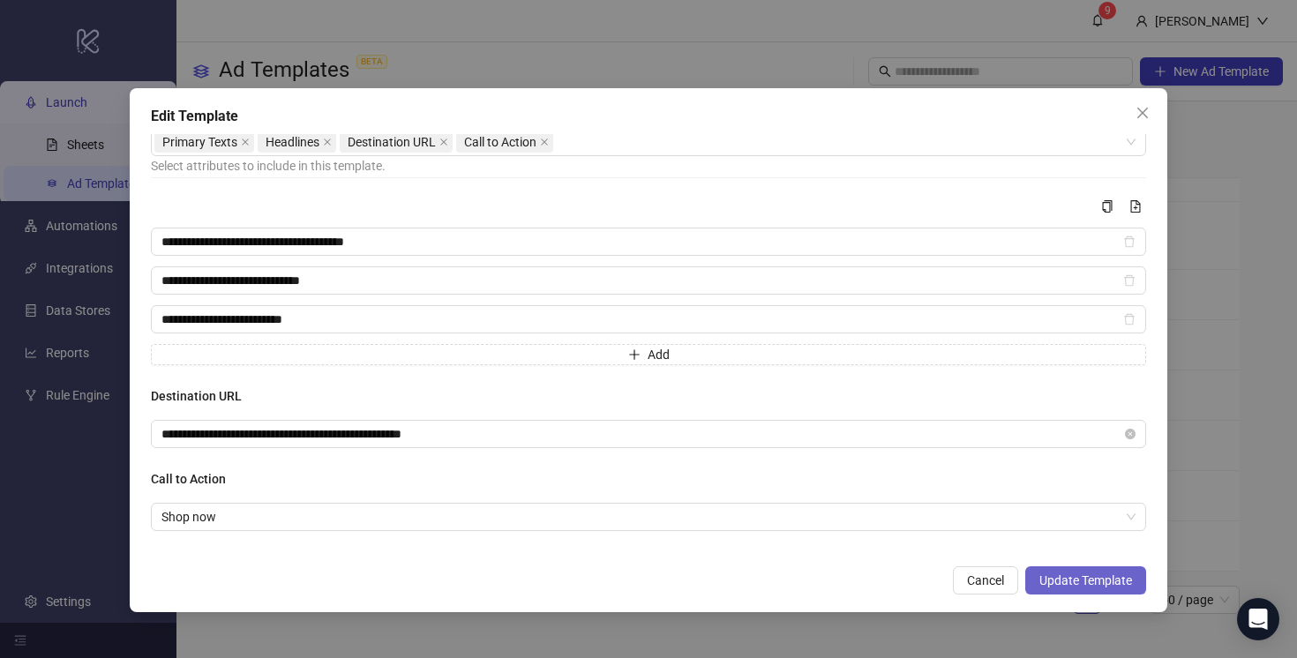
click at [1072, 580] on span "Update Template" at bounding box center [1085, 580] width 93 height 14
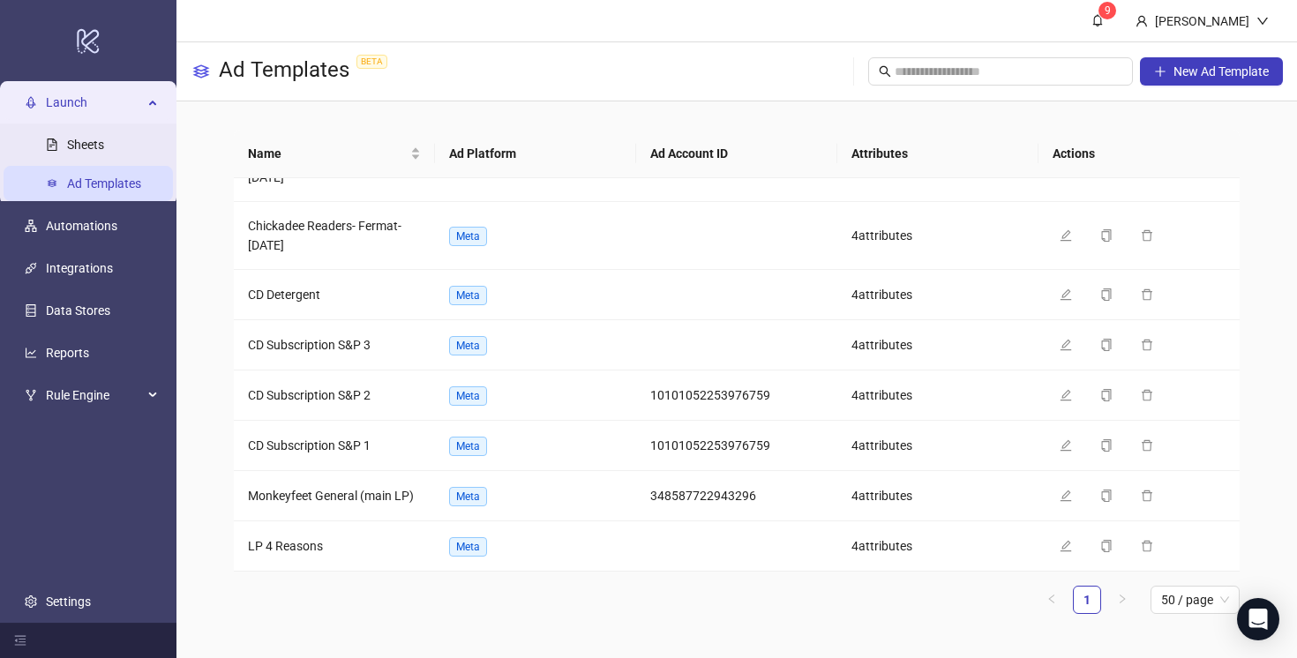
scroll to position [125, 0]
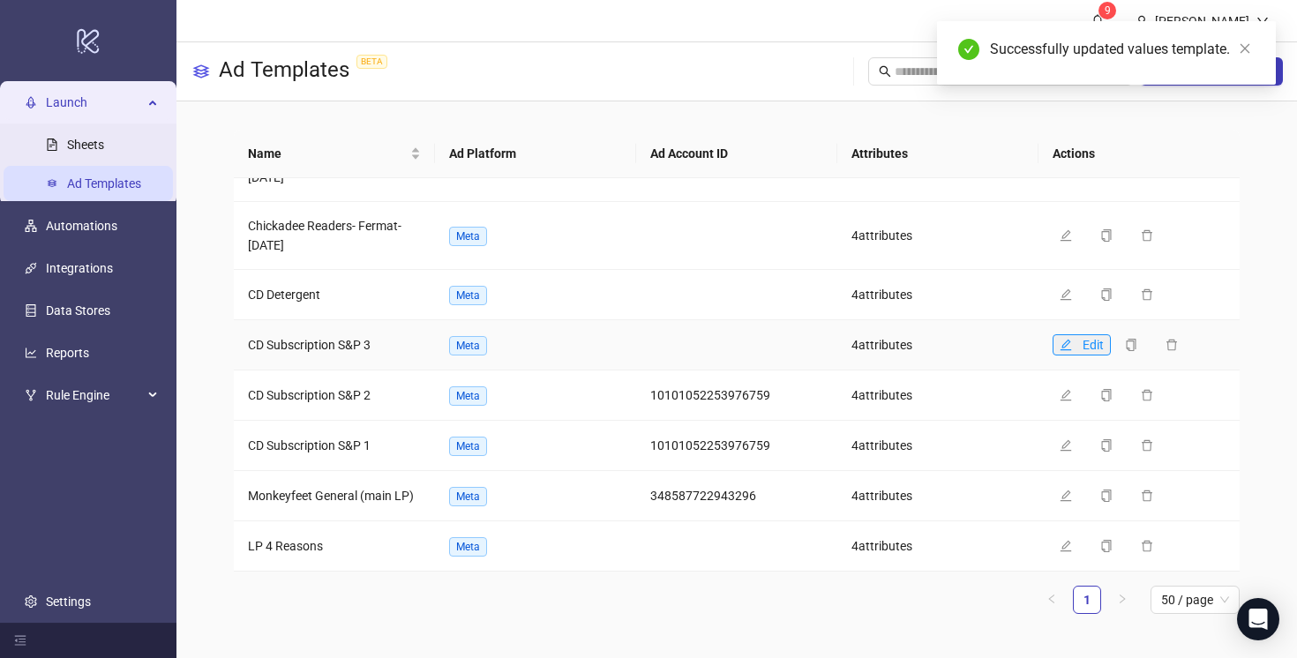
click at [1064, 339] on icon "edit" at bounding box center [1065, 345] width 12 height 12
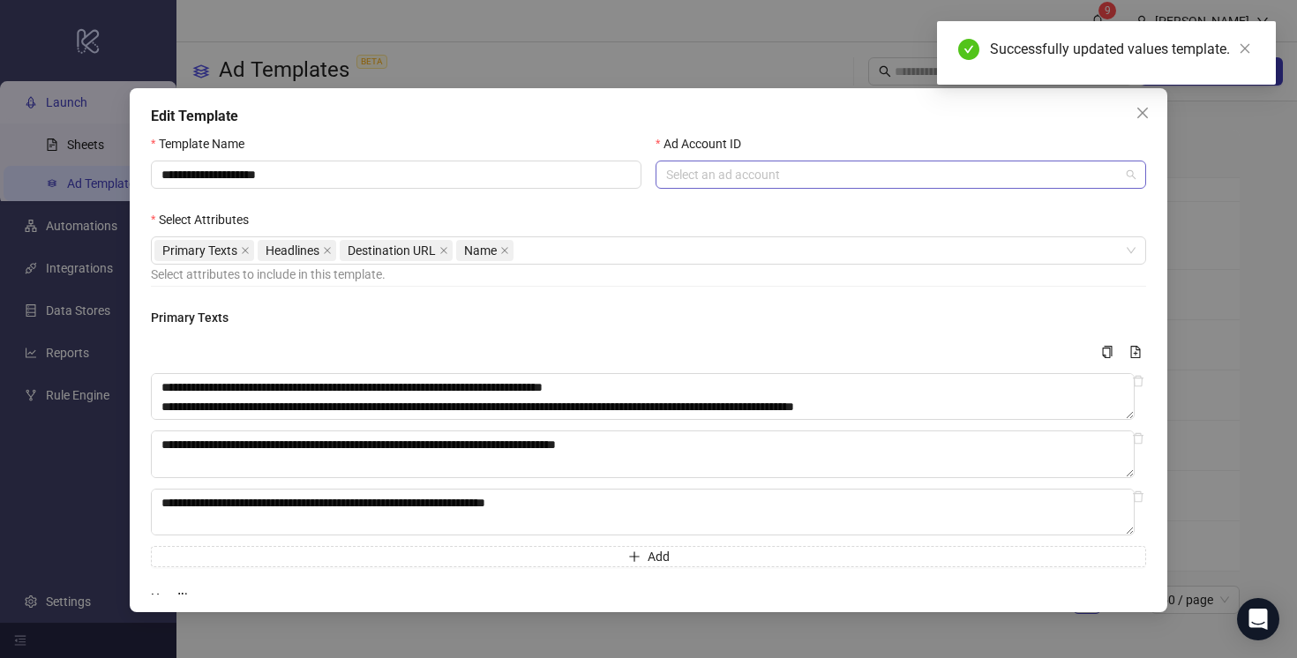
click at [797, 174] on input "Ad Account ID" at bounding box center [892, 174] width 453 height 26
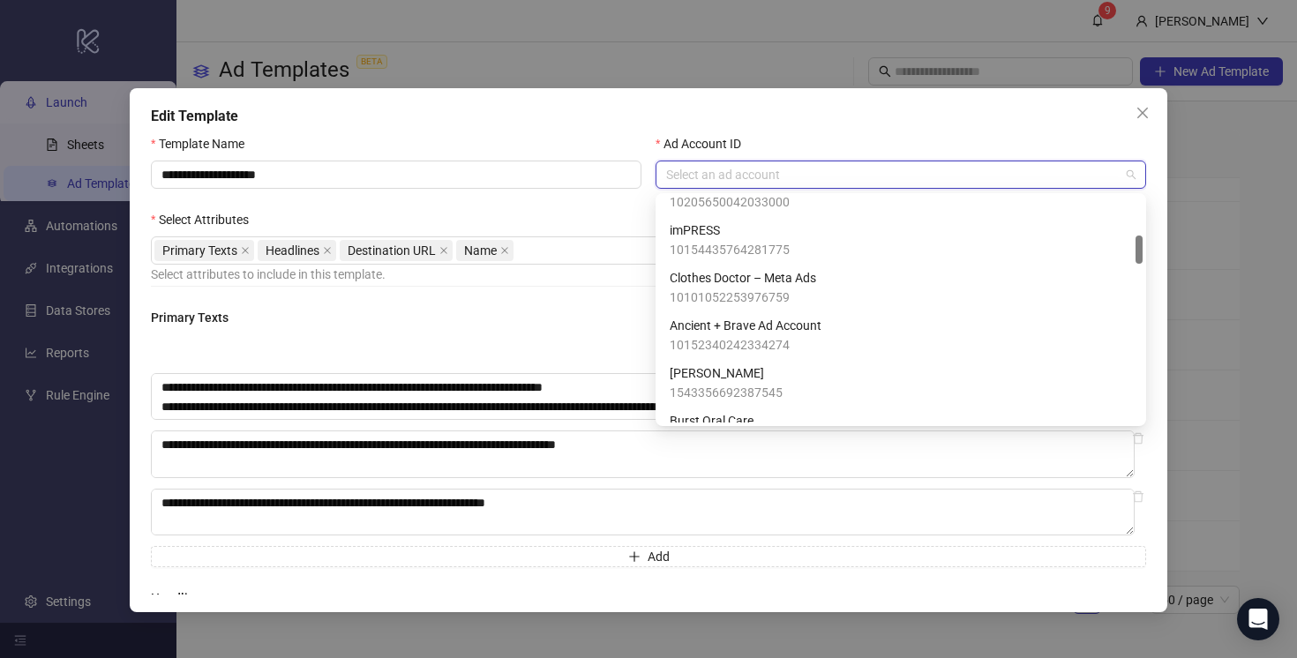
scroll to position [360, 0]
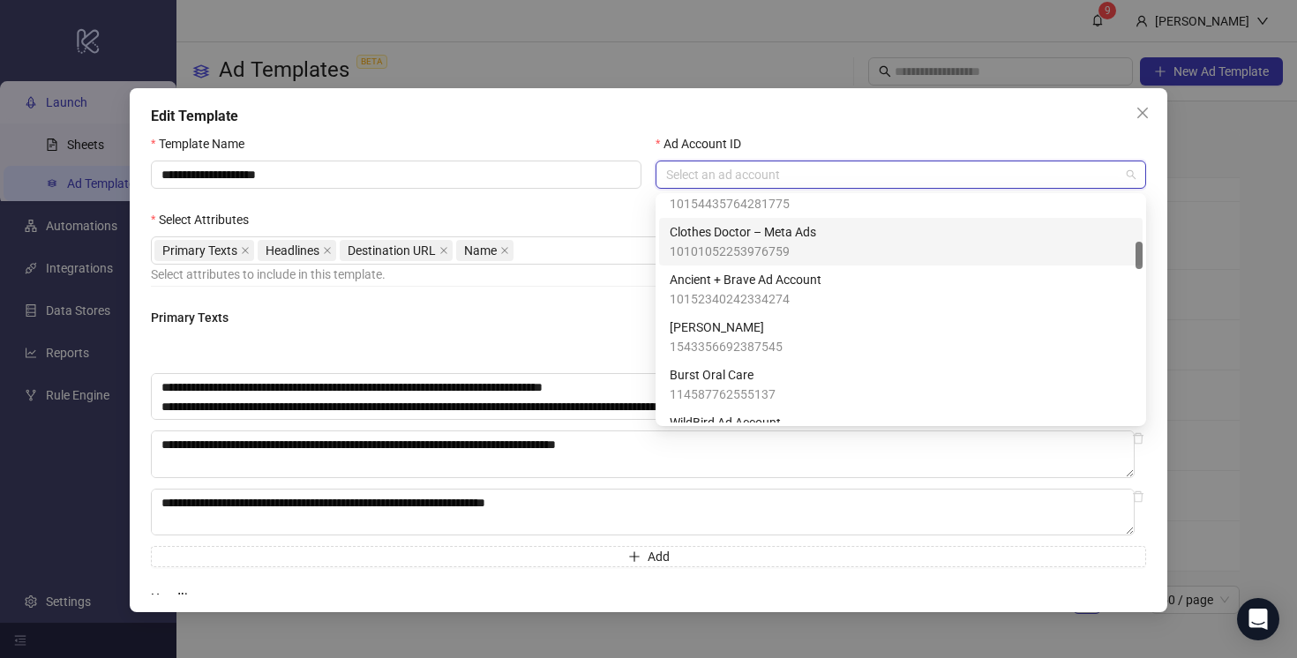
click at [812, 246] on span "10101052253976759" at bounding box center [743, 251] width 146 height 19
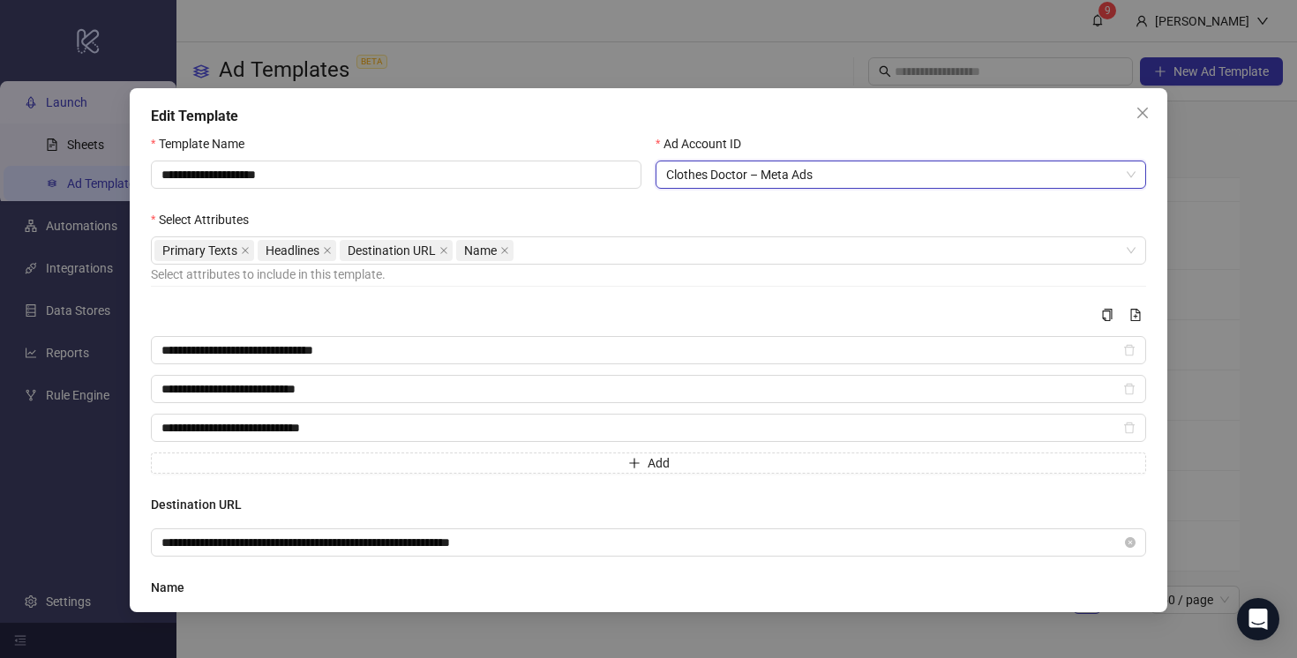
scroll to position [109, 0]
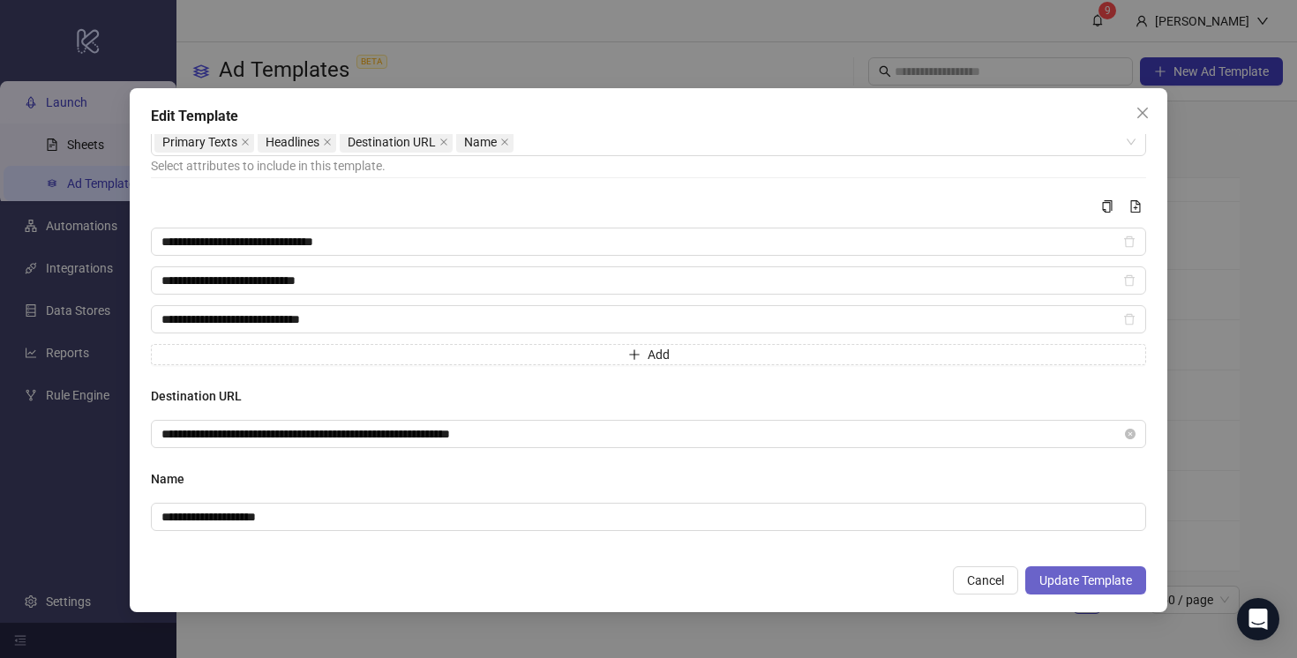
click at [1065, 586] on span "Update Template" at bounding box center [1085, 580] width 93 height 14
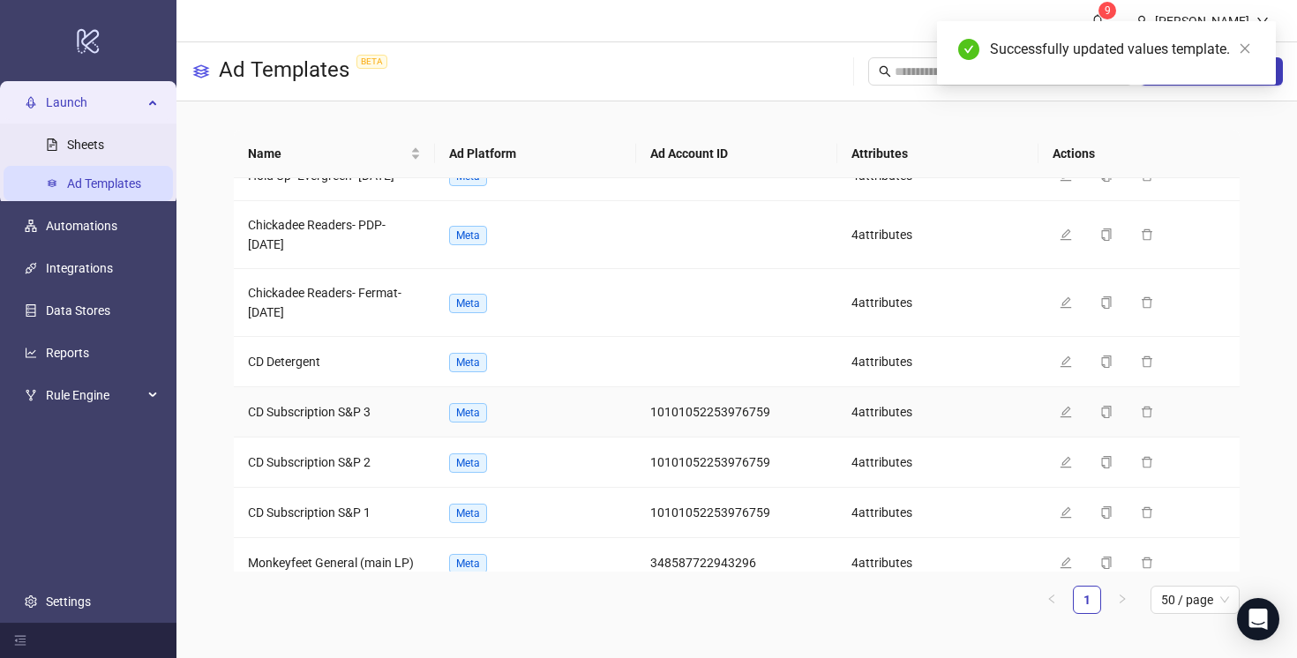
scroll to position [394, 0]
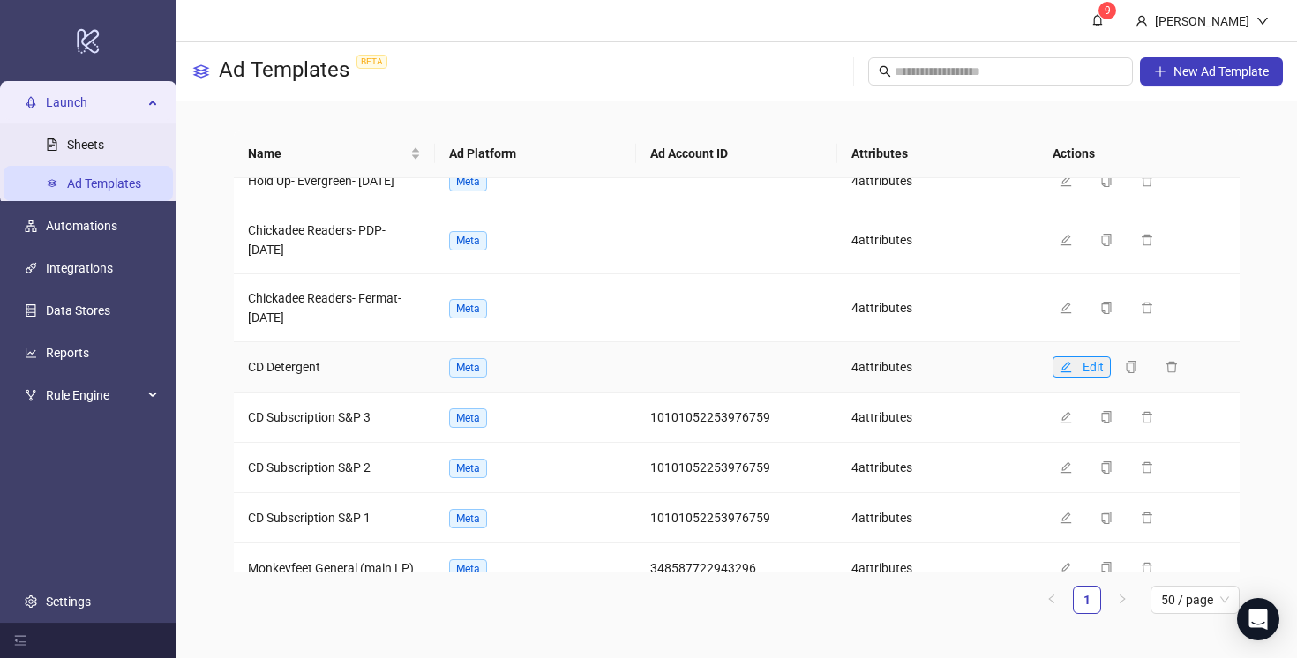
click at [1094, 371] on span "Edit" at bounding box center [1092, 367] width 21 height 14
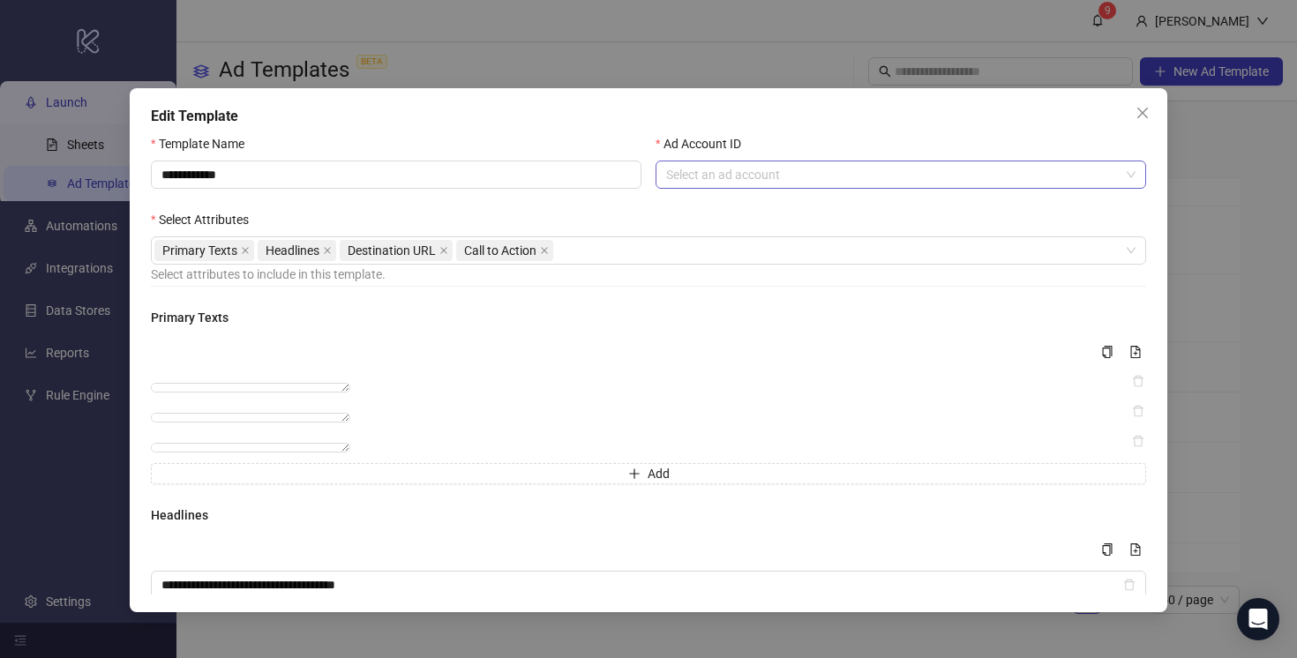
click at [837, 173] on input "Ad Account ID" at bounding box center [892, 174] width 453 height 26
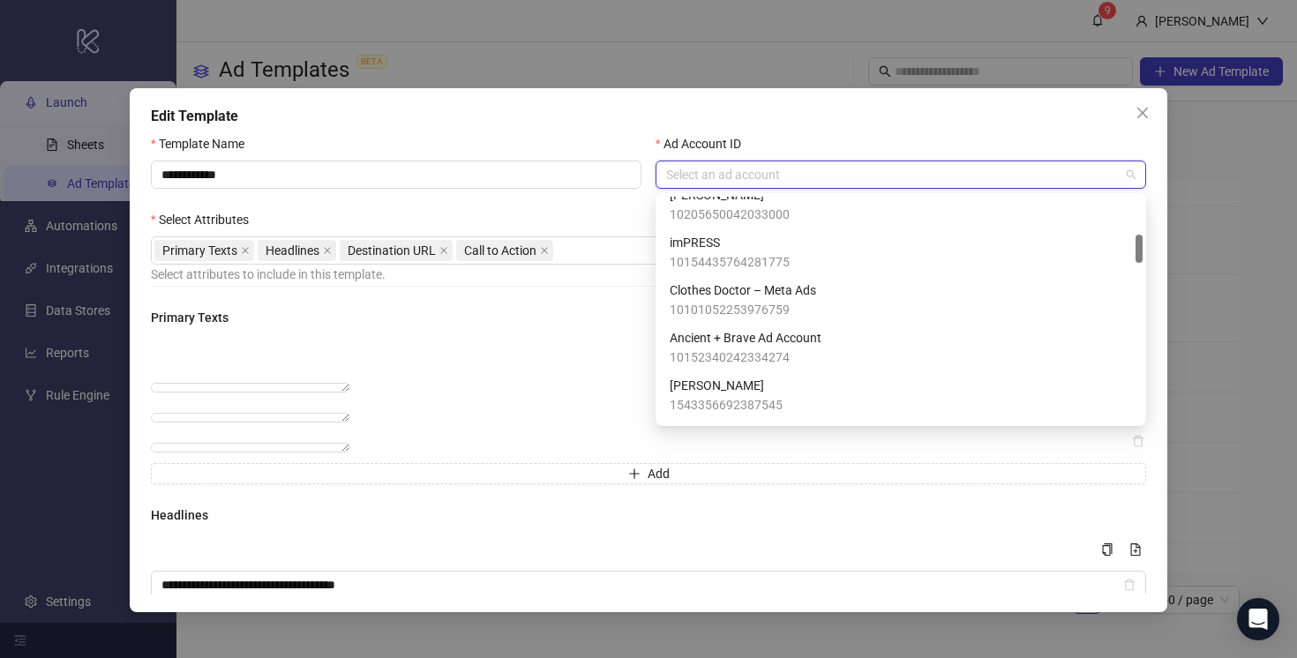
scroll to position [303, 0]
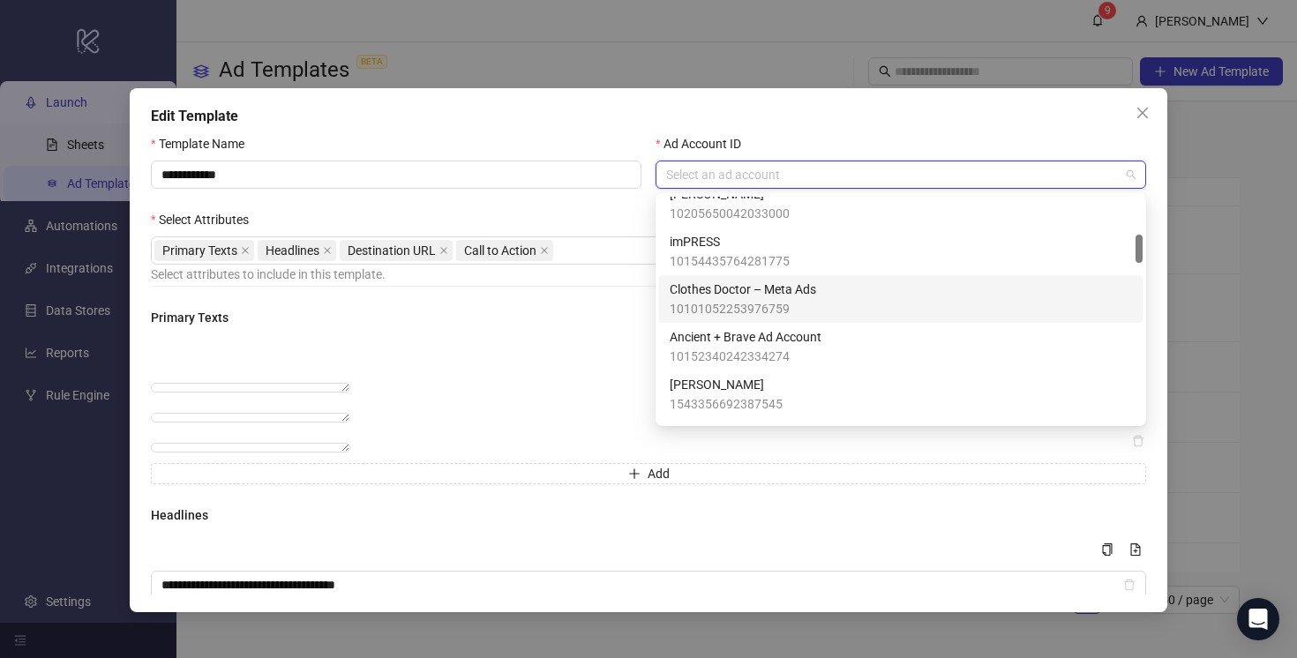
click at [802, 299] on span "10101052253976759" at bounding box center [743, 308] width 146 height 19
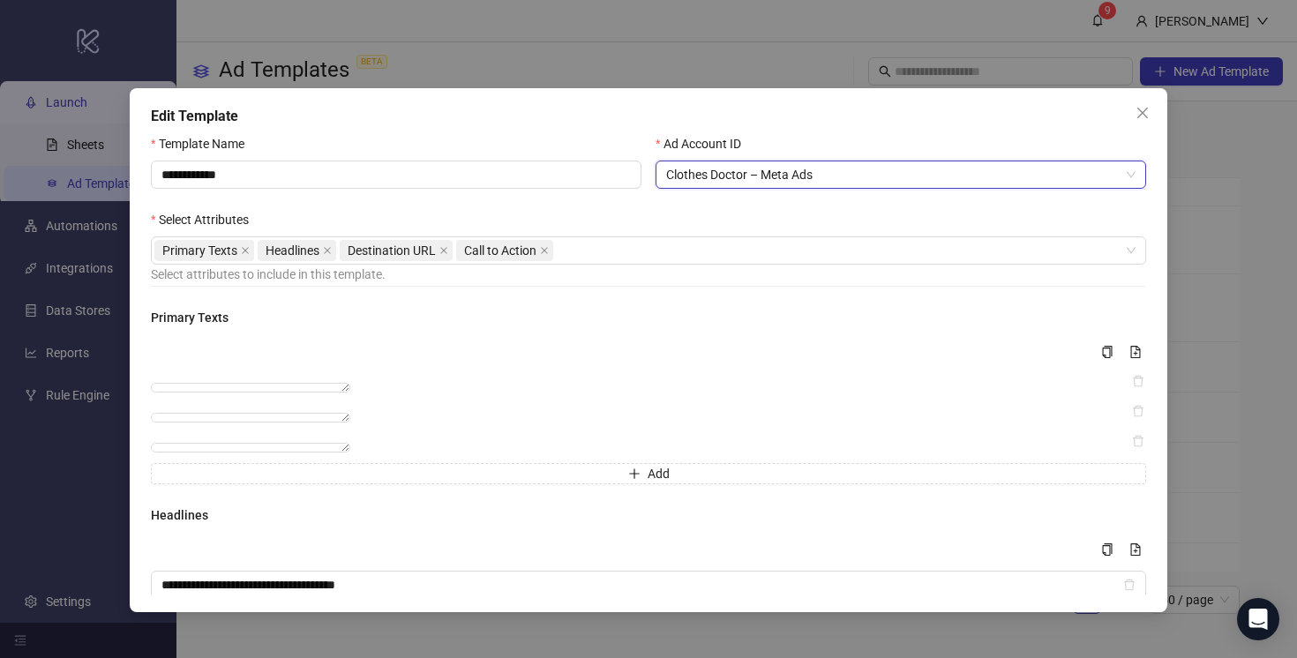
click at [802, 298] on form "**********" at bounding box center [648, 418] width 995 height 569
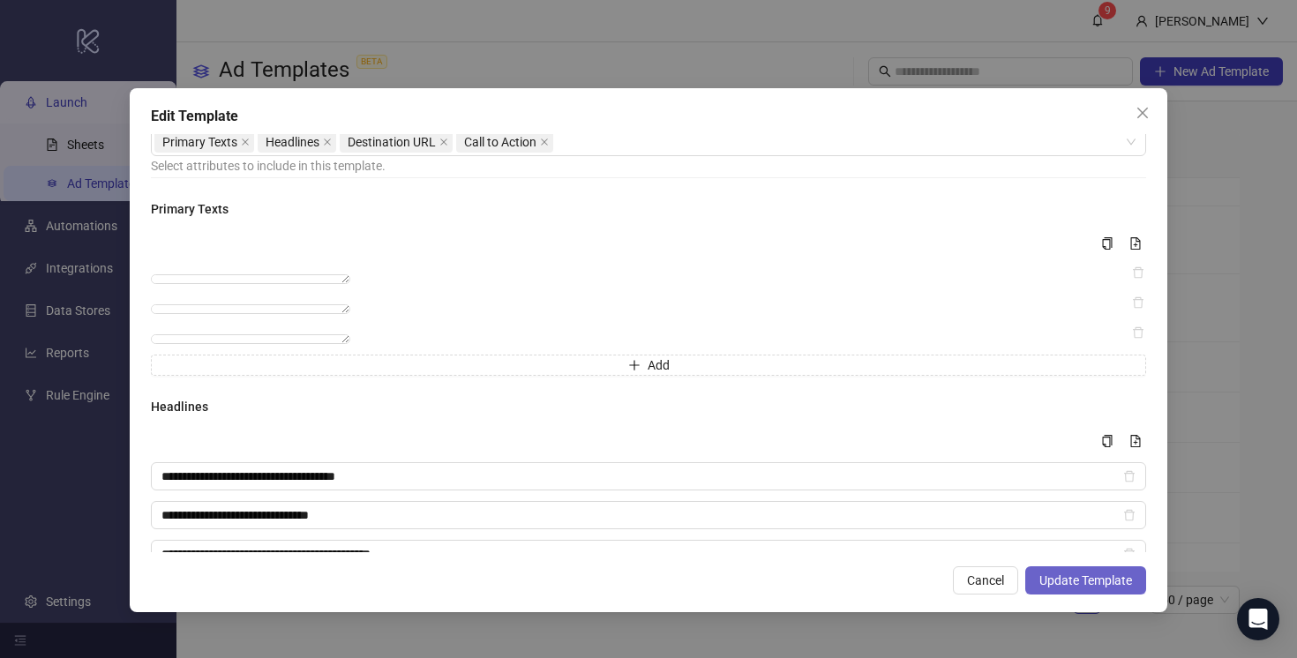
click at [1059, 581] on span "Update Template" at bounding box center [1085, 580] width 93 height 14
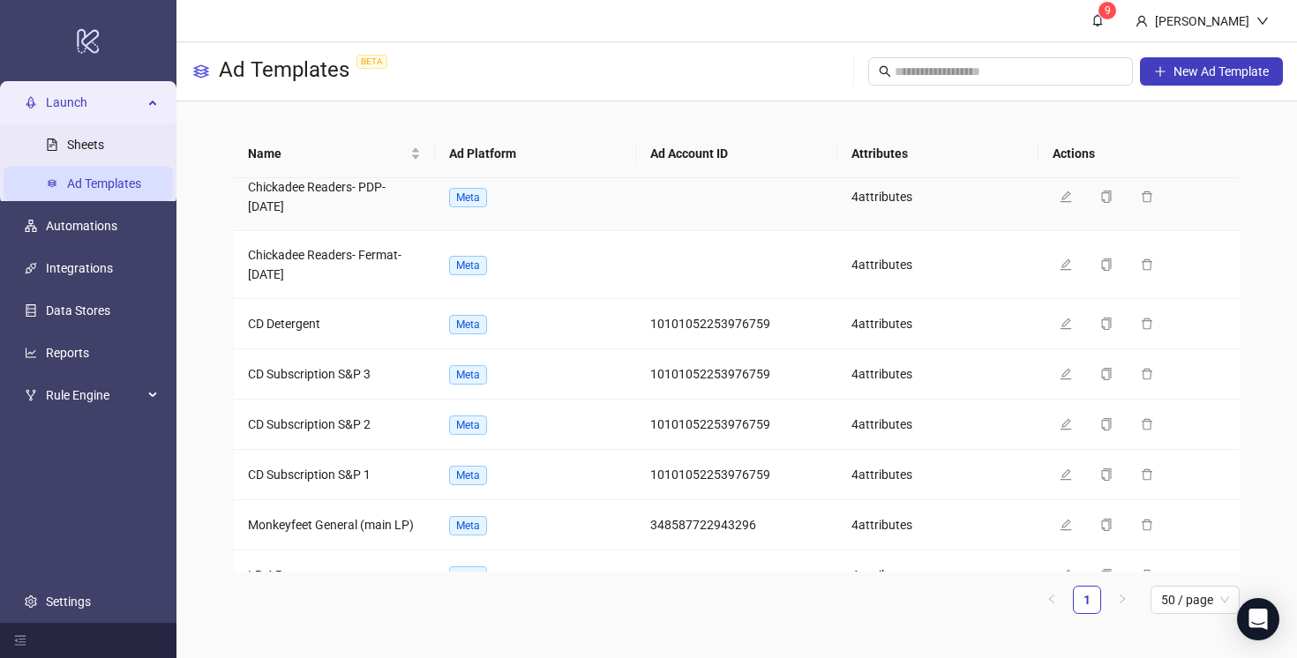
scroll to position [467, 0]
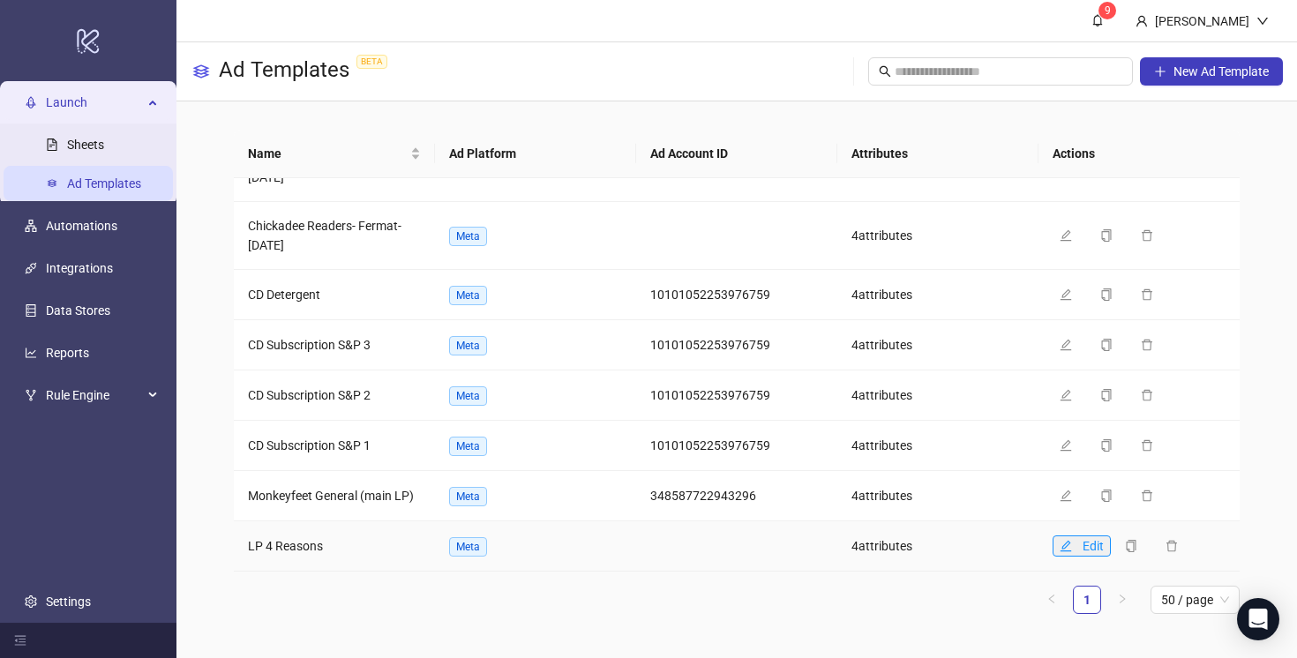
click at [1066, 548] on icon "edit" at bounding box center [1065, 546] width 12 height 12
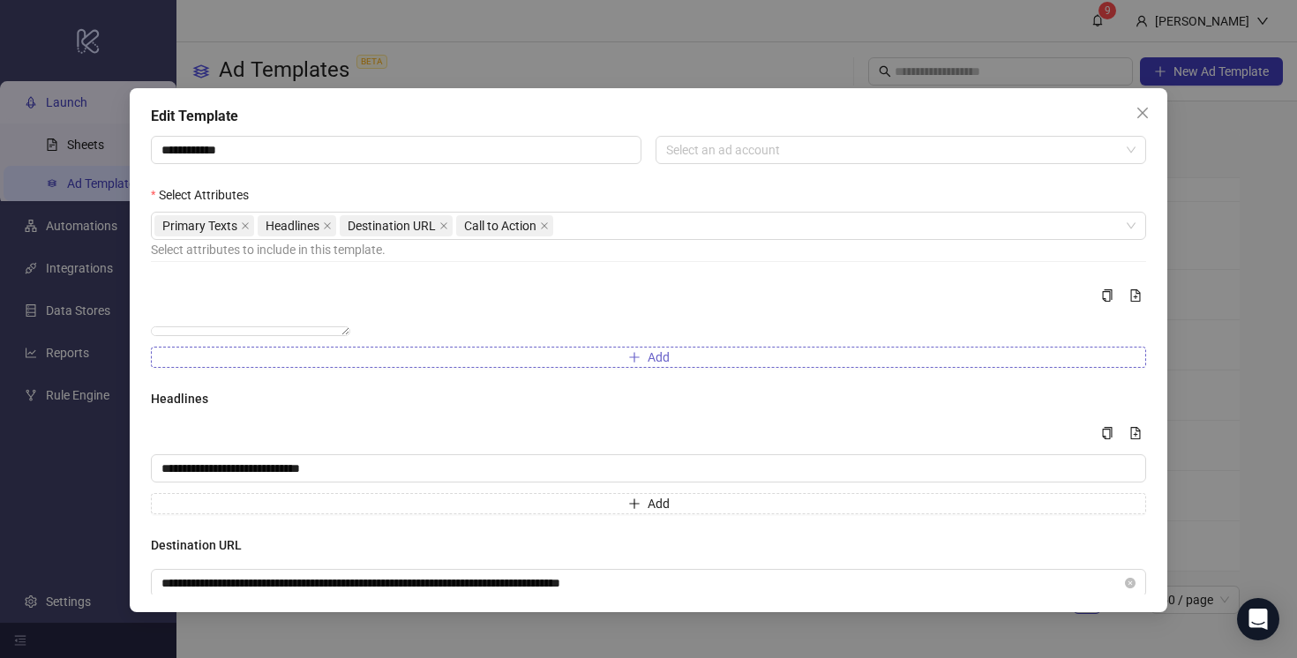
scroll to position [125, 0]
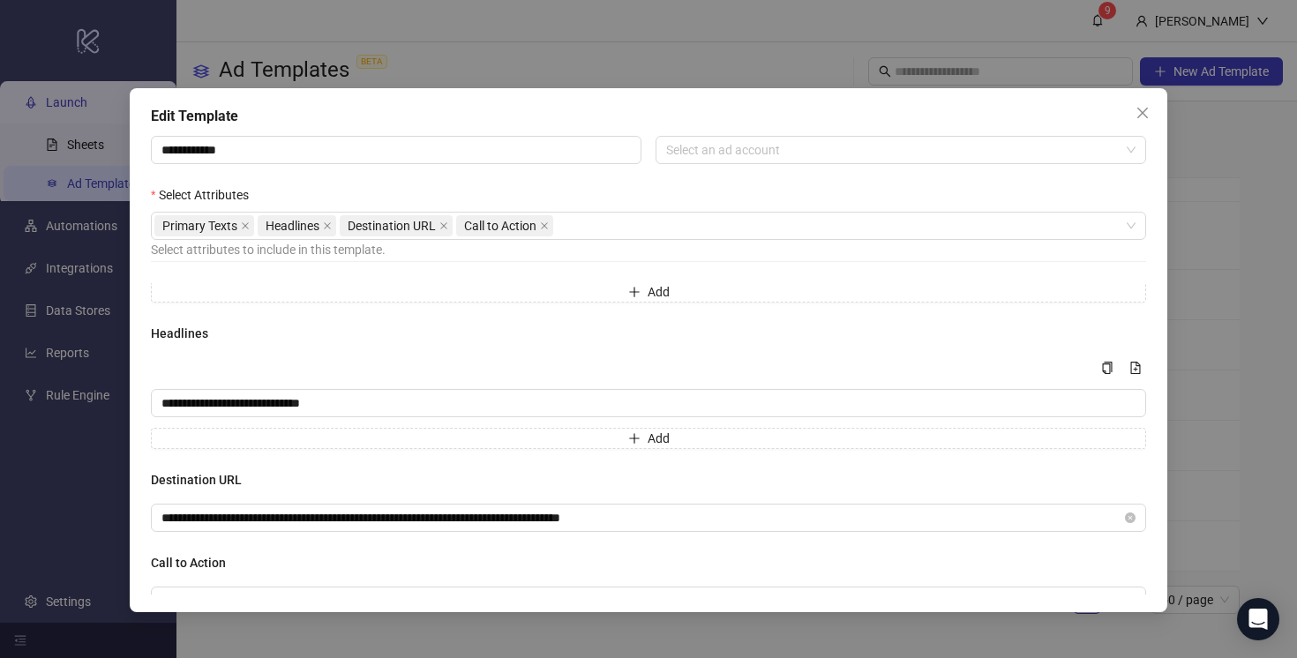
click at [1261, 216] on div "**********" at bounding box center [648, 329] width 1297 height 658
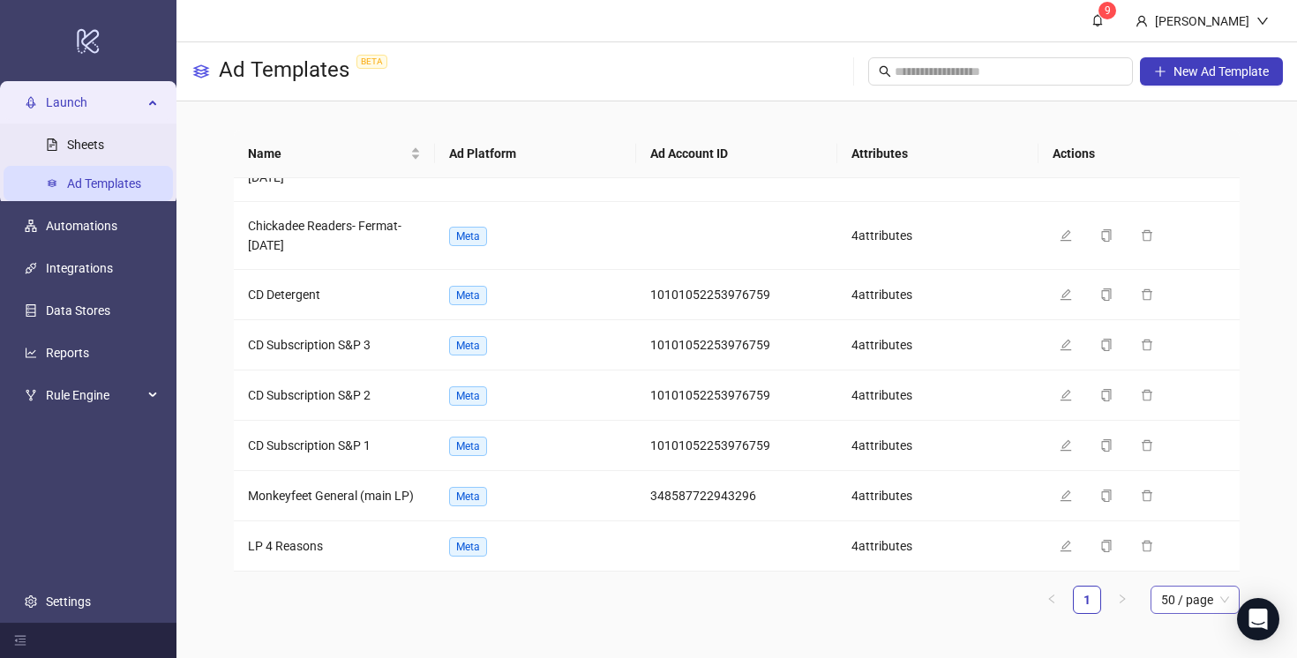
click at [1164, 607] on span "50 / page" at bounding box center [1195, 600] width 68 height 26
click at [1028, 606] on ul "1 50 / page 10 / page 20 / page 50 / page 100 / page" at bounding box center [737, 600] width 1006 height 28
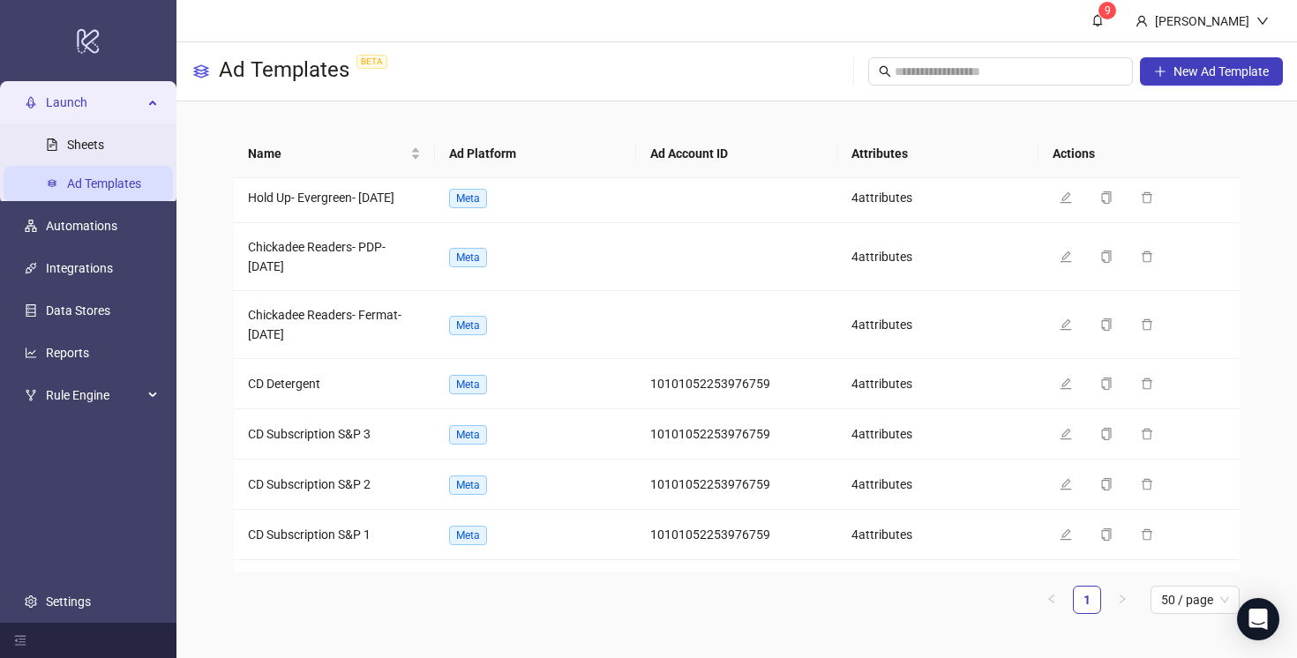
scroll to position [467, 0]
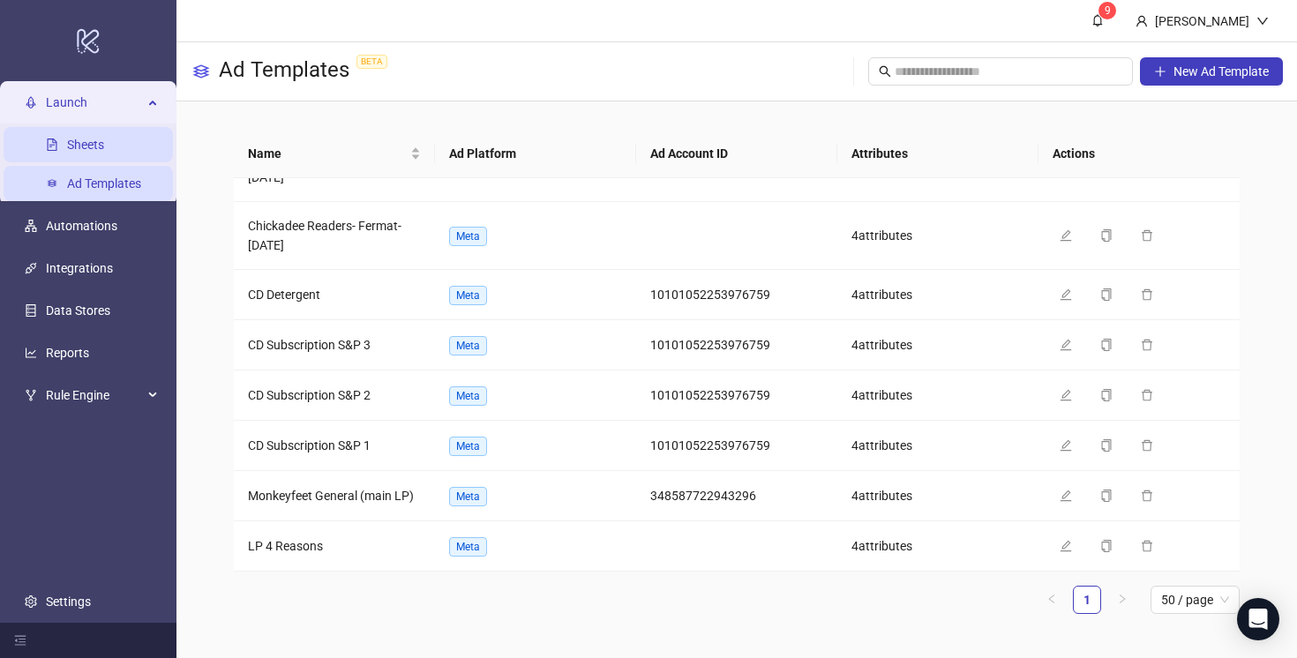
click at [85, 144] on link "Sheets" at bounding box center [85, 145] width 37 height 14
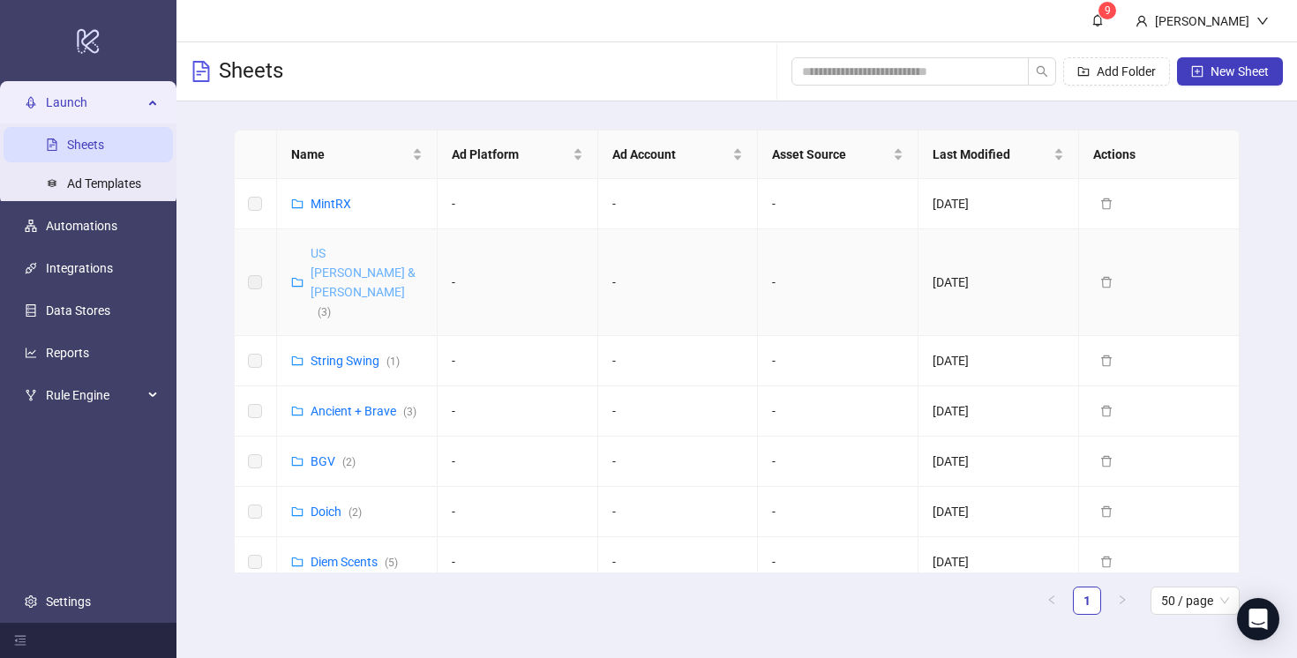
click at [337, 252] on link "US [PERSON_NAME] & [PERSON_NAME] ( 3 )" at bounding box center [363, 282] width 105 height 72
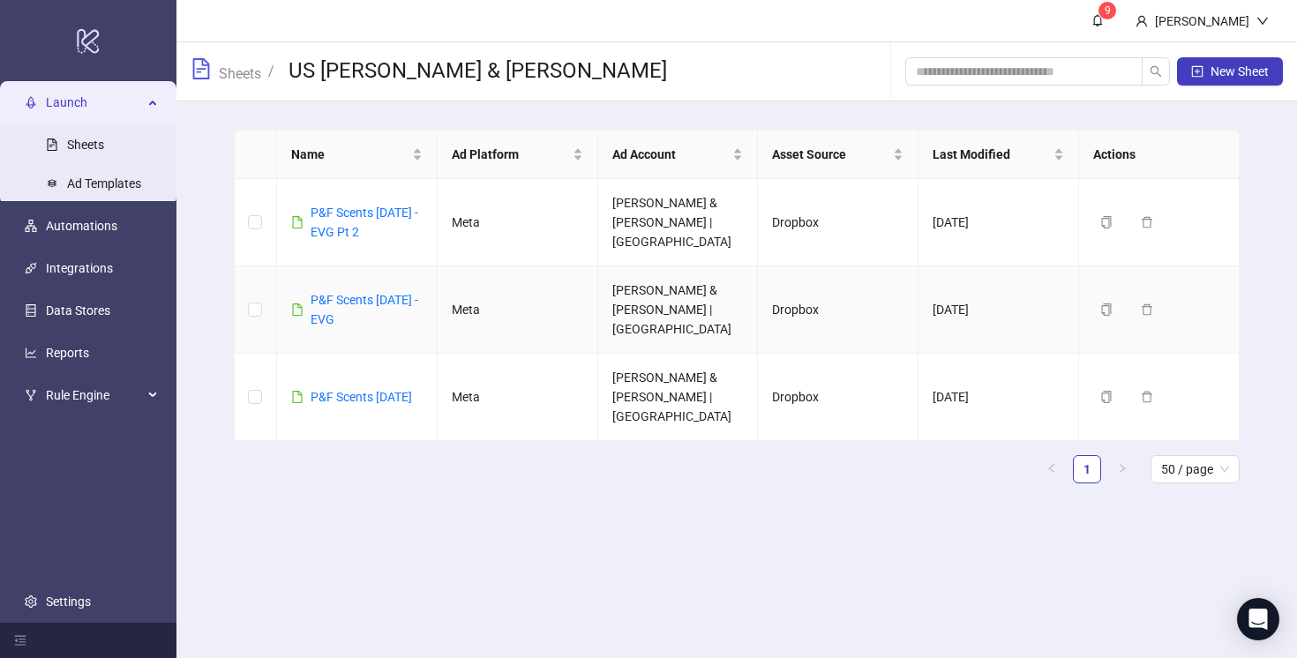
click at [337, 266] on td "P&F Scents [DATE] - EVG" at bounding box center [357, 309] width 161 height 87
click at [236, 69] on link "Sheets" at bounding box center [239, 72] width 49 height 19
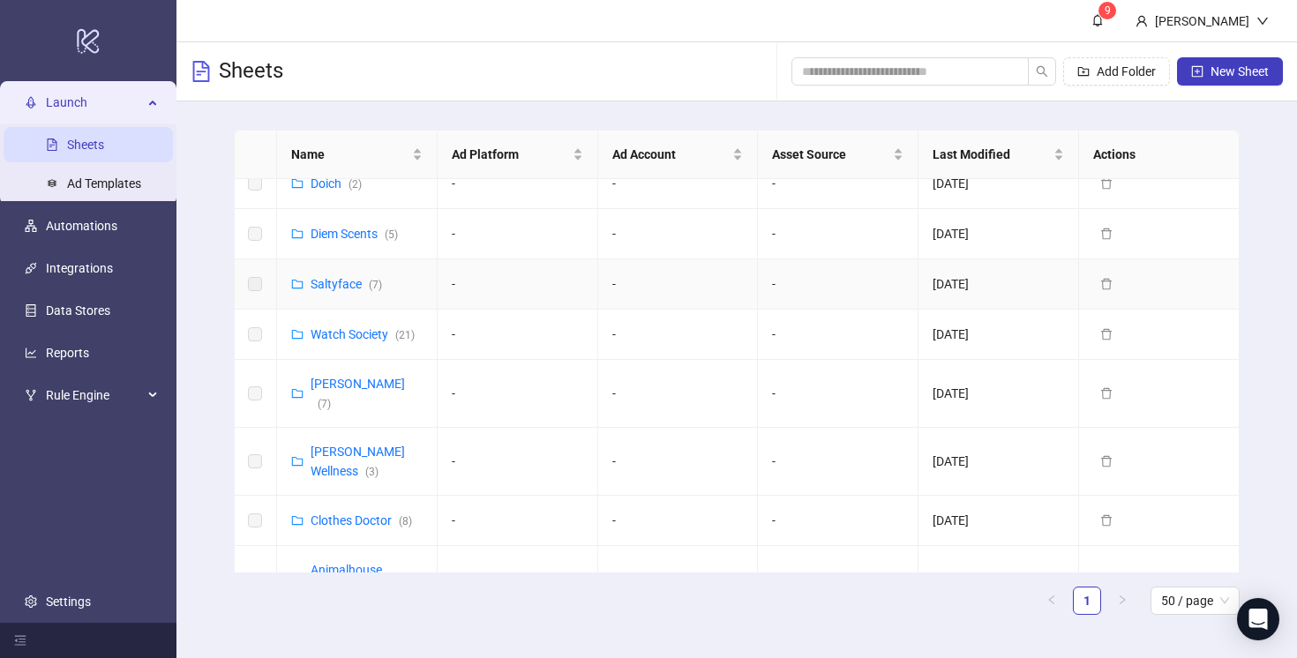
scroll to position [344, 0]
